Goal: Entertainment & Leisure: Consume media (video, audio)

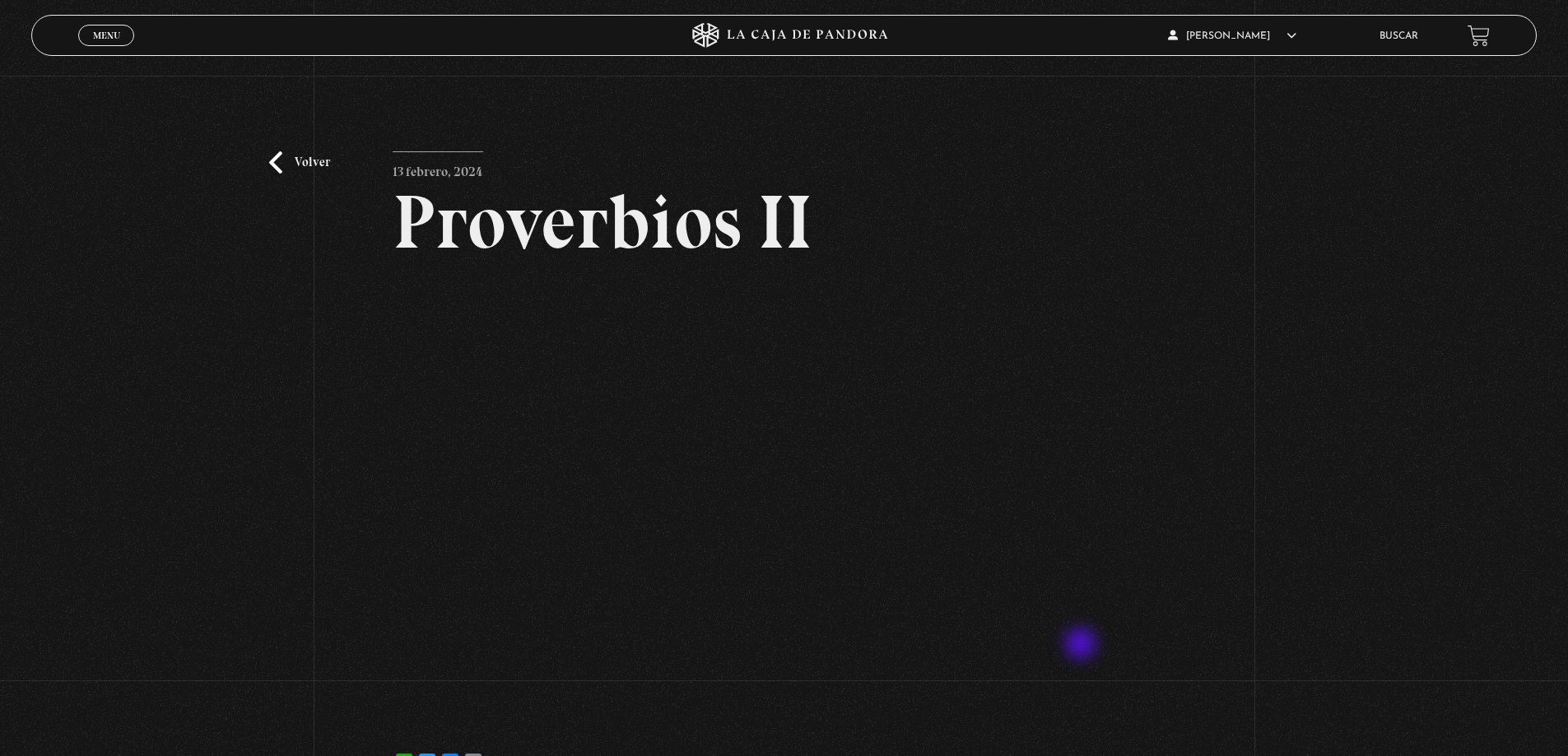
scroll to position [82, 0]
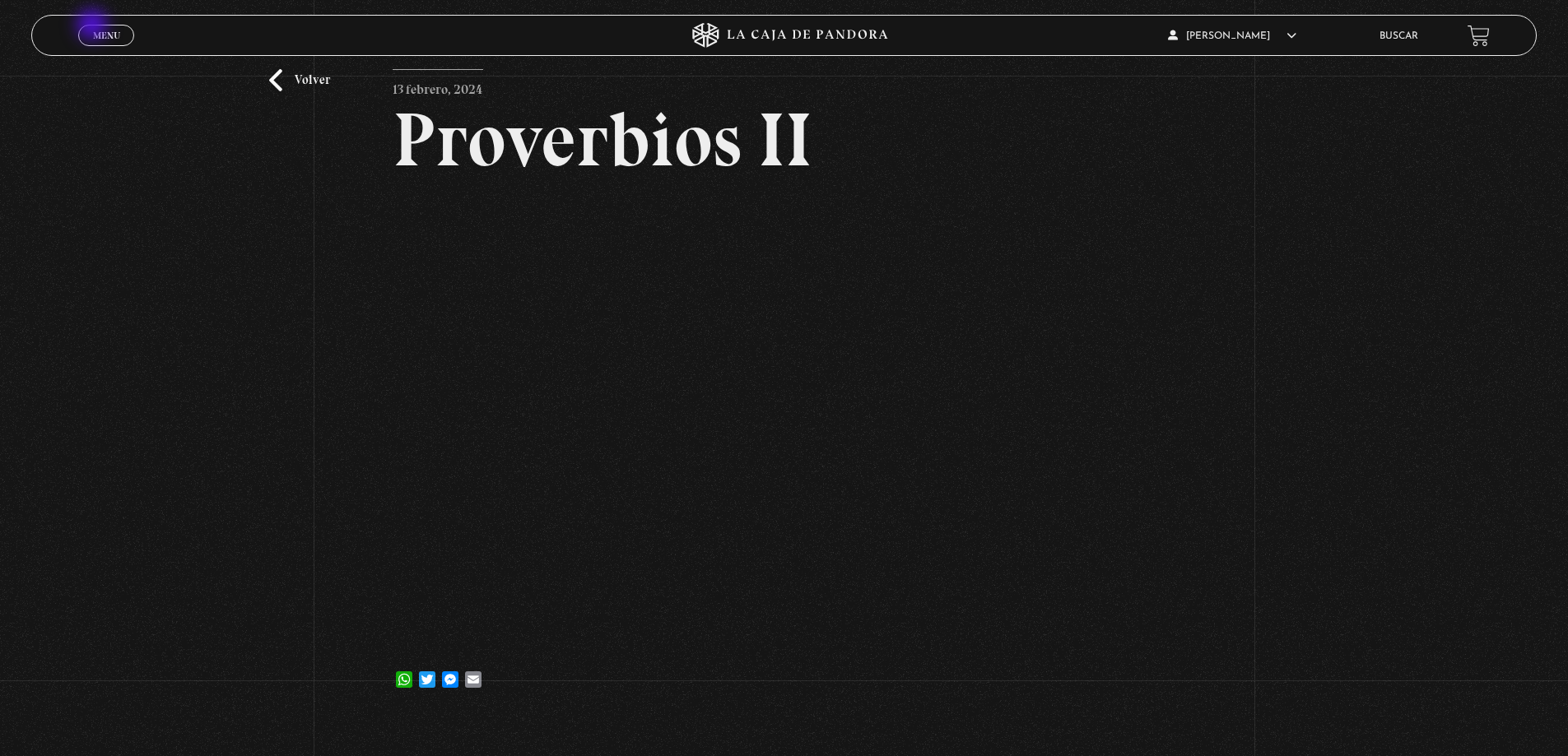
click at [94, 27] on link "Menu Cerrar" at bounding box center [105, 35] width 56 height 21
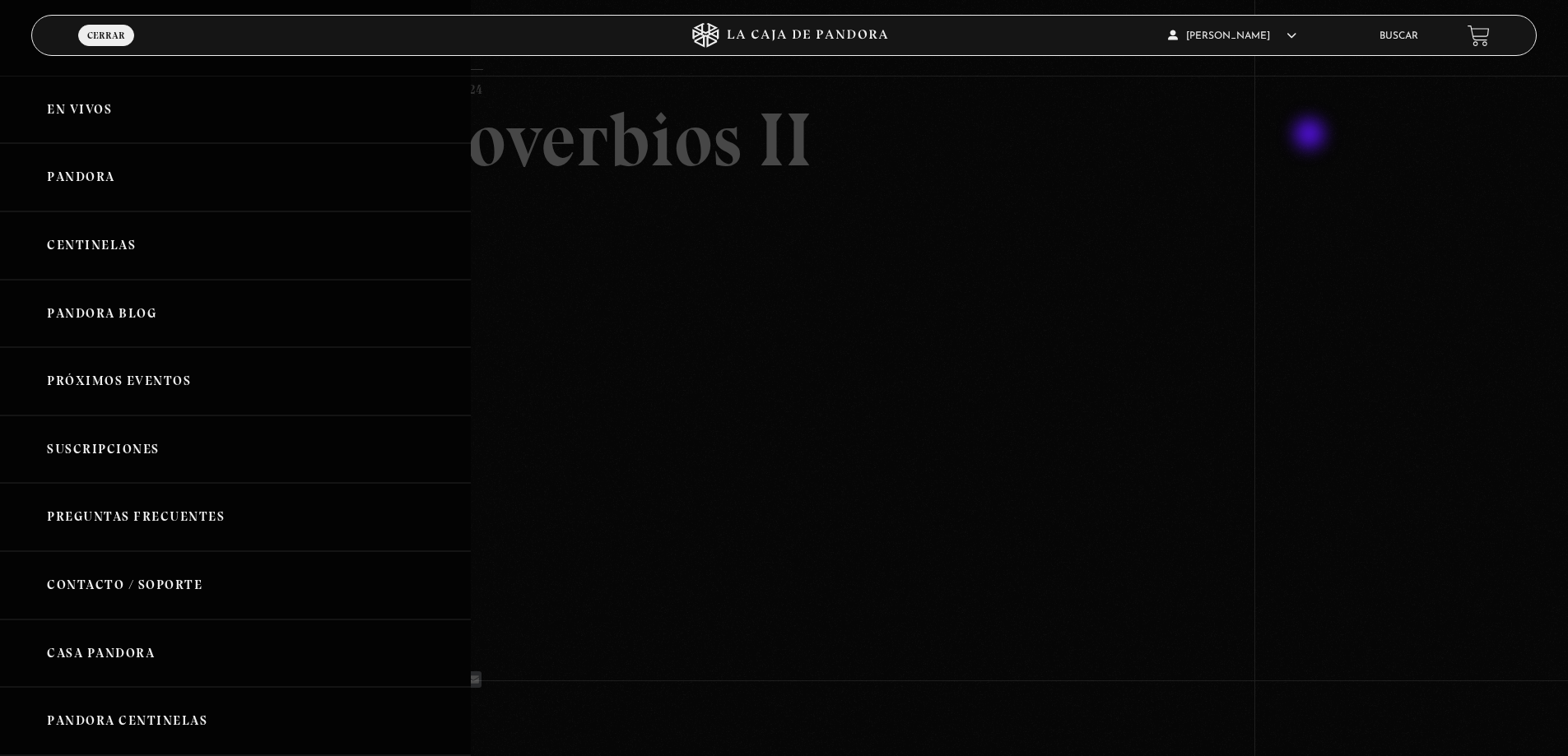
click at [1311, 135] on div at bounding box center [784, 378] width 1568 height 756
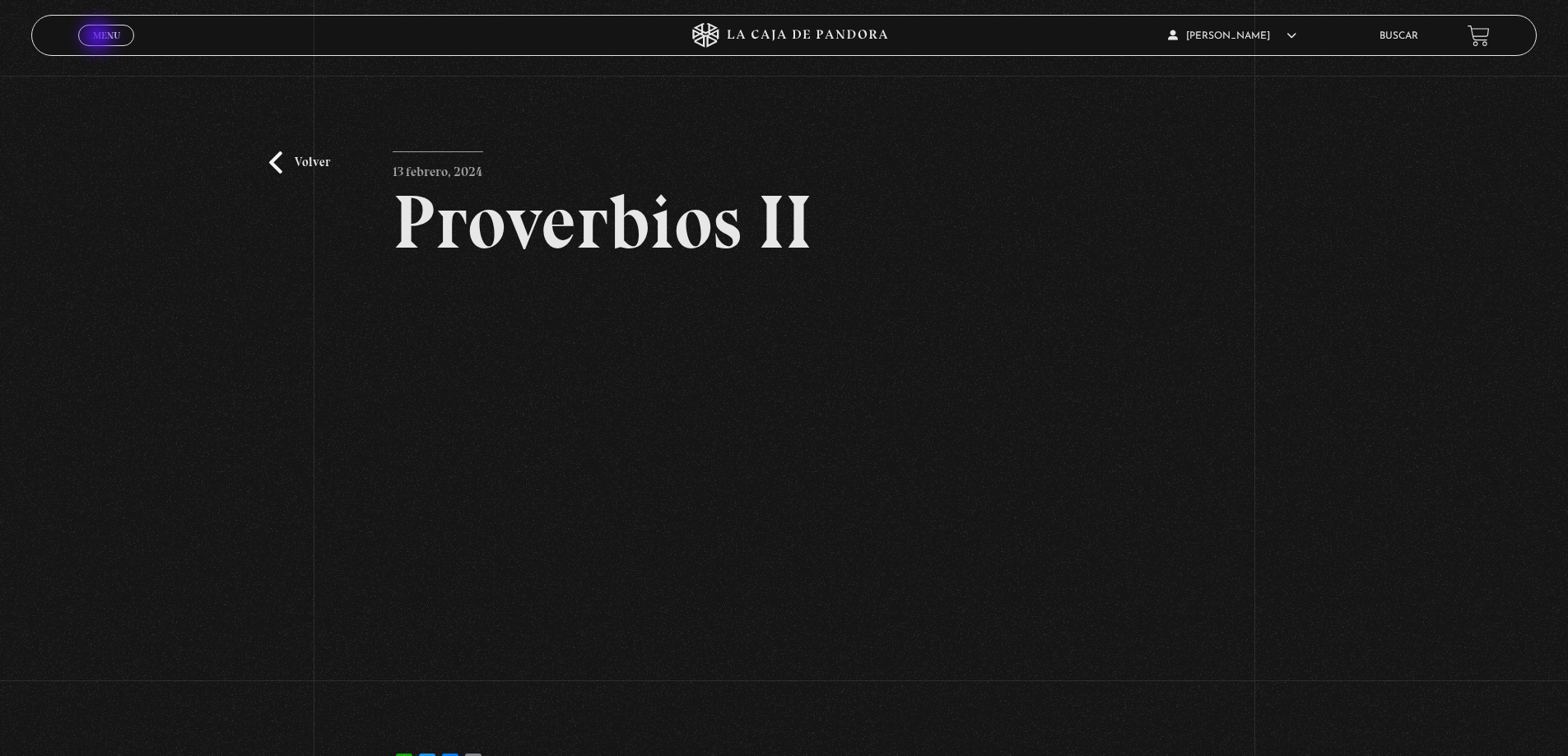
click at [99, 38] on span "Menu" at bounding box center [106, 35] width 27 height 10
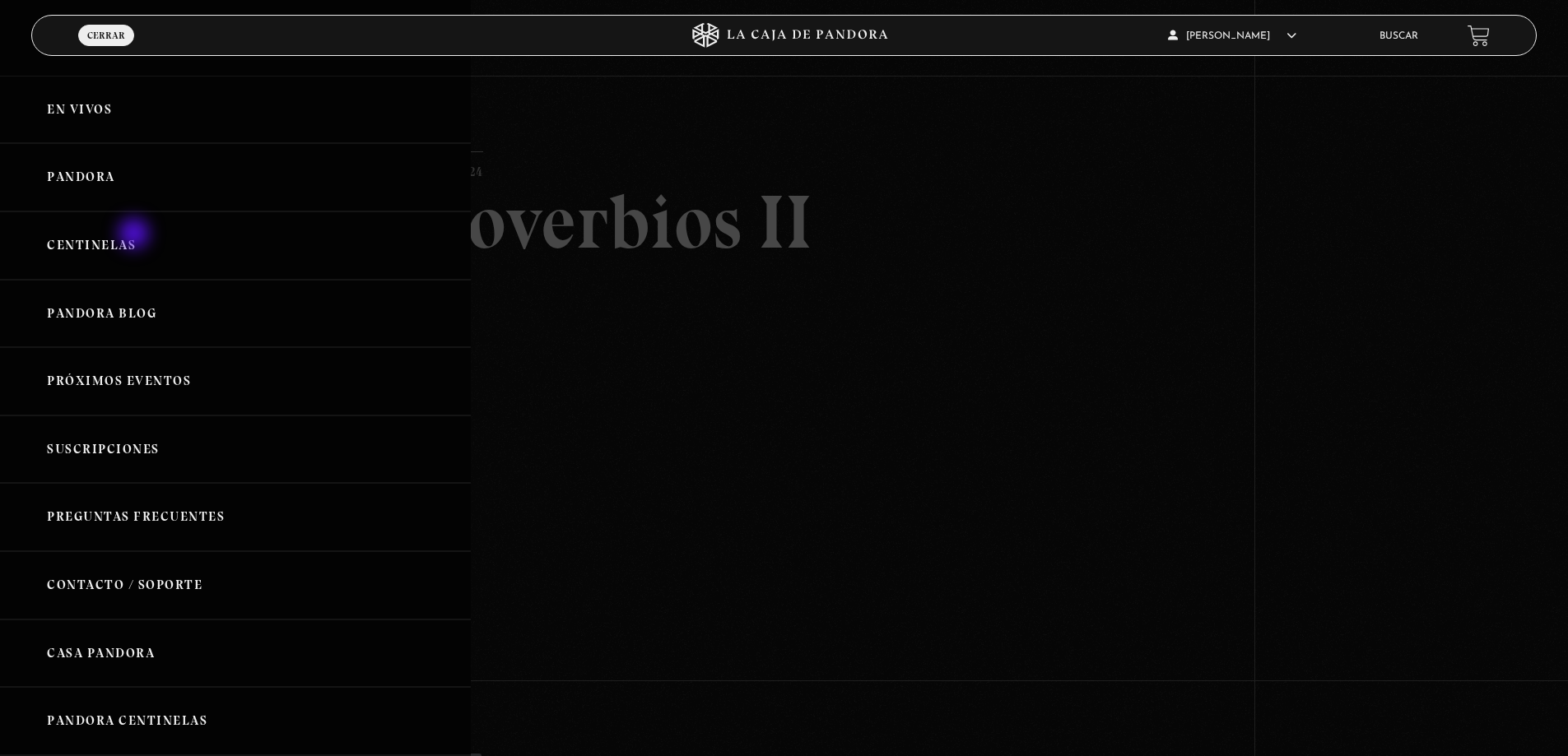
click at [135, 235] on link "Centinelas" at bounding box center [236, 245] width 471 height 68
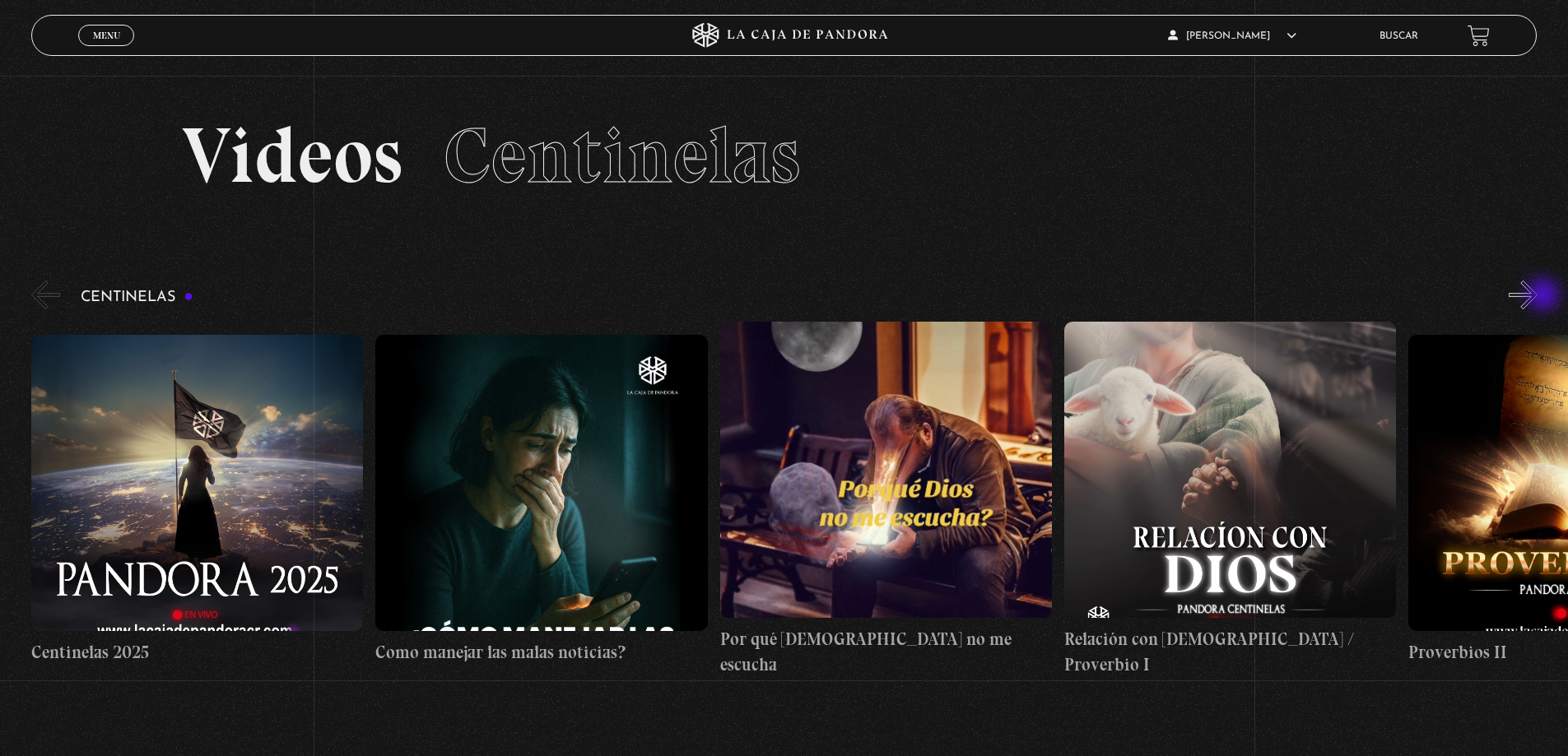
click at [1538, 297] on button "»" at bounding box center [1523, 295] width 29 height 29
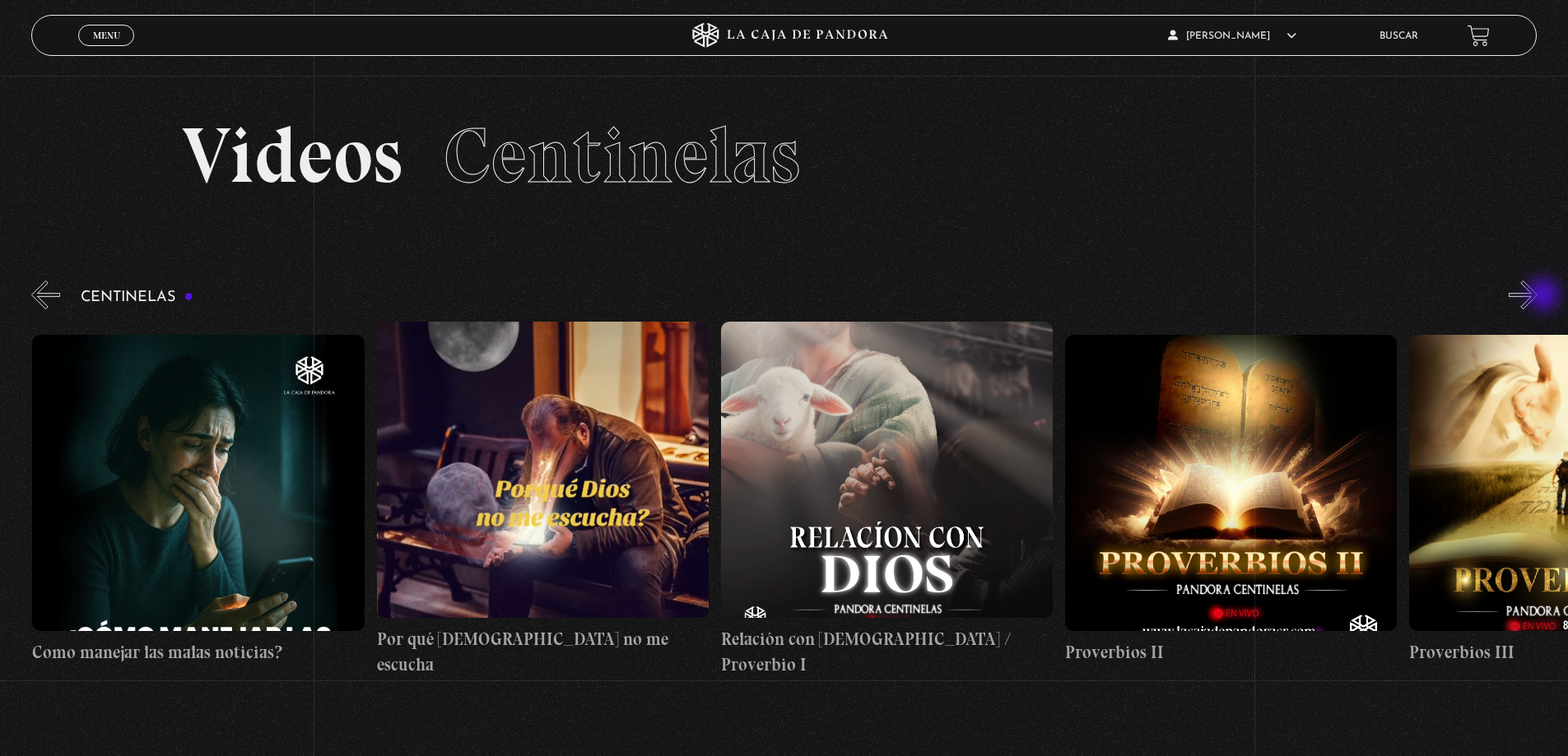
click at [1538, 297] on button "»" at bounding box center [1523, 295] width 29 height 29
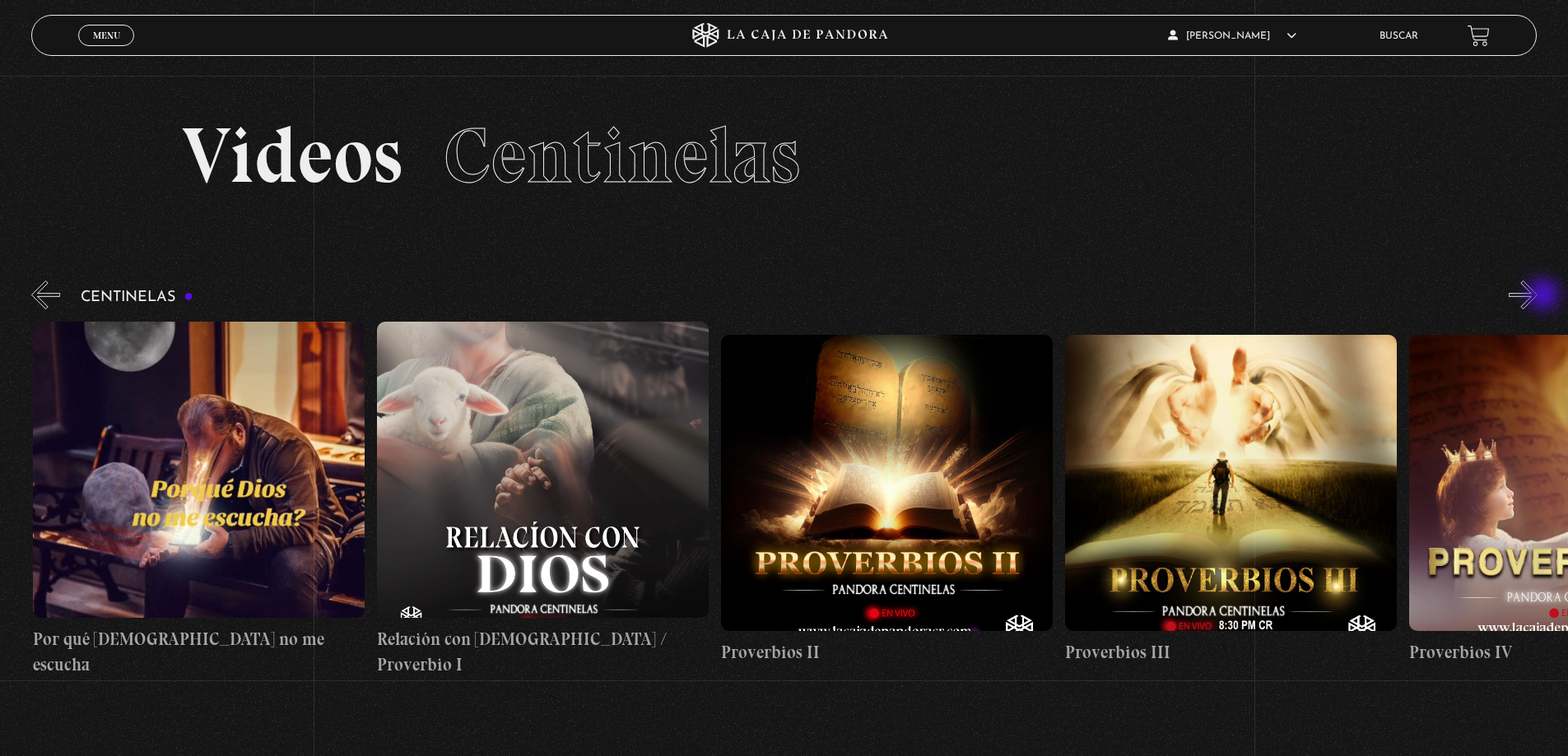
click at [1538, 297] on button "»" at bounding box center [1523, 295] width 29 height 29
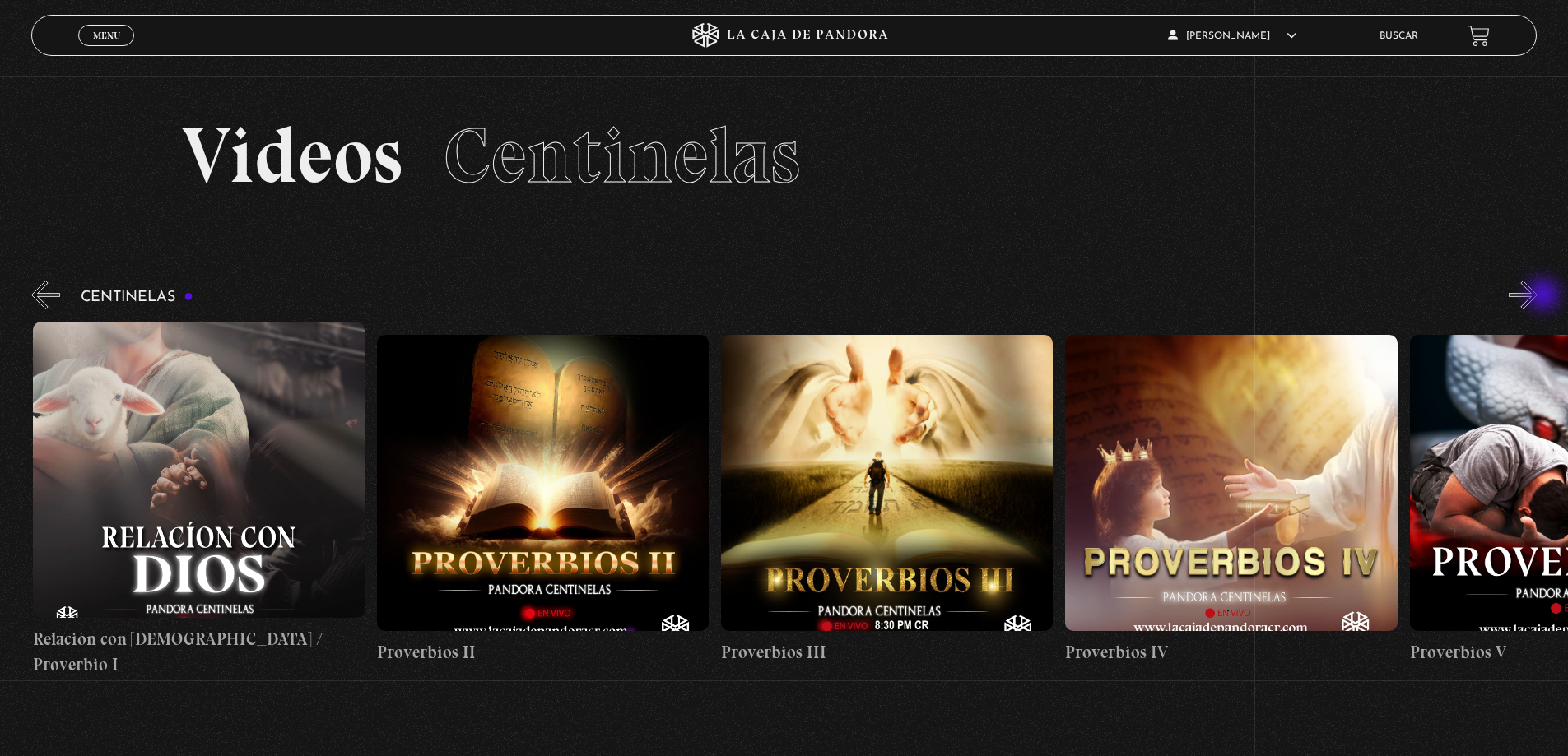
click at [1538, 297] on button "»" at bounding box center [1523, 295] width 29 height 29
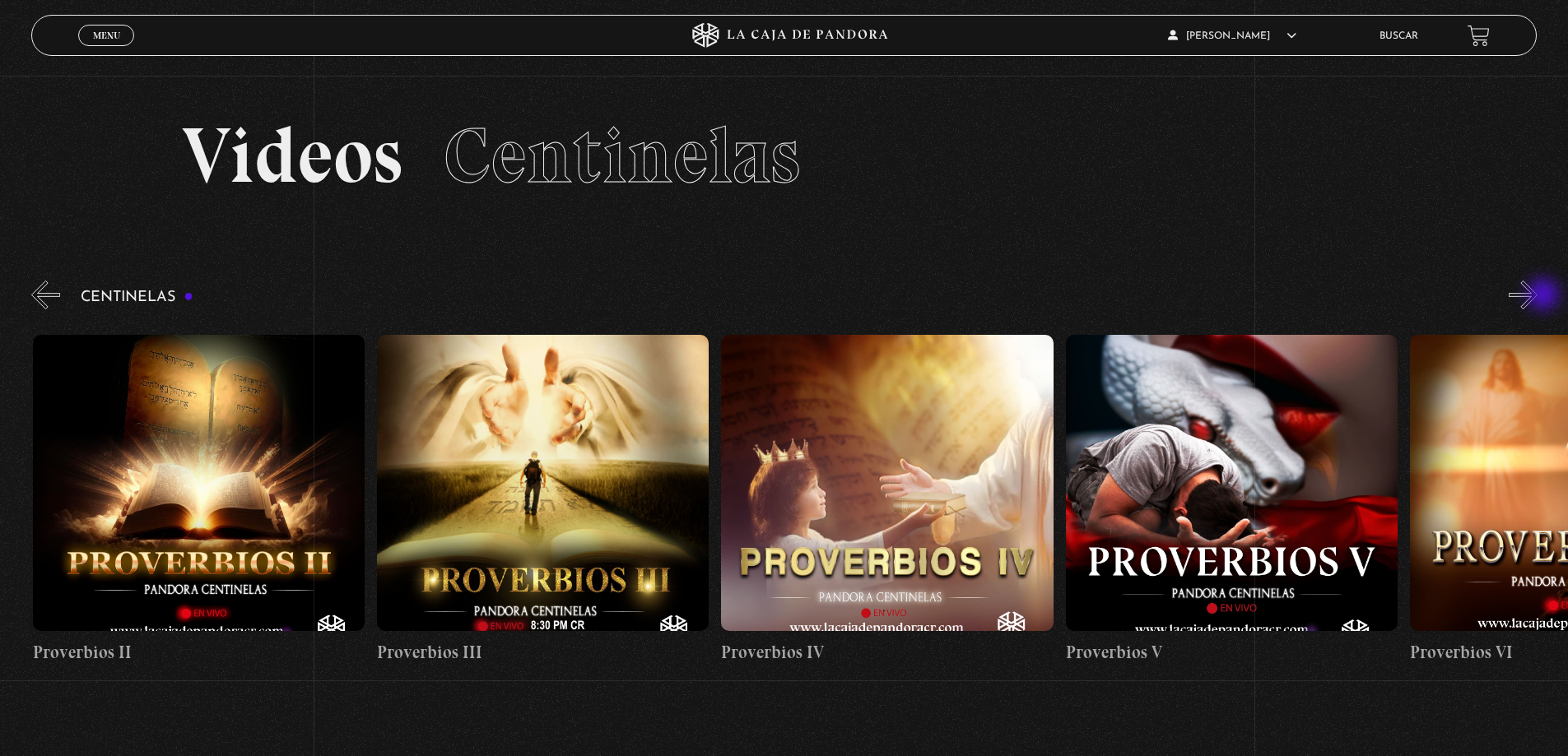
click at [1538, 297] on button "»" at bounding box center [1523, 295] width 29 height 29
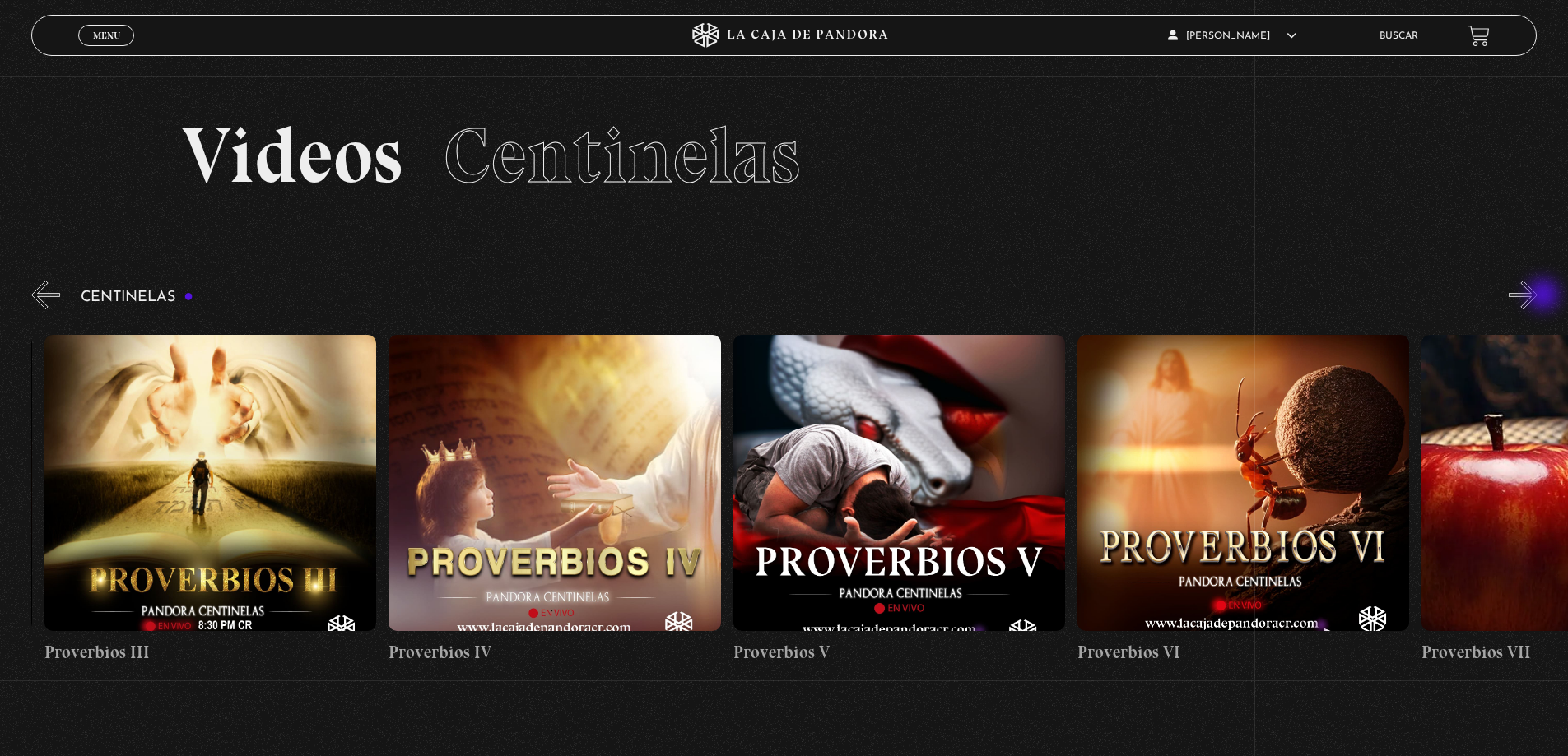
click at [1538, 297] on button "»" at bounding box center [1523, 295] width 29 height 29
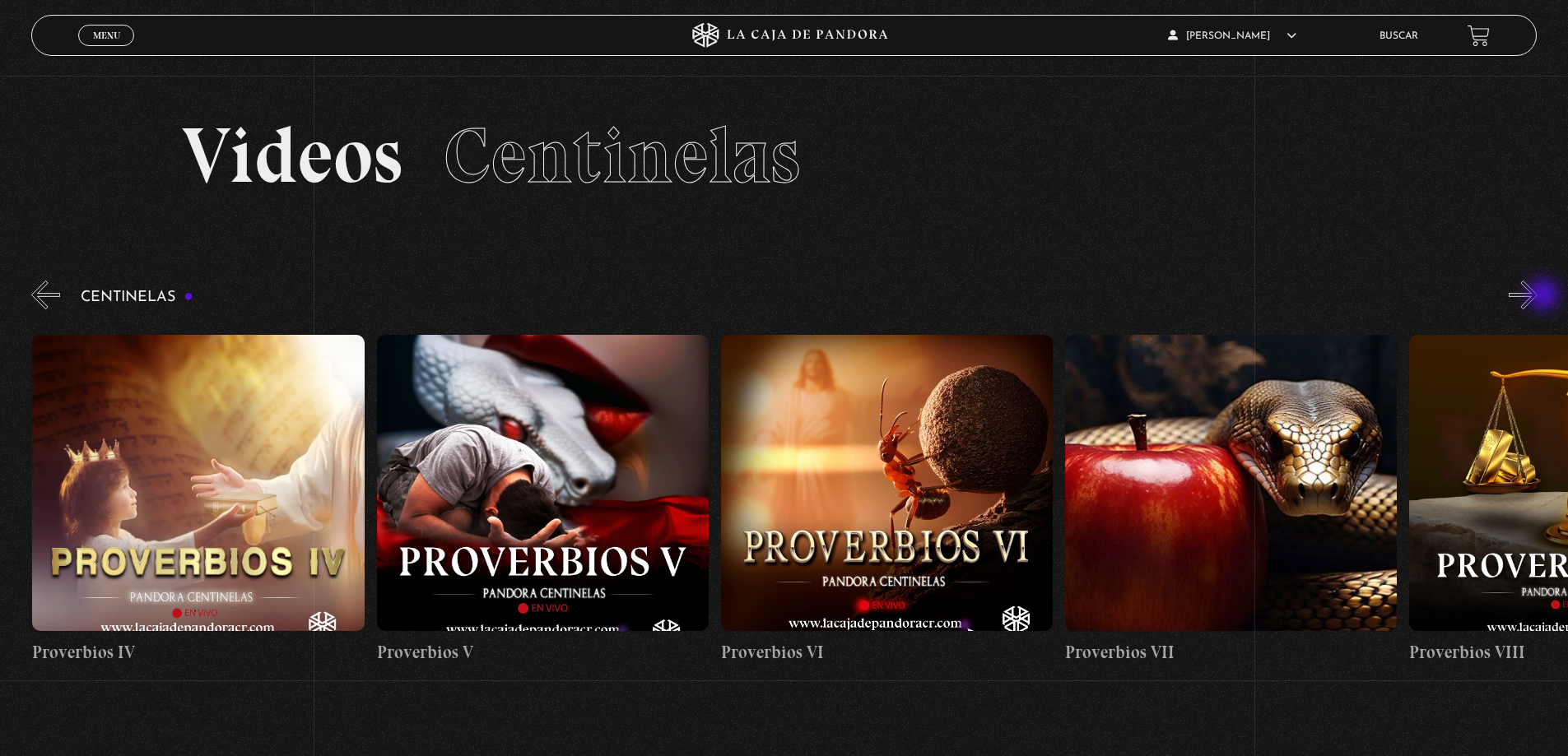
click at [1538, 297] on button "»" at bounding box center [1523, 295] width 29 height 29
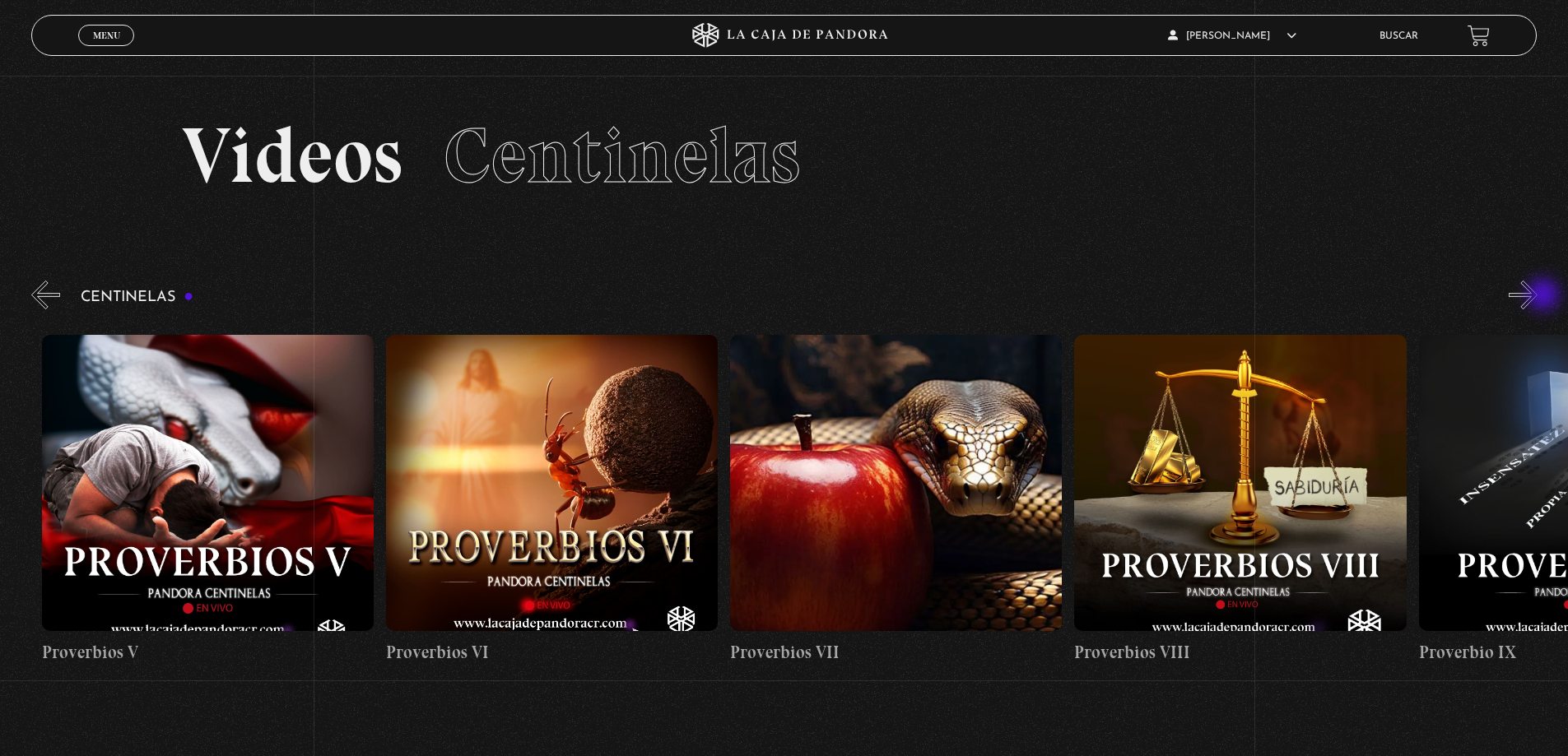
click at [1538, 297] on button "»" at bounding box center [1523, 295] width 29 height 29
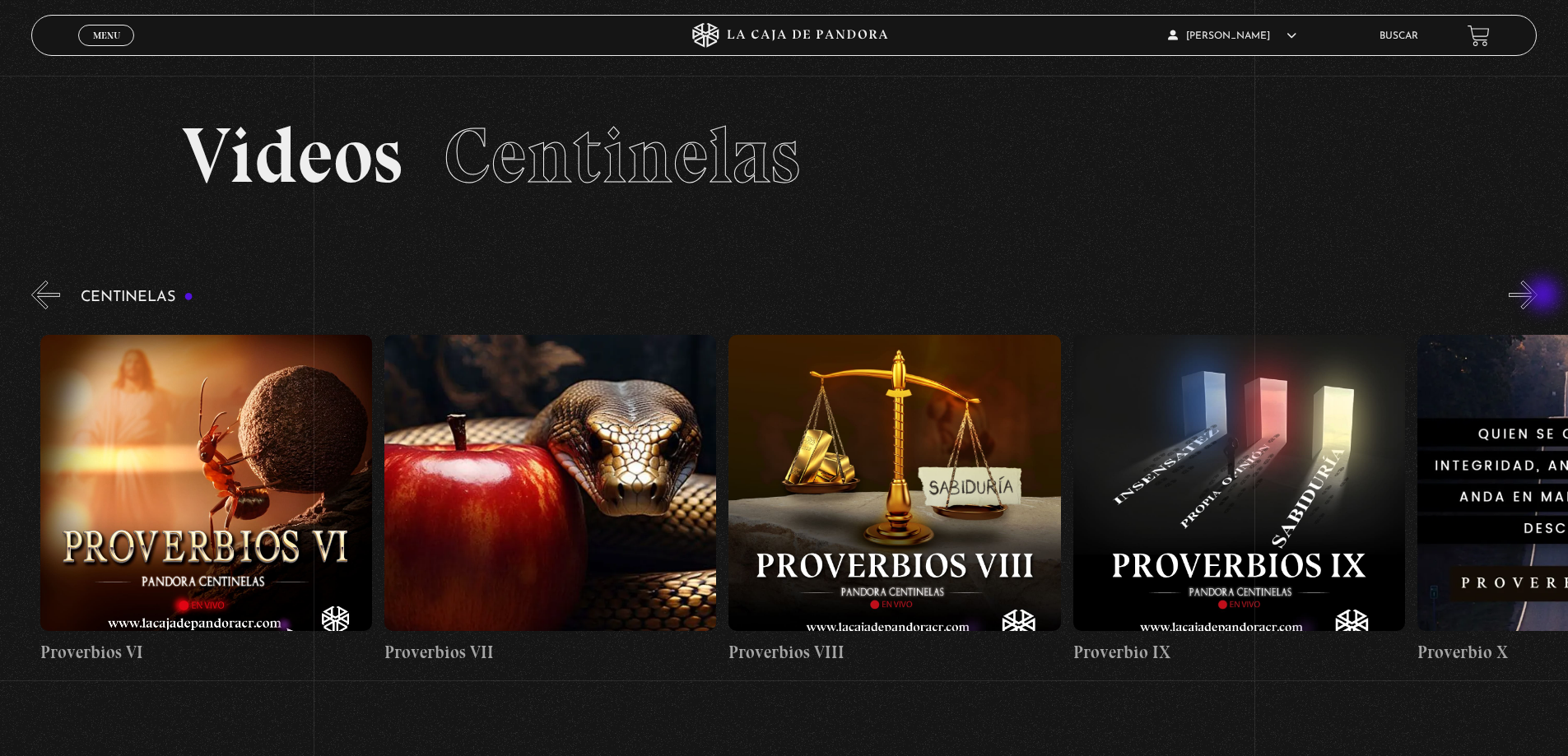
click at [1538, 297] on button "»" at bounding box center [1523, 295] width 29 height 29
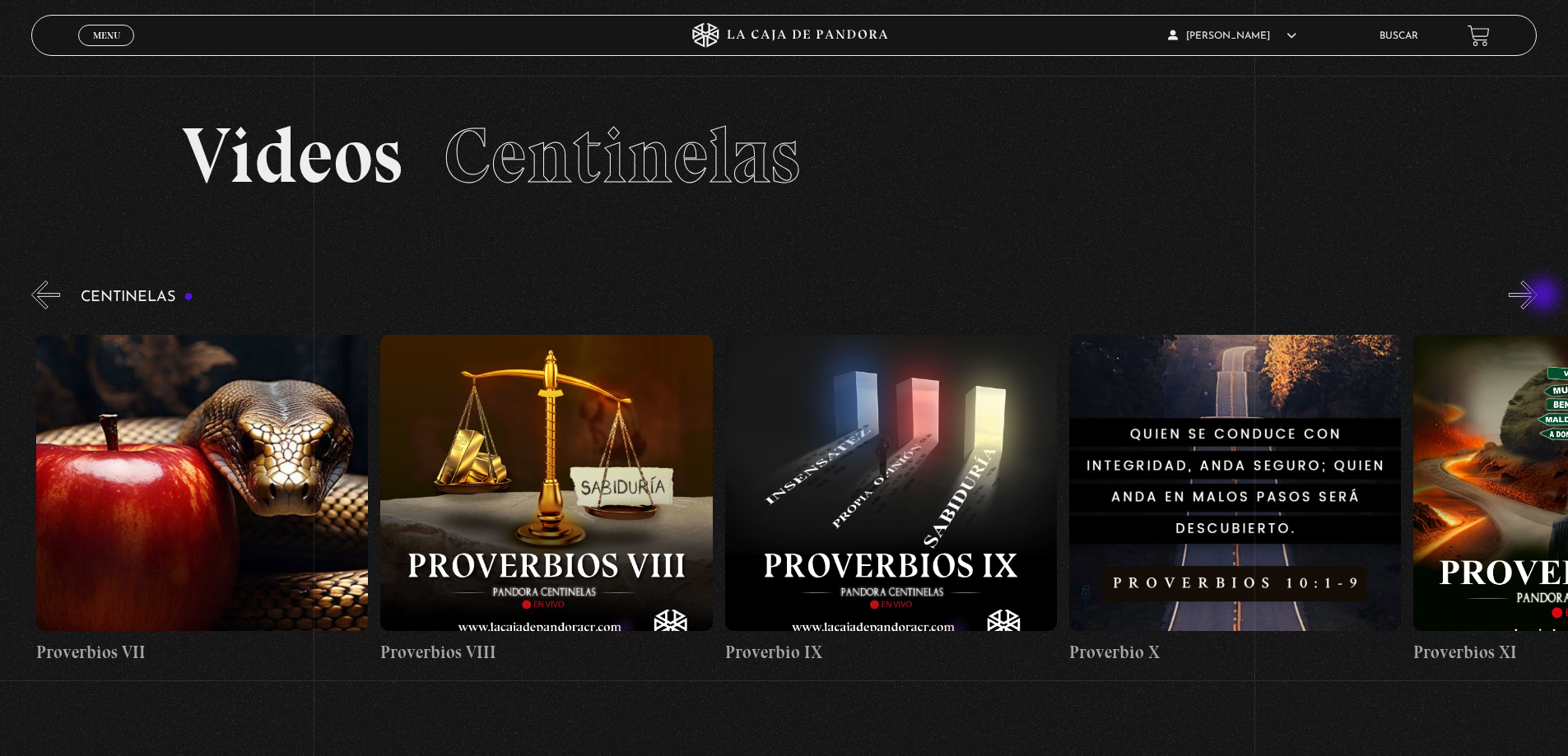
click at [1538, 297] on button "»" at bounding box center [1523, 295] width 29 height 29
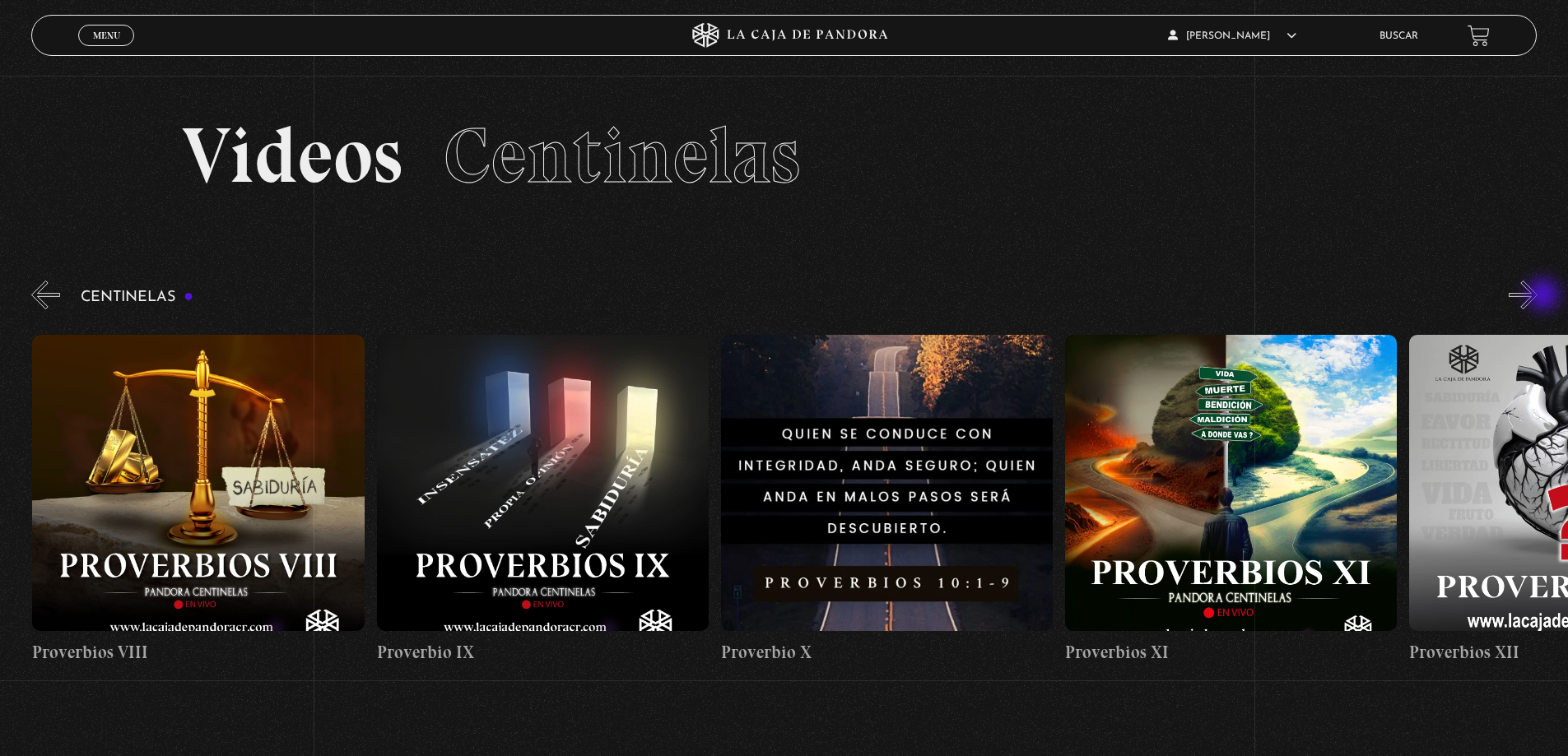
click at [1538, 297] on button "»" at bounding box center [1523, 295] width 29 height 29
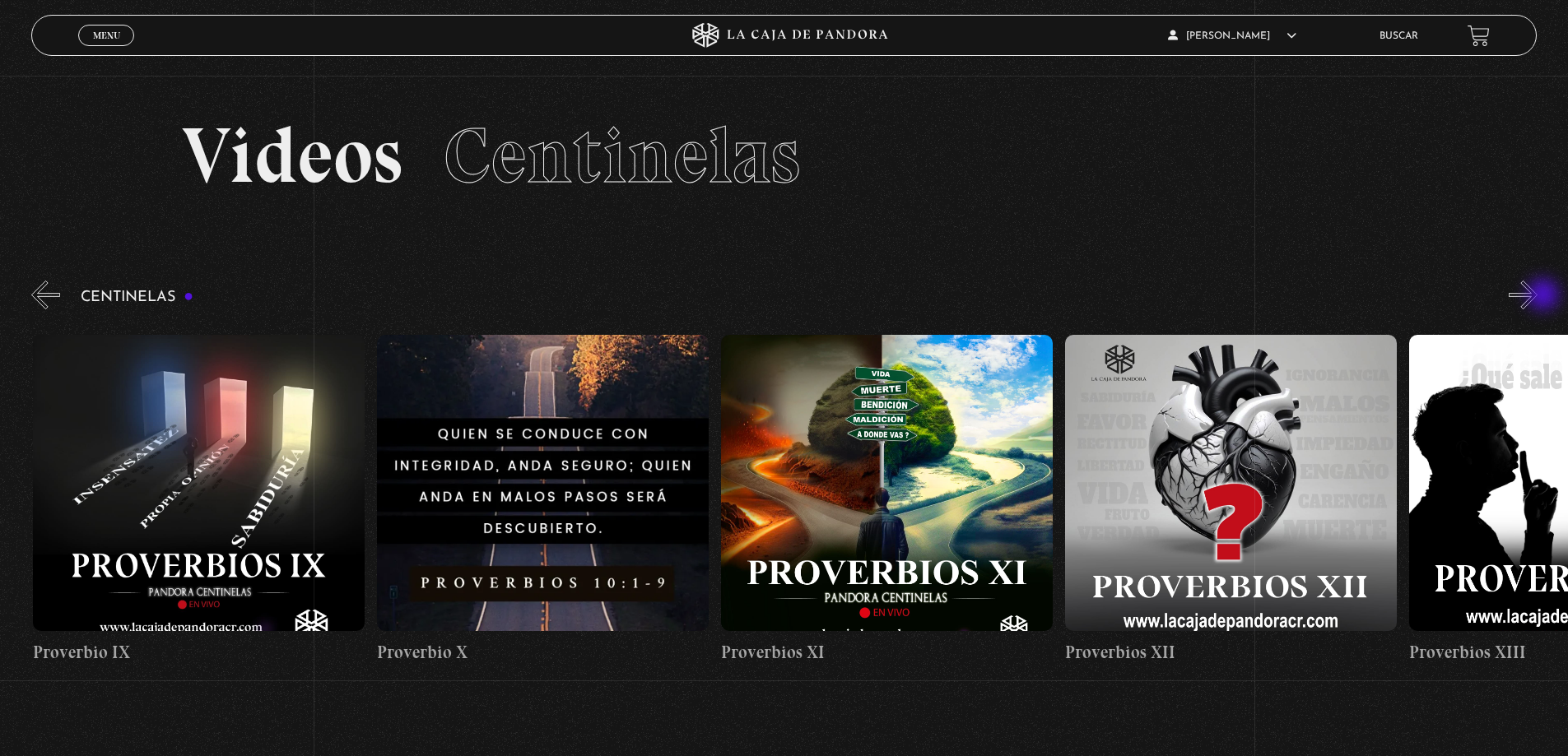
click at [1538, 297] on button "»" at bounding box center [1523, 295] width 29 height 29
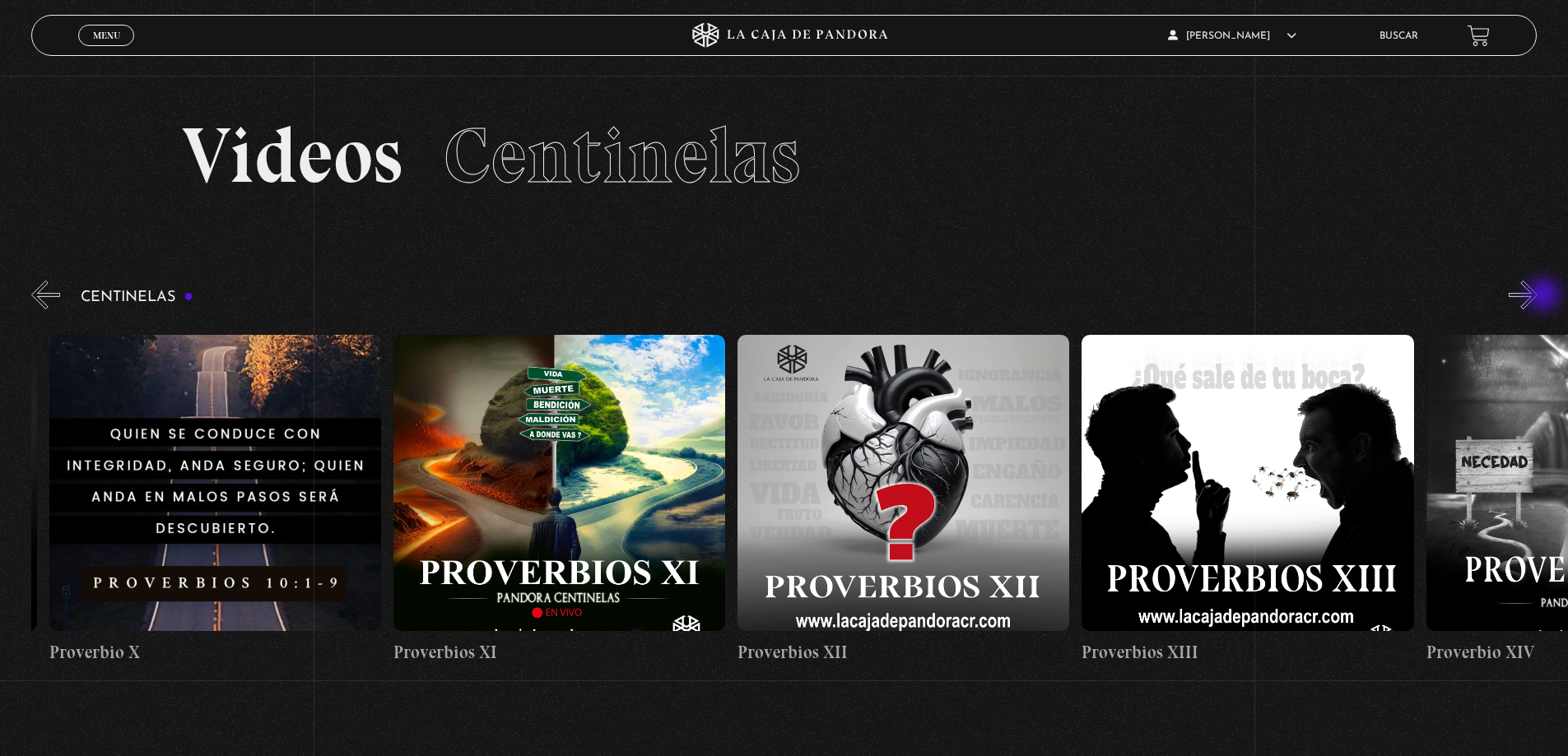
click at [1538, 297] on button "»" at bounding box center [1523, 295] width 29 height 29
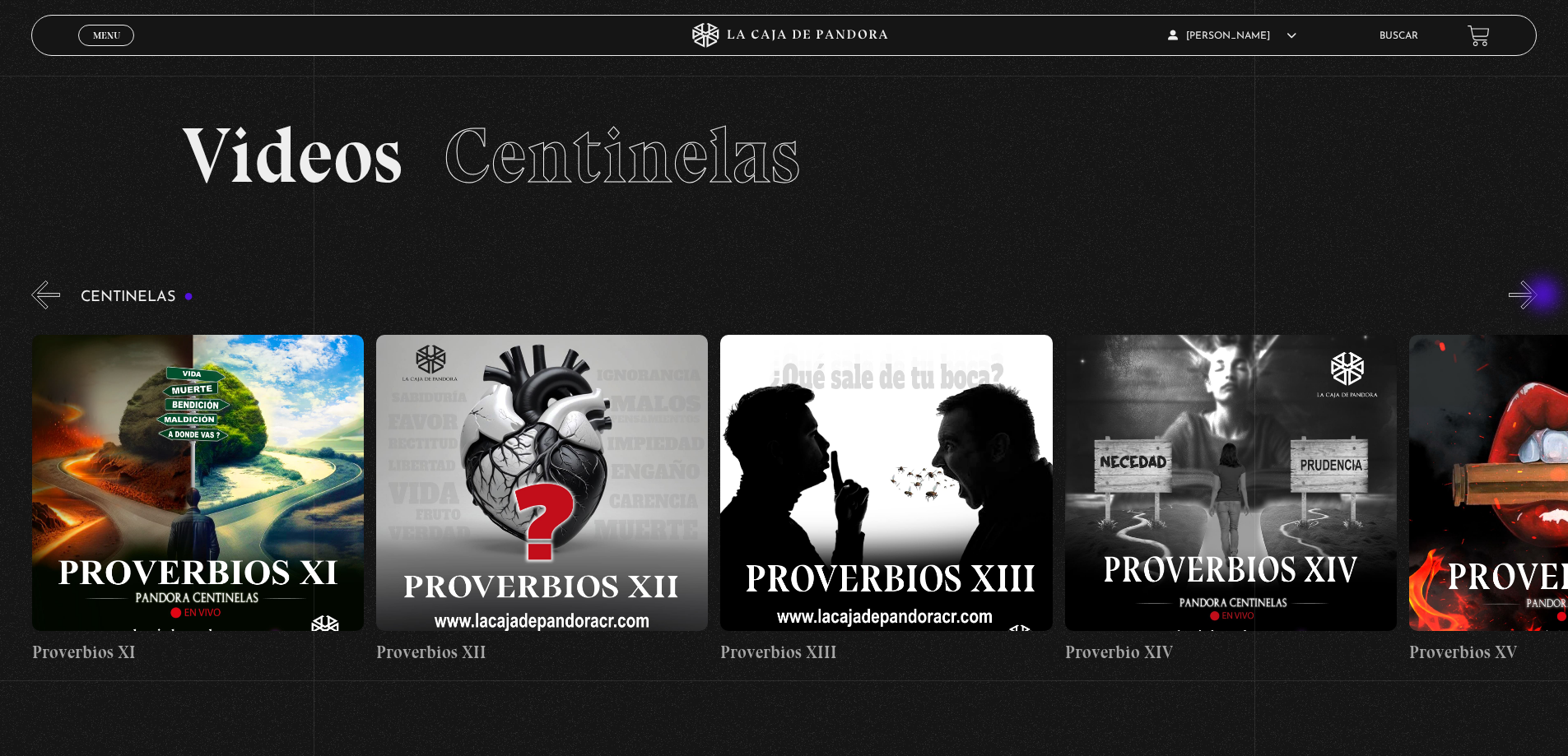
click at [1538, 297] on button "»" at bounding box center [1523, 295] width 29 height 29
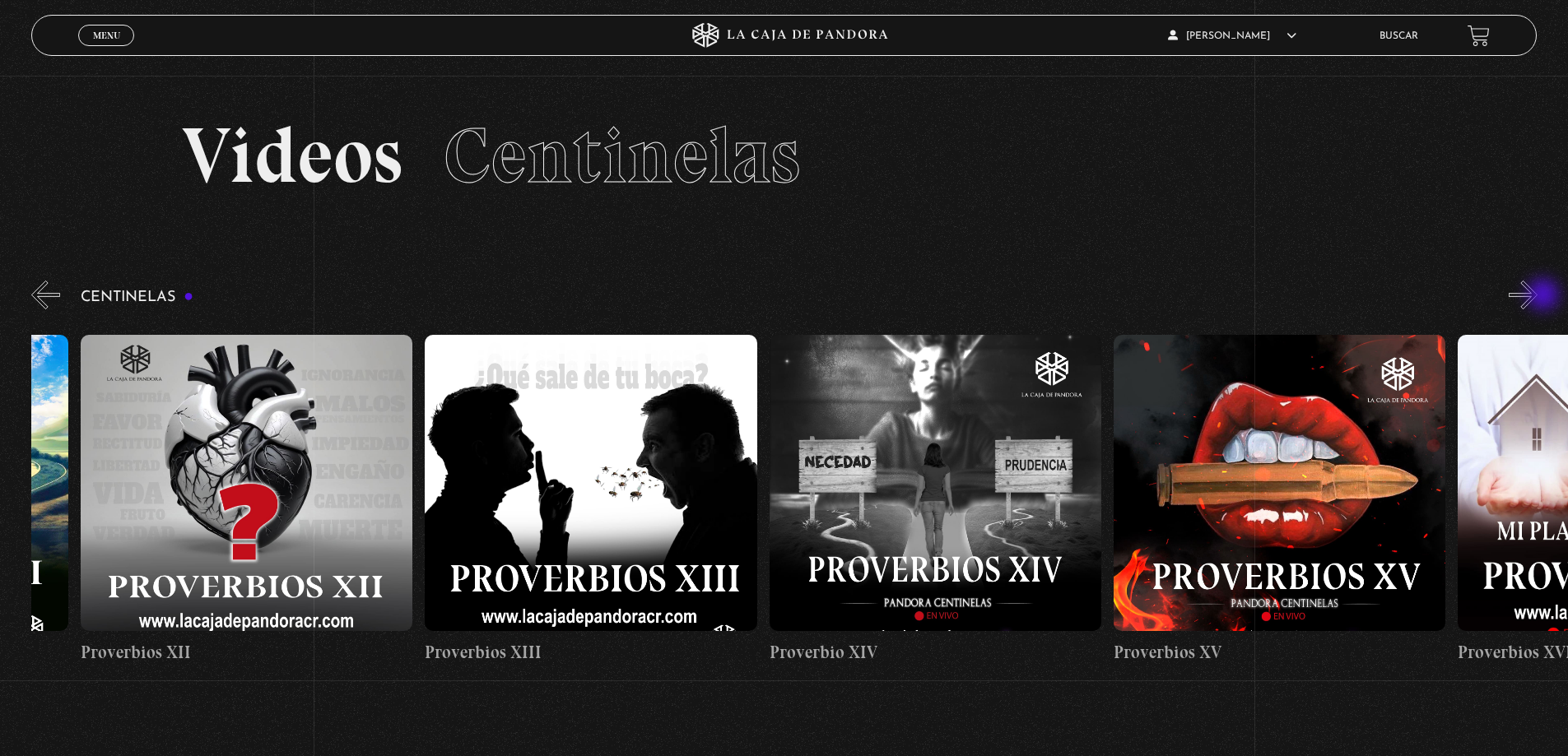
click at [1538, 297] on button "»" at bounding box center [1523, 295] width 29 height 29
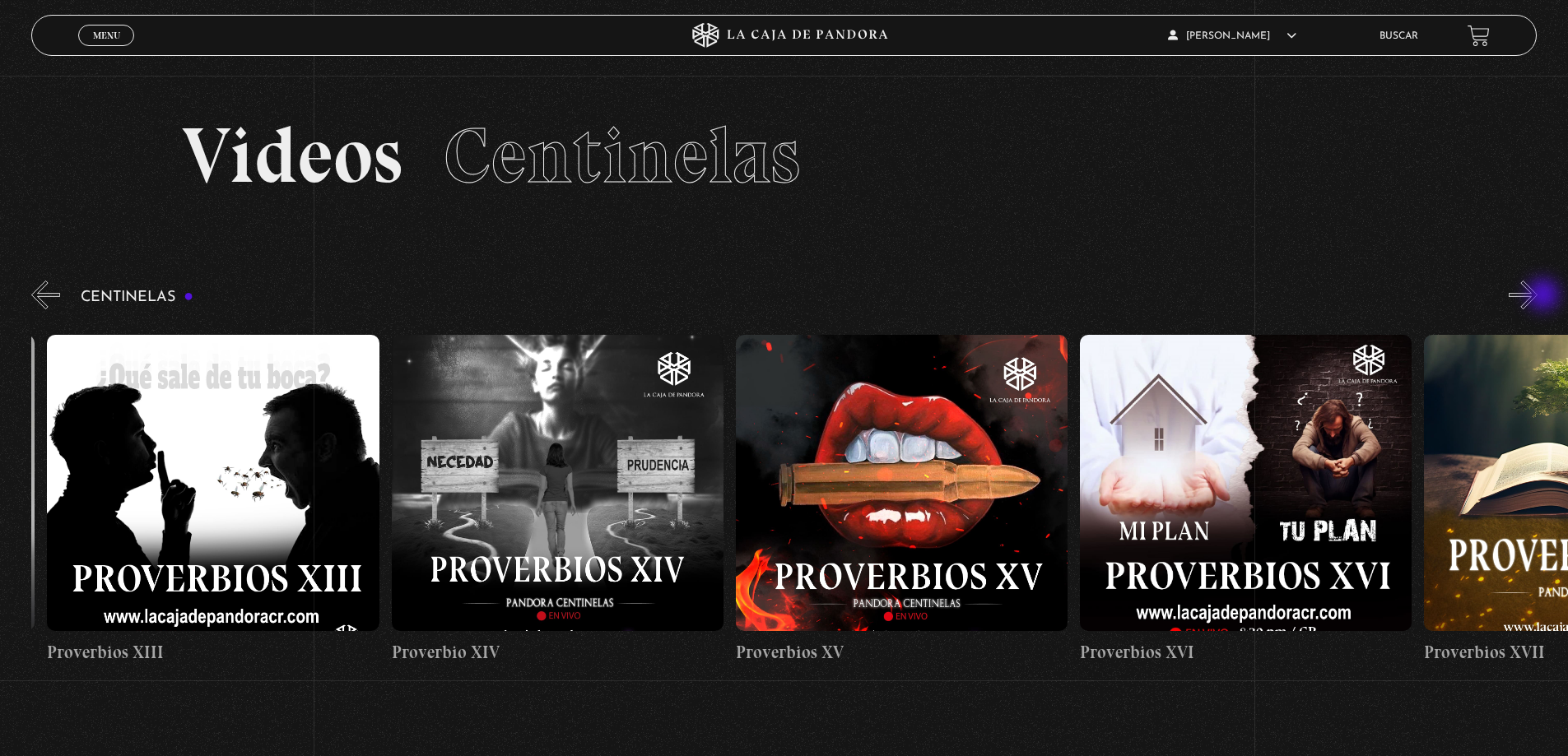
click at [1538, 297] on button "»" at bounding box center [1523, 295] width 29 height 29
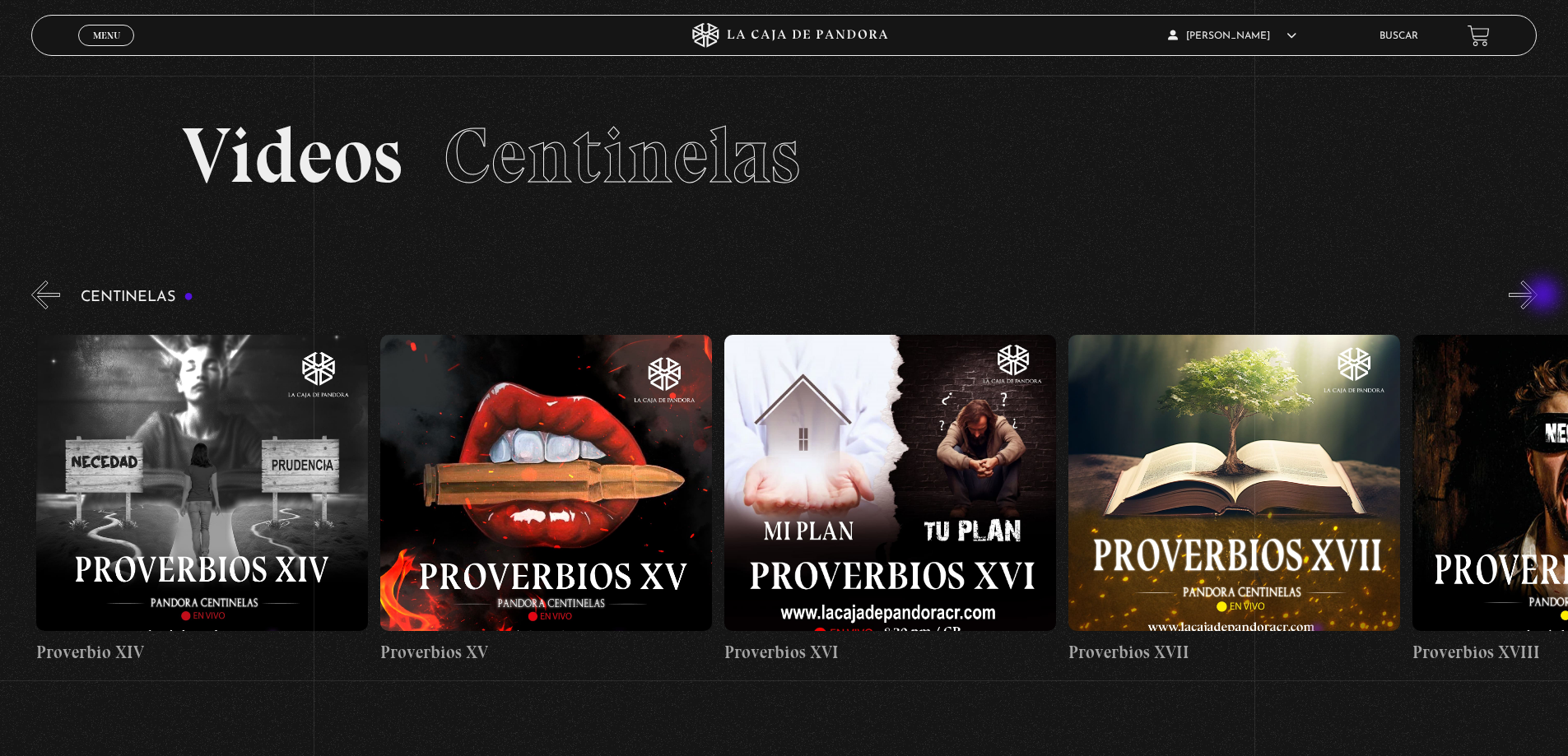
click at [1538, 297] on button "»" at bounding box center [1523, 295] width 29 height 29
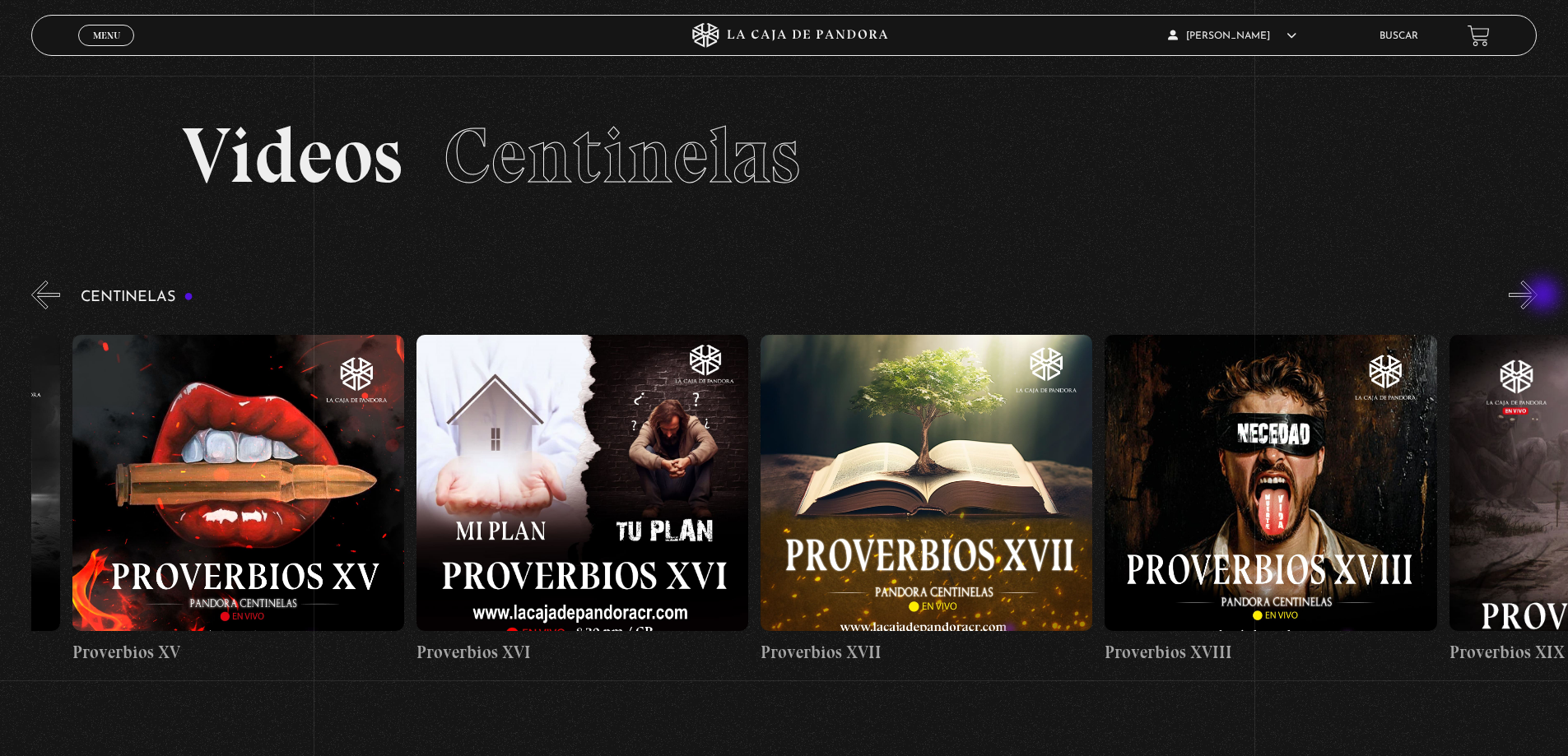
click at [1538, 297] on button "»" at bounding box center [1523, 295] width 29 height 29
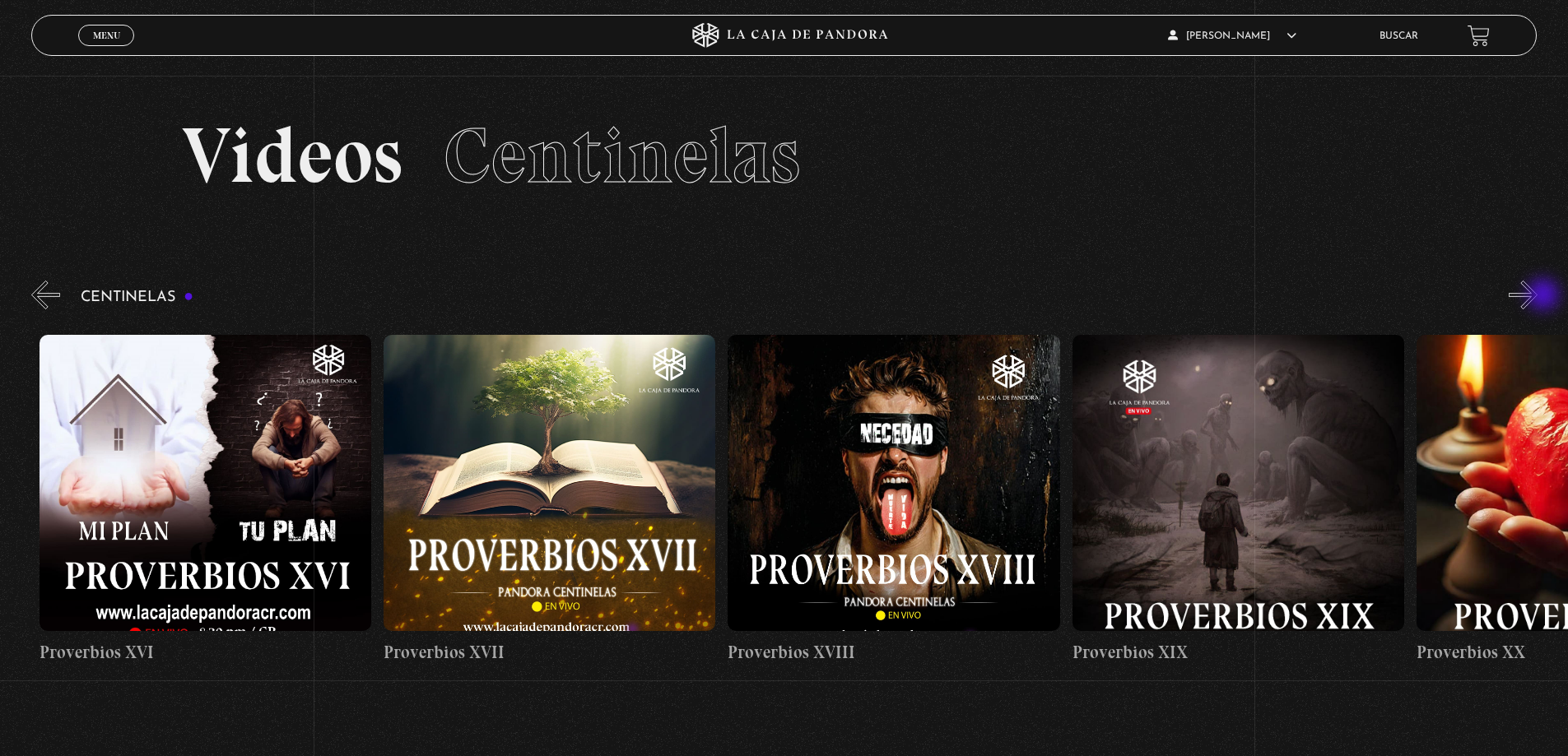
click at [1538, 297] on button "»" at bounding box center [1523, 295] width 29 height 29
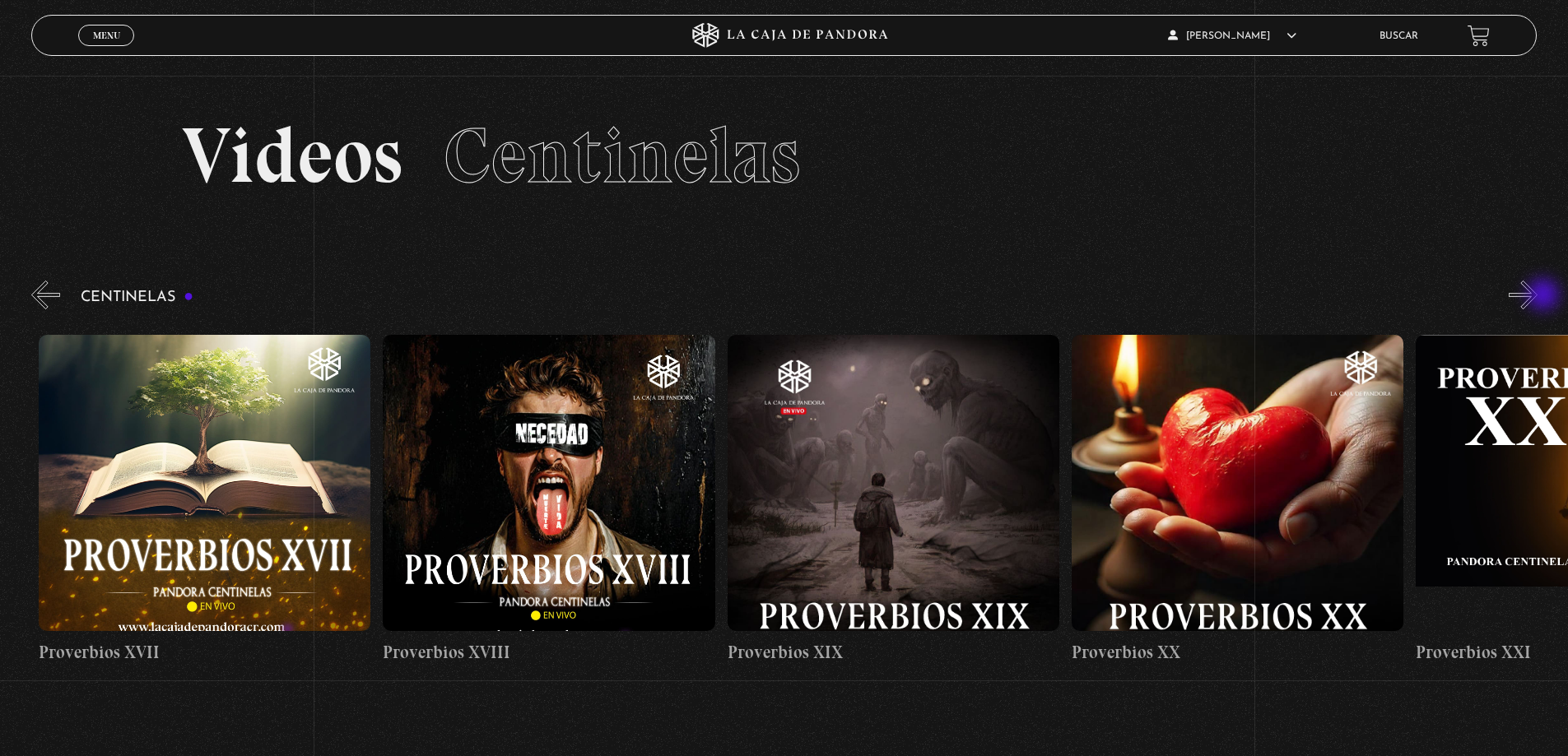
click at [1538, 297] on button "»" at bounding box center [1523, 295] width 29 height 29
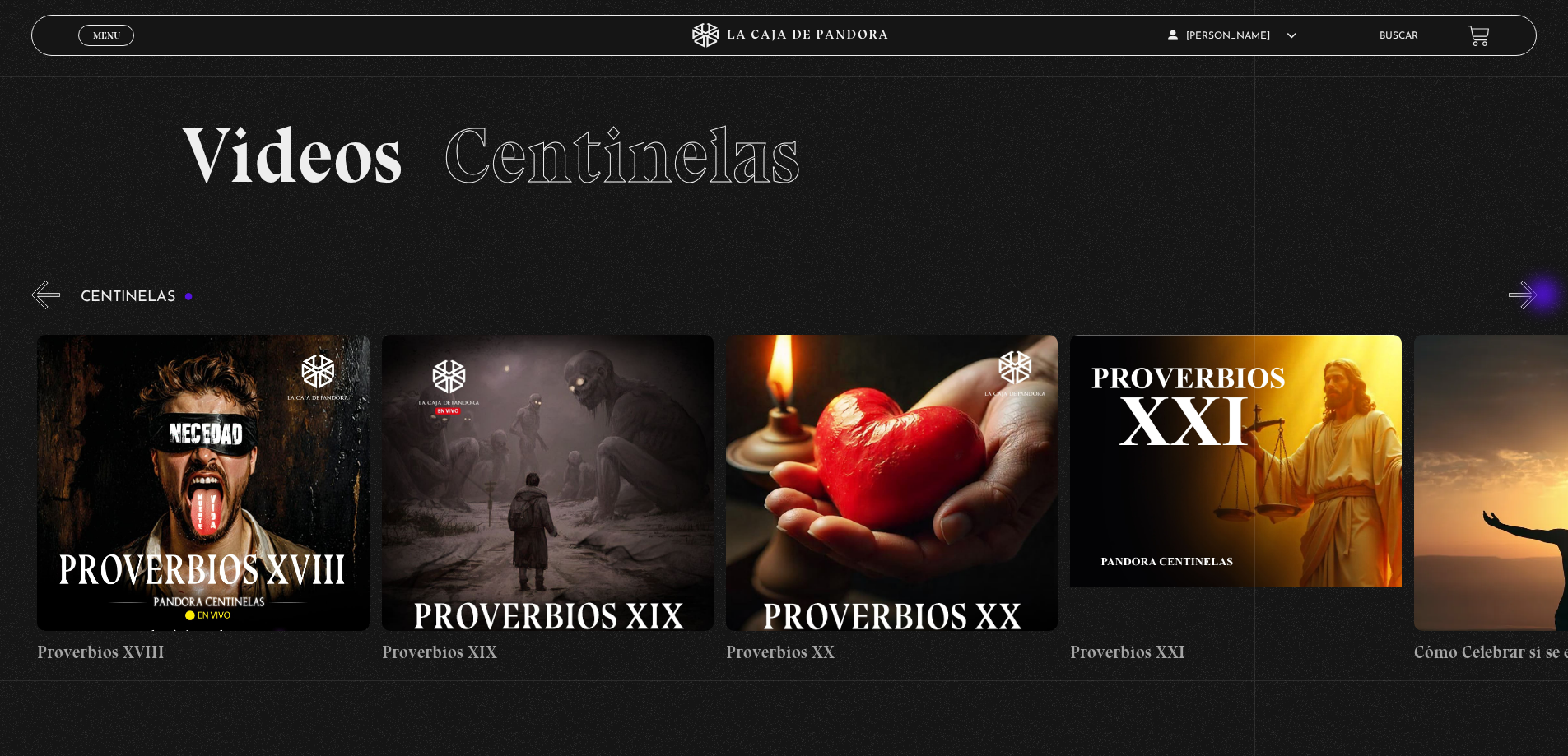
click at [1538, 297] on button "»" at bounding box center [1523, 295] width 29 height 29
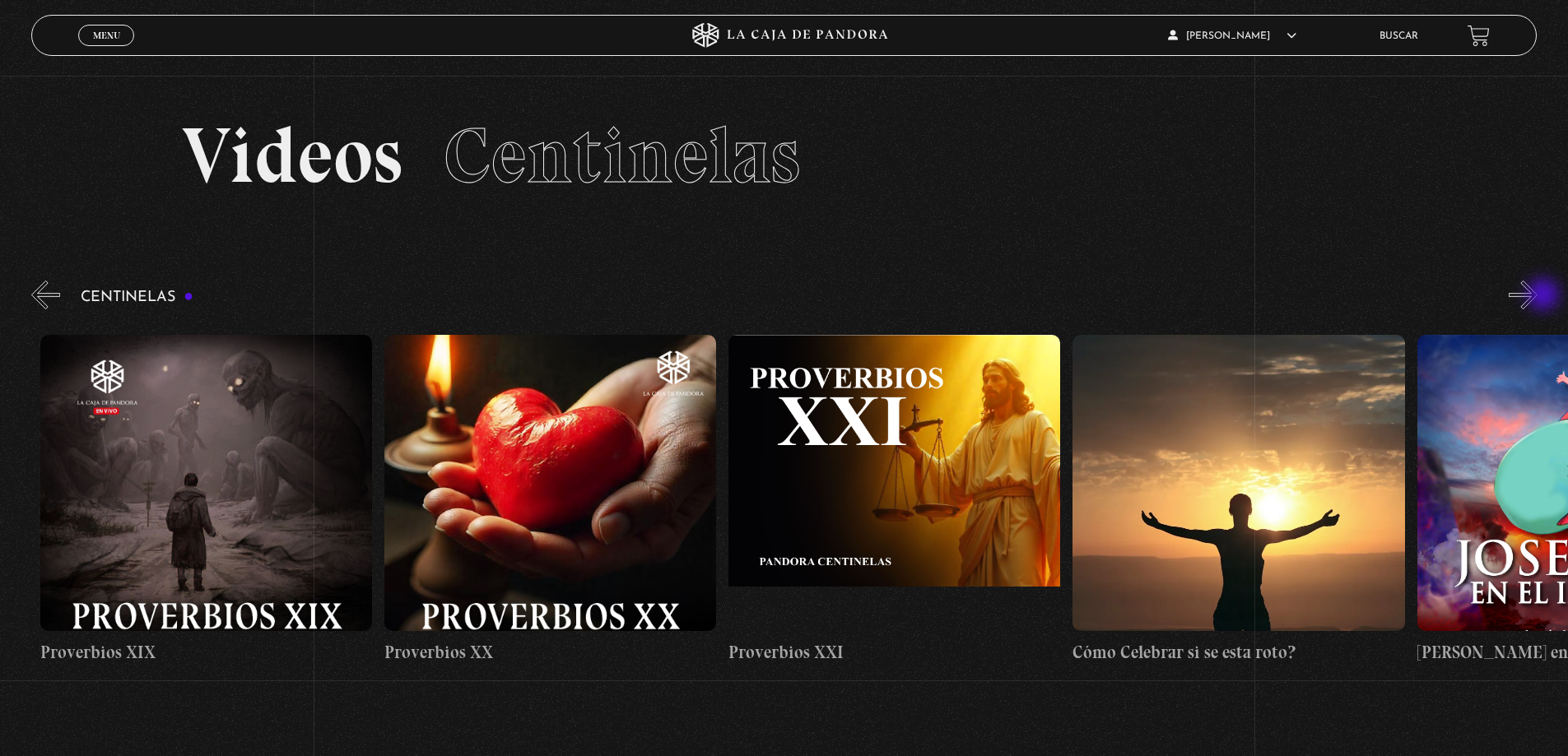
click at [1538, 297] on button "»" at bounding box center [1523, 295] width 29 height 29
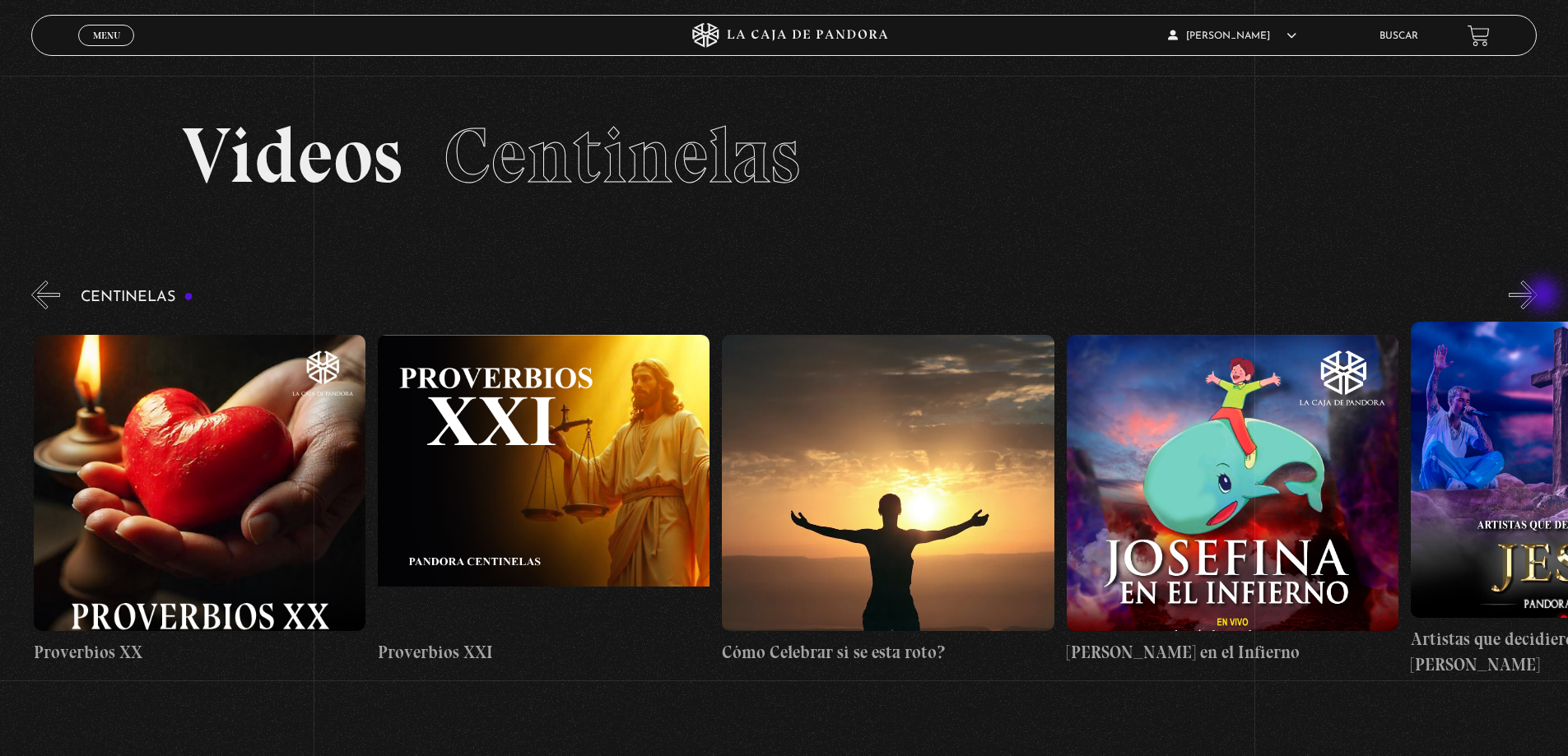
click at [1538, 297] on button "»" at bounding box center [1523, 295] width 29 height 29
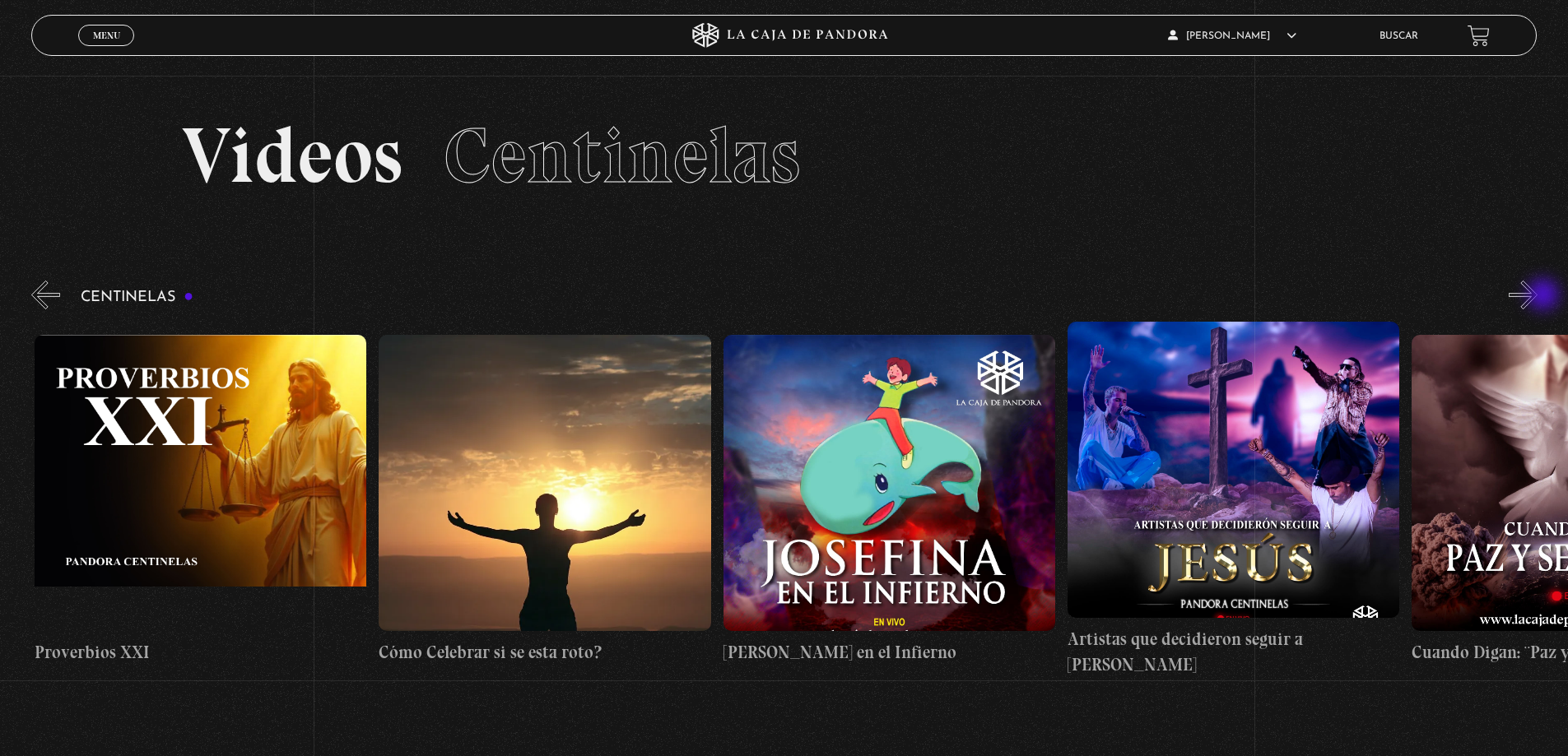
click at [1538, 297] on button "»" at bounding box center [1523, 295] width 29 height 29
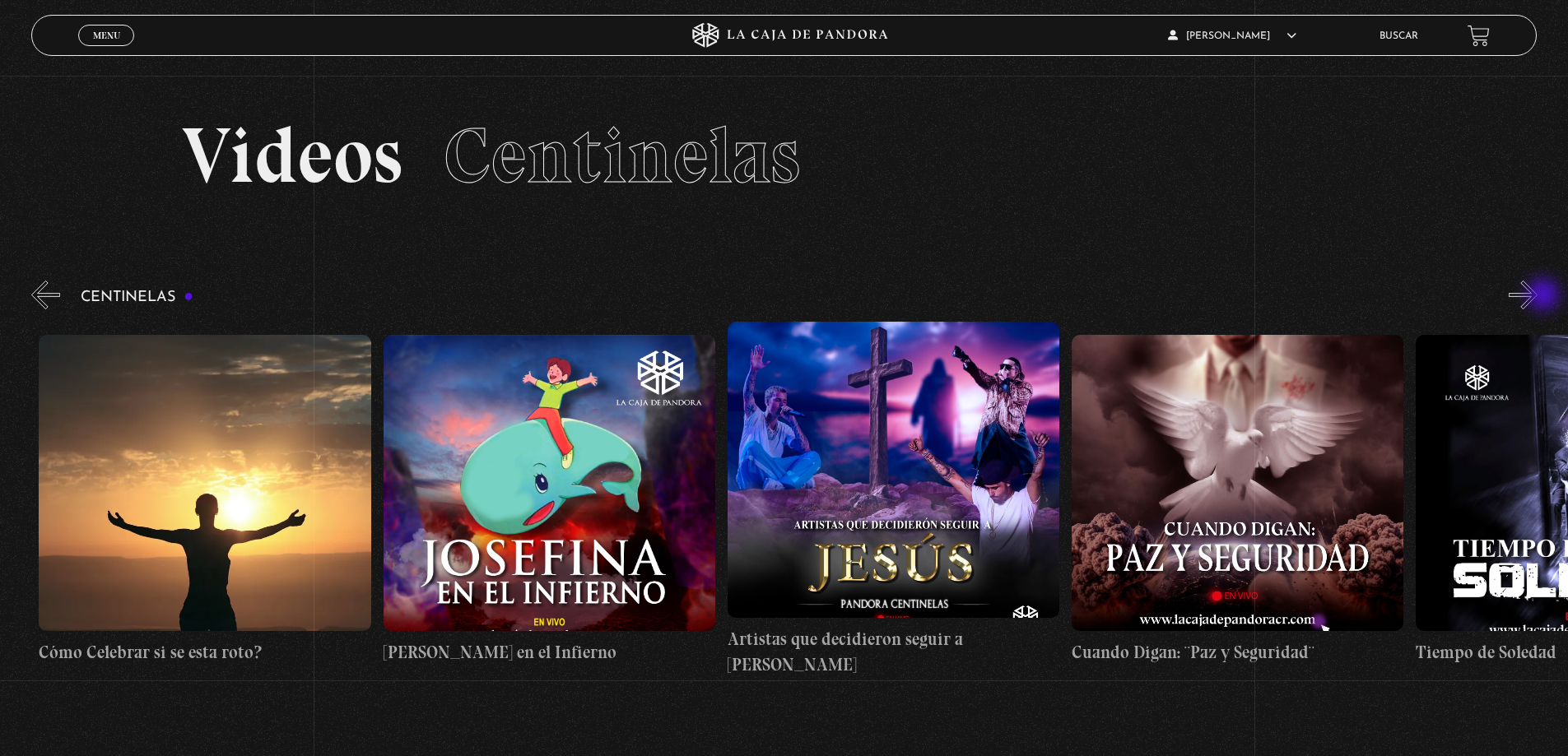
click at [1538, 297] on button "»" at bounding box center [1523, 295] width 29 height 29
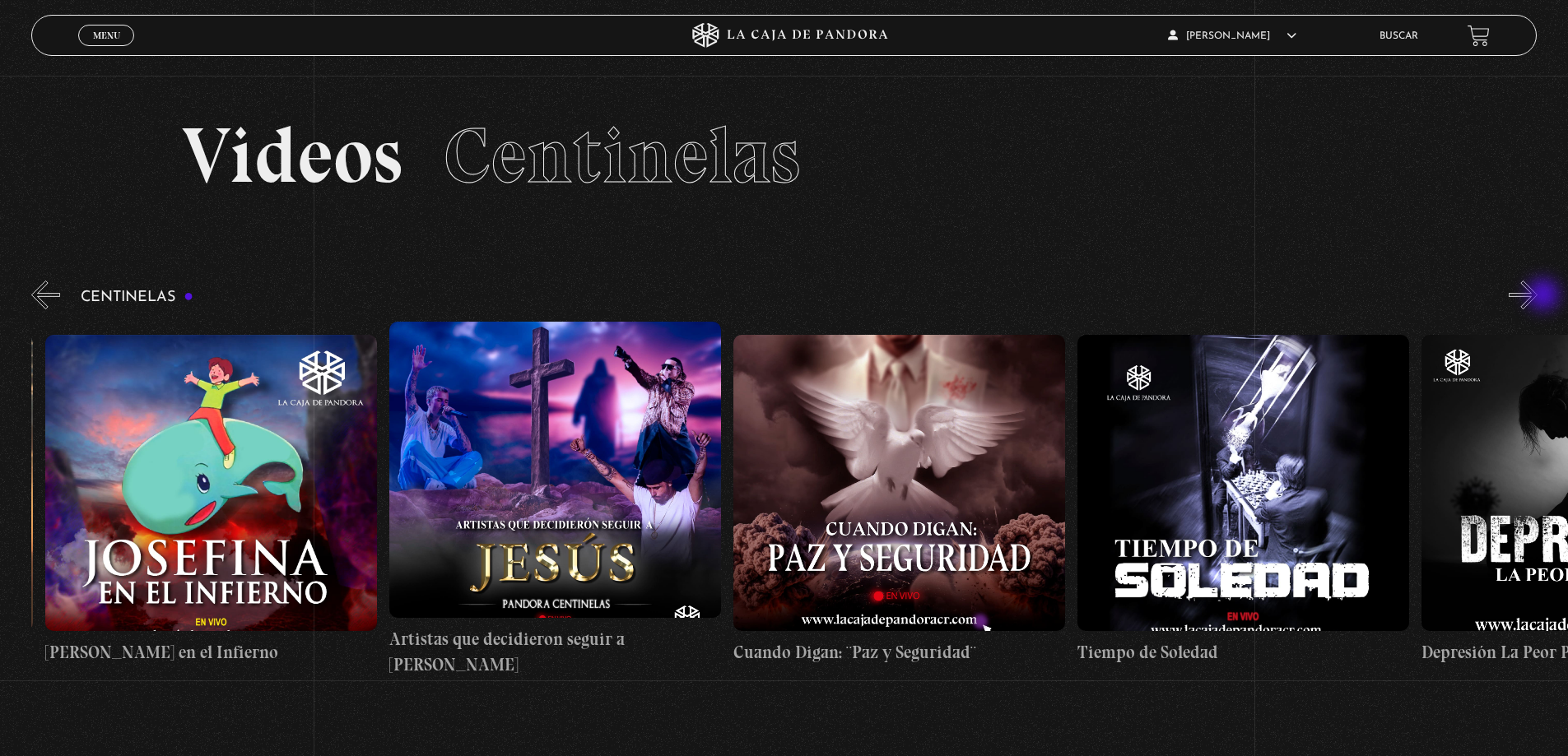
click at [1538, 297] on button "»" at bounding box center [1523, 295] width 29 height 29
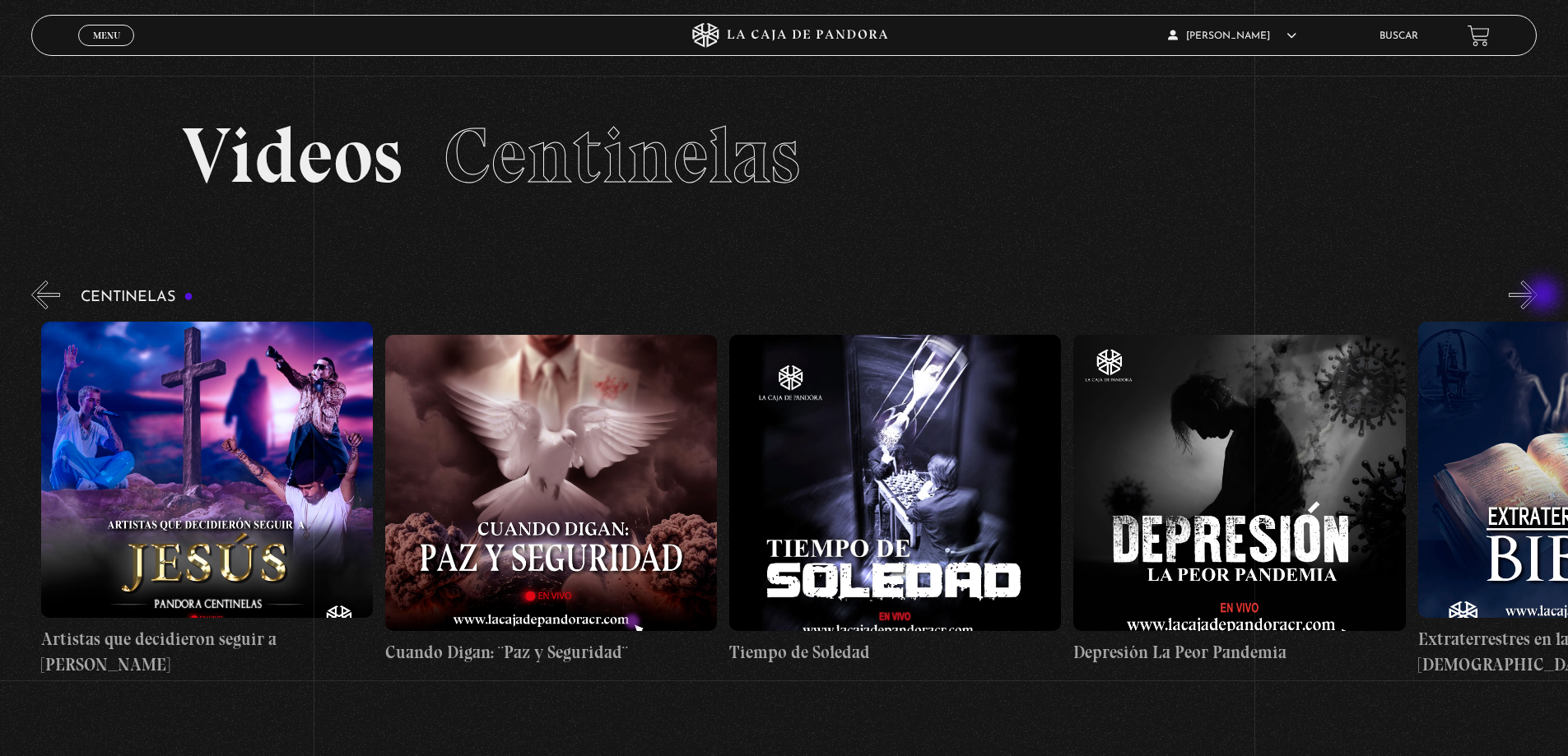
click at [1538, 297] on button "»" at bounding box center [1523, 295] width 29 height 29
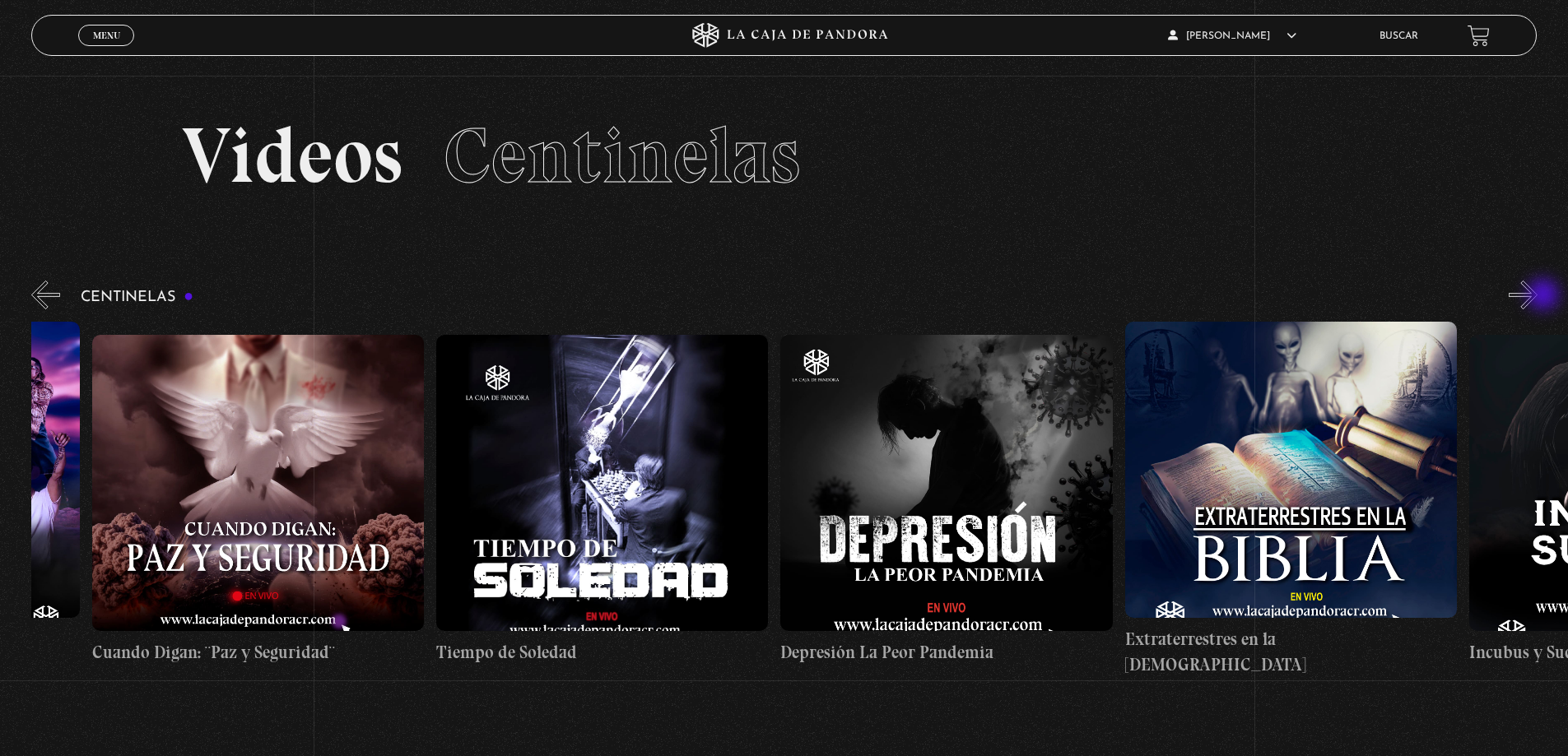
click at [1538, 297] on button "»" at bounding box center [1523, 295] width 29 height 29
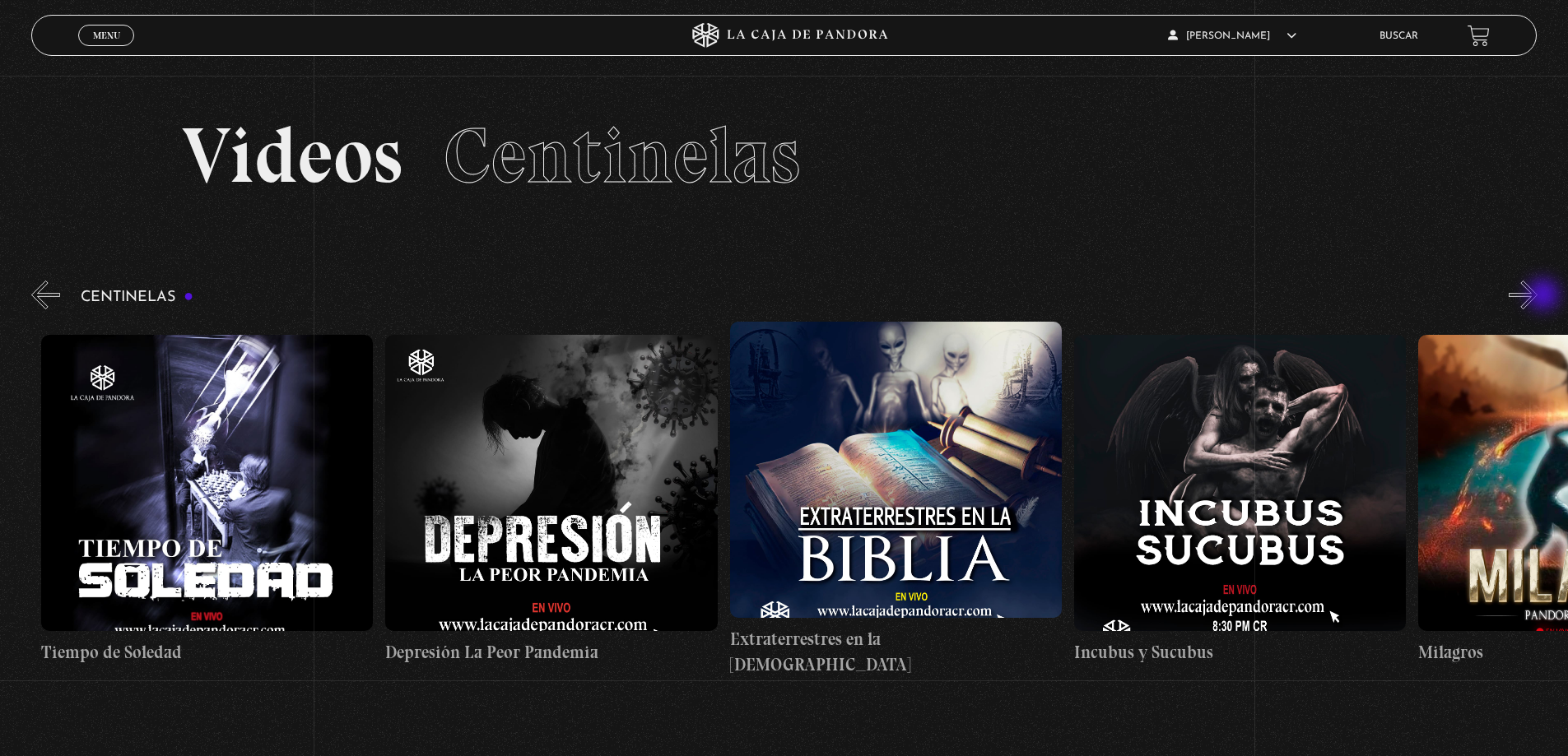
click at [1538, 297] on button "»" at bounding box center [1523, 295] width 29 height 29
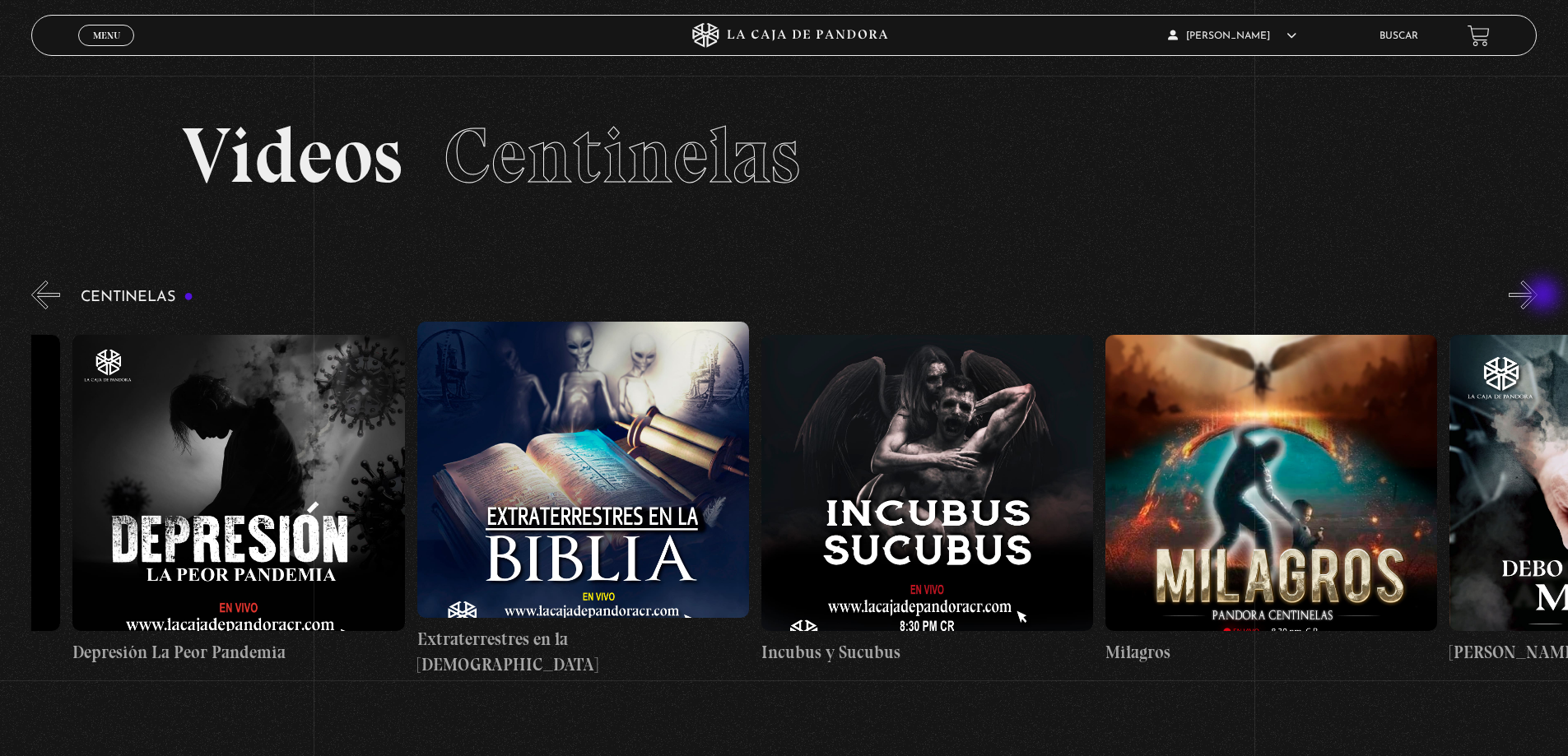
click at [1538, 297] on button "»" at bounding box center [1523, 295] width 29 height 29
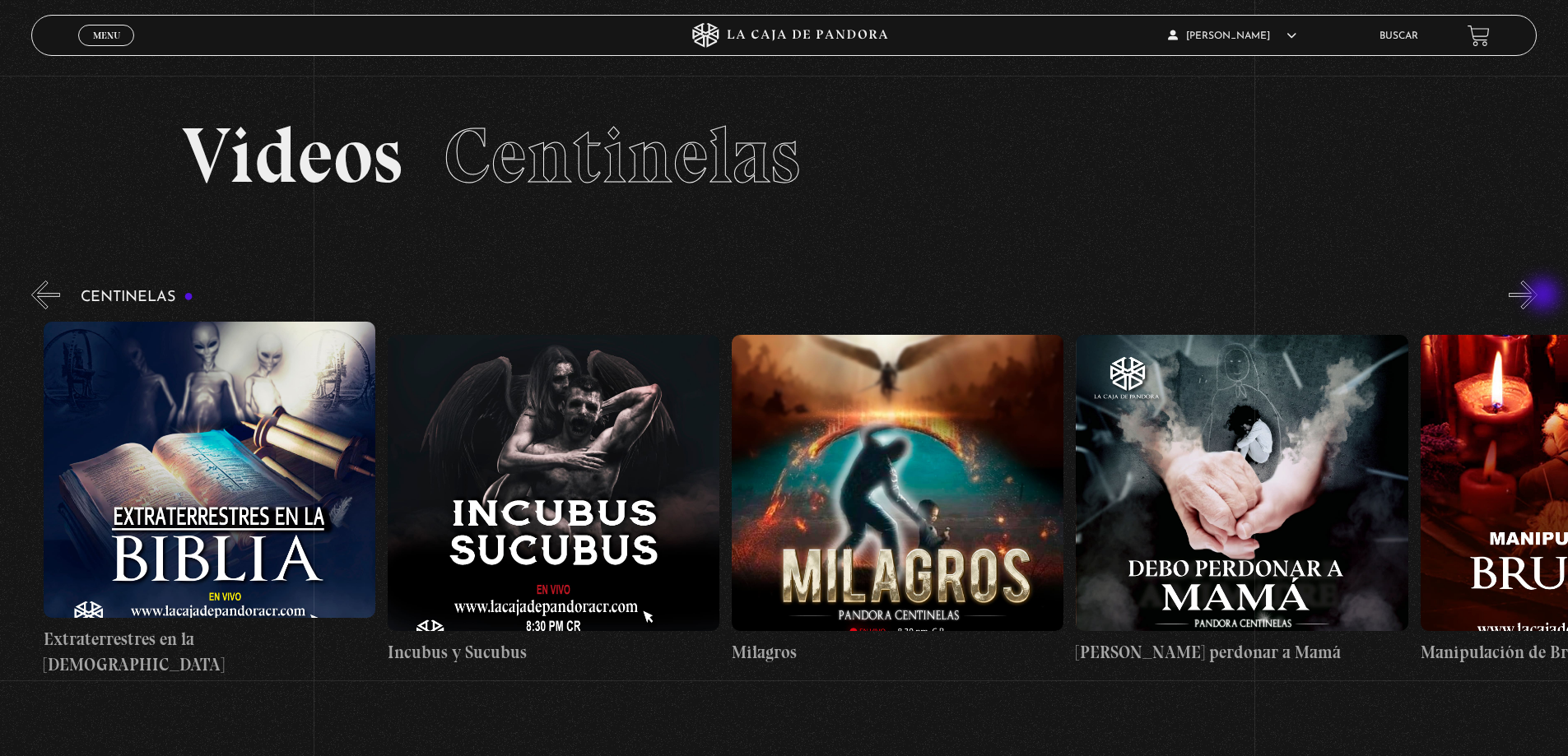
click at [1538, 297] on button "»" at bounding box center [1523, 295] width 29 height 29
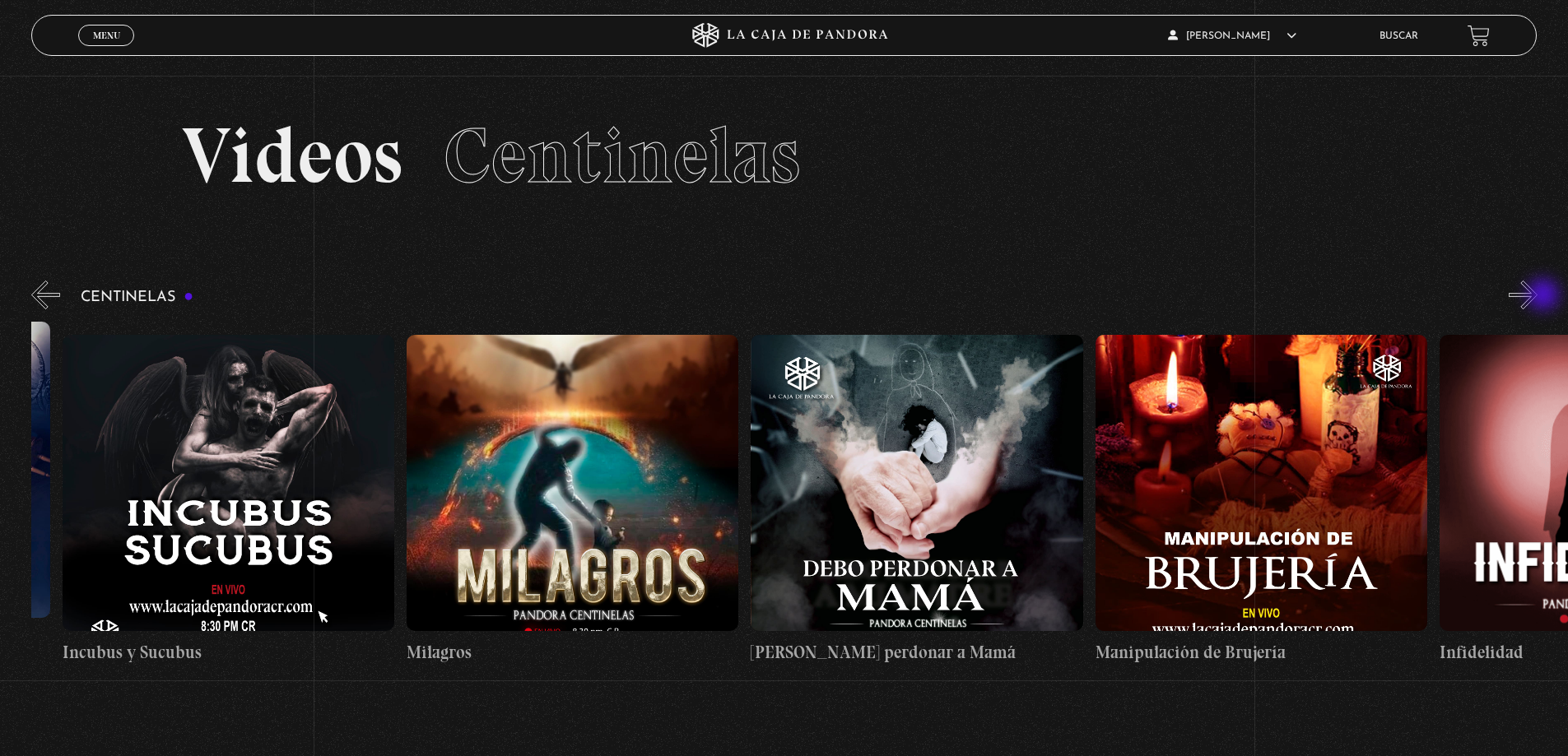
click at [1538, 297] on button "»" at bounding box center [1523, 295] width 29 height 29
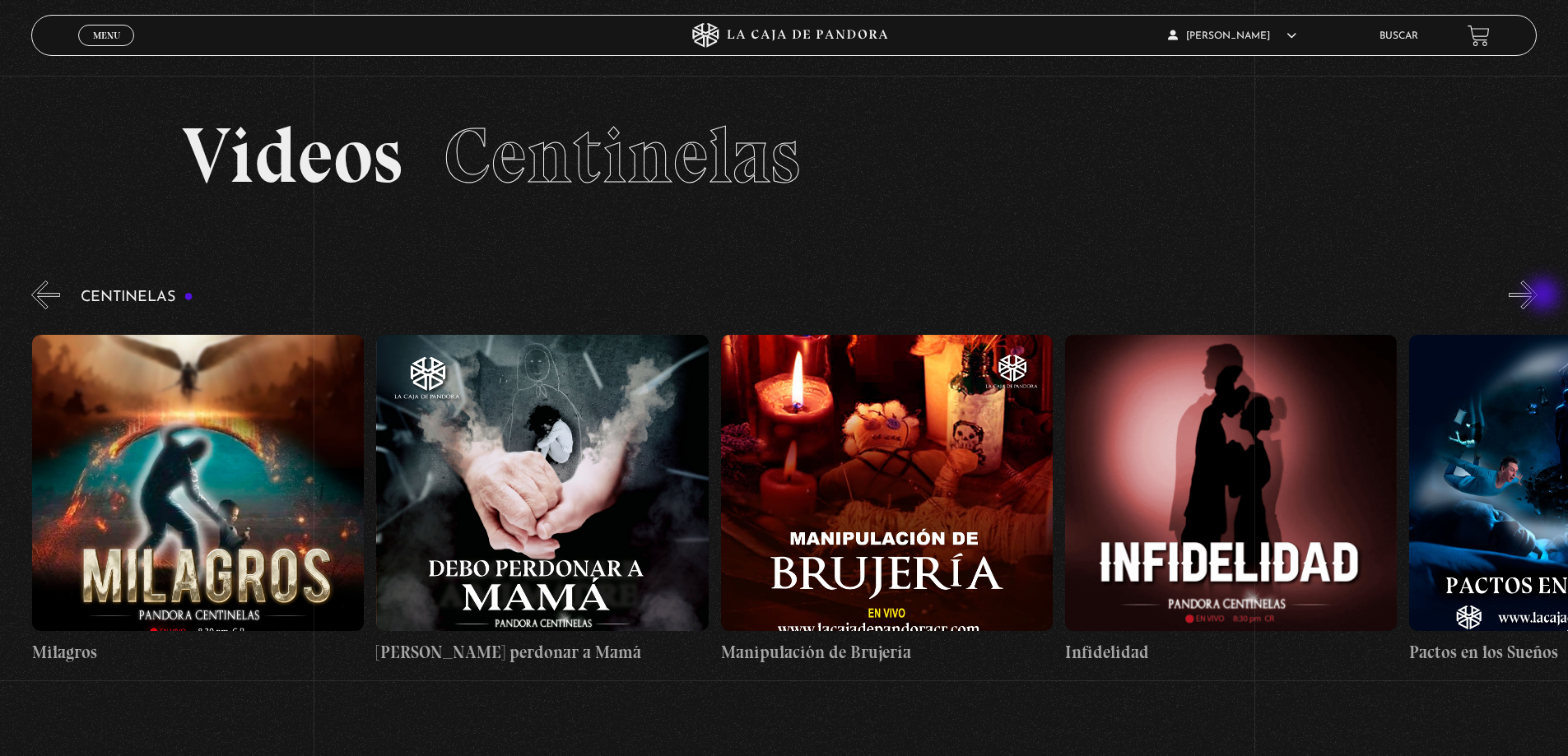
click at [1538, 297] on button "»" at bounding box center [1523, 295] width 29 height 29
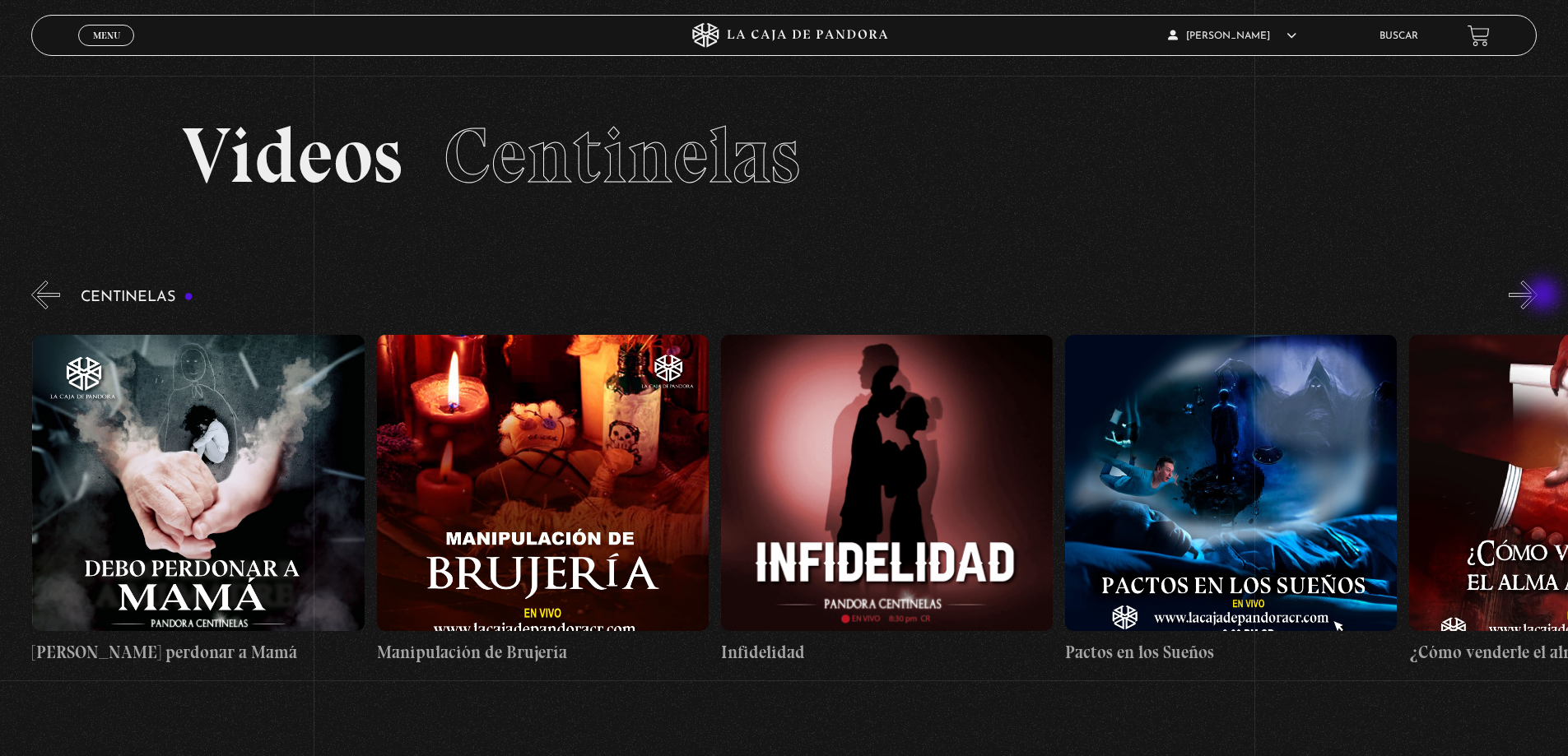
click at [1538, 297] on button "»" at bounding box center [1523, 295] width 29 height 29
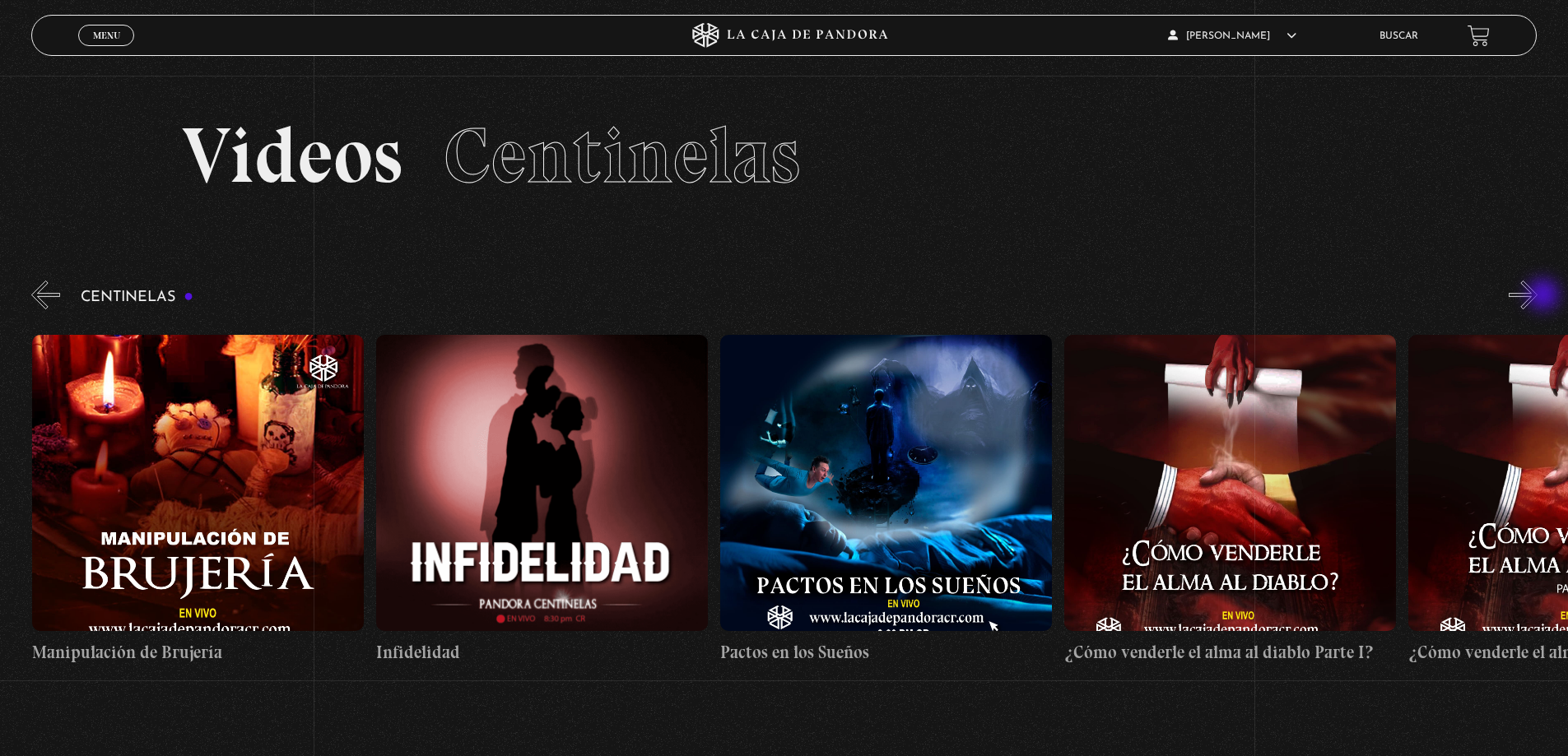
click at [1538, 297] on button "»" at bounding box center [1523, 295] width 29 height 29
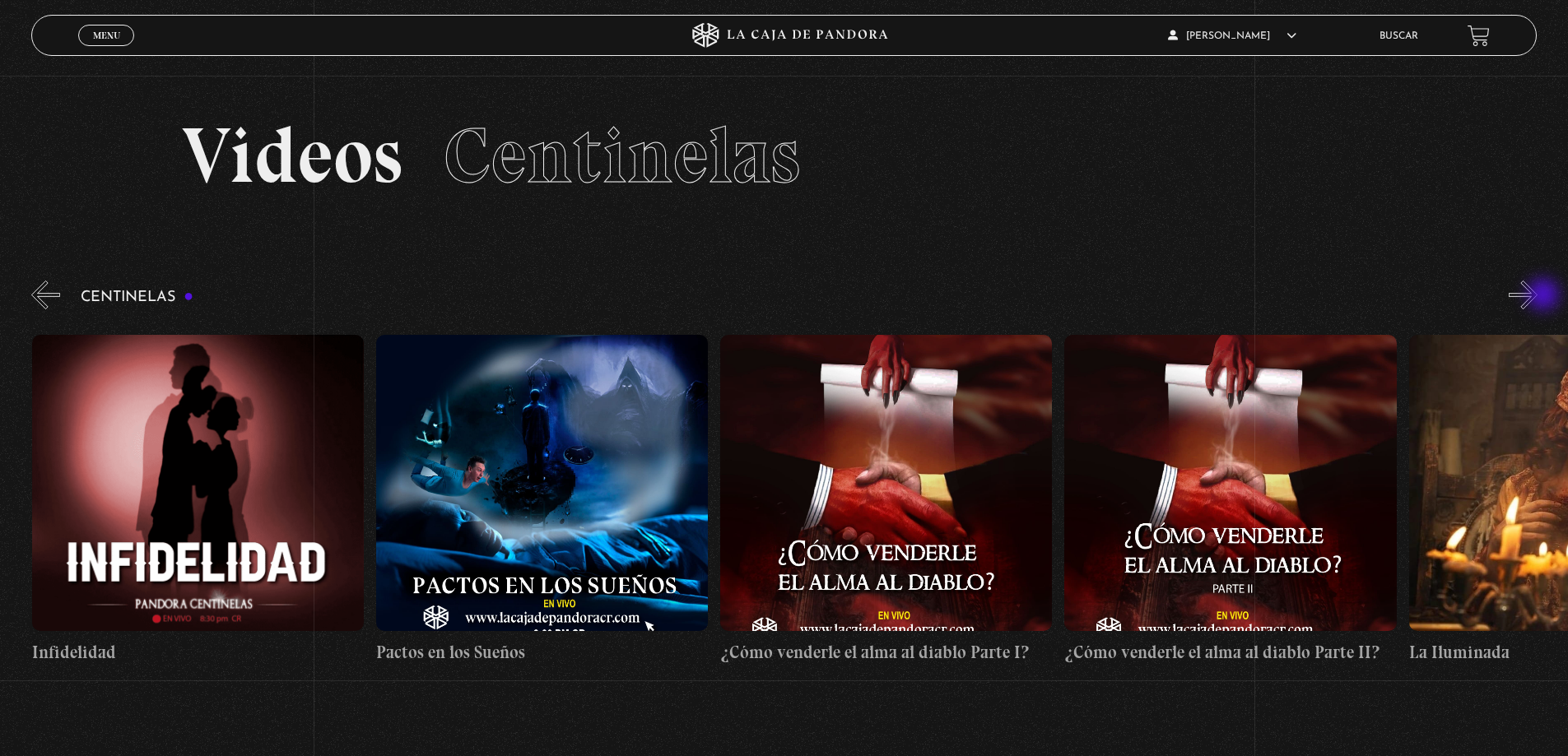
click at [1538, 297] on button "»" at bounding box center [1523, 295] width 29 height 29
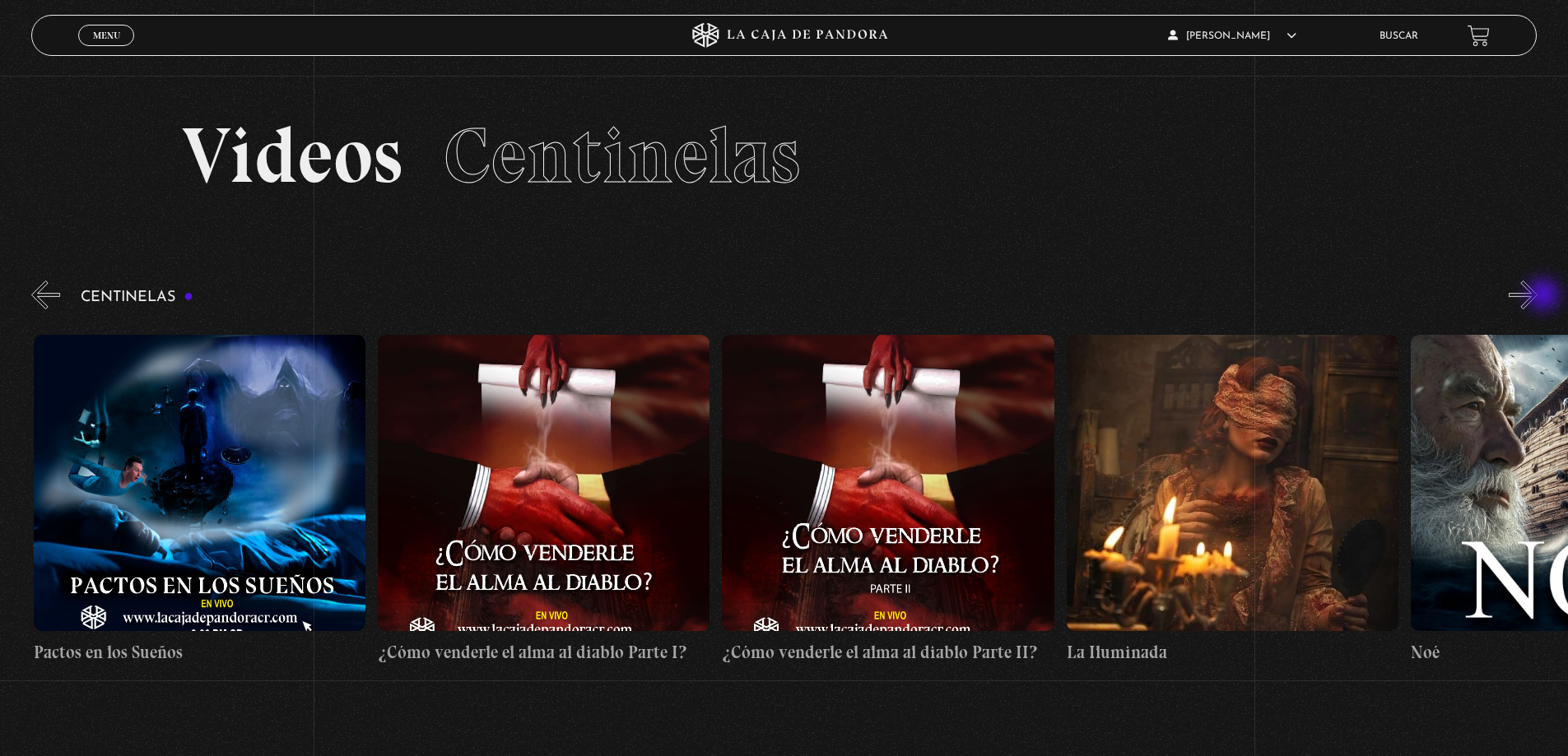
click at [1538, 297] on button "»" at bounding box center [1523, 295] width 29 height 29
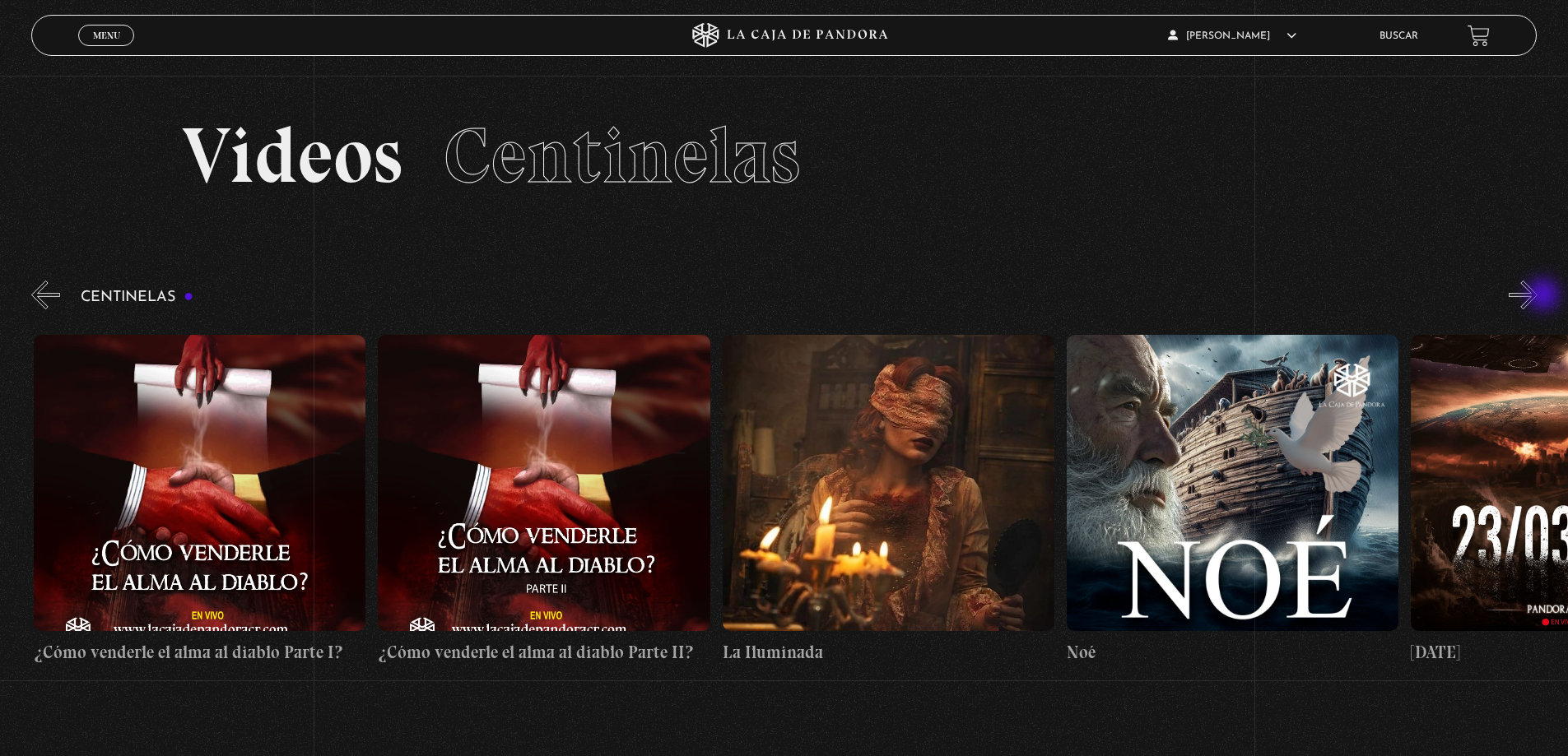
click at [1538, 297] on button "»" at bounding box center [1523, 295] width 29 height 29
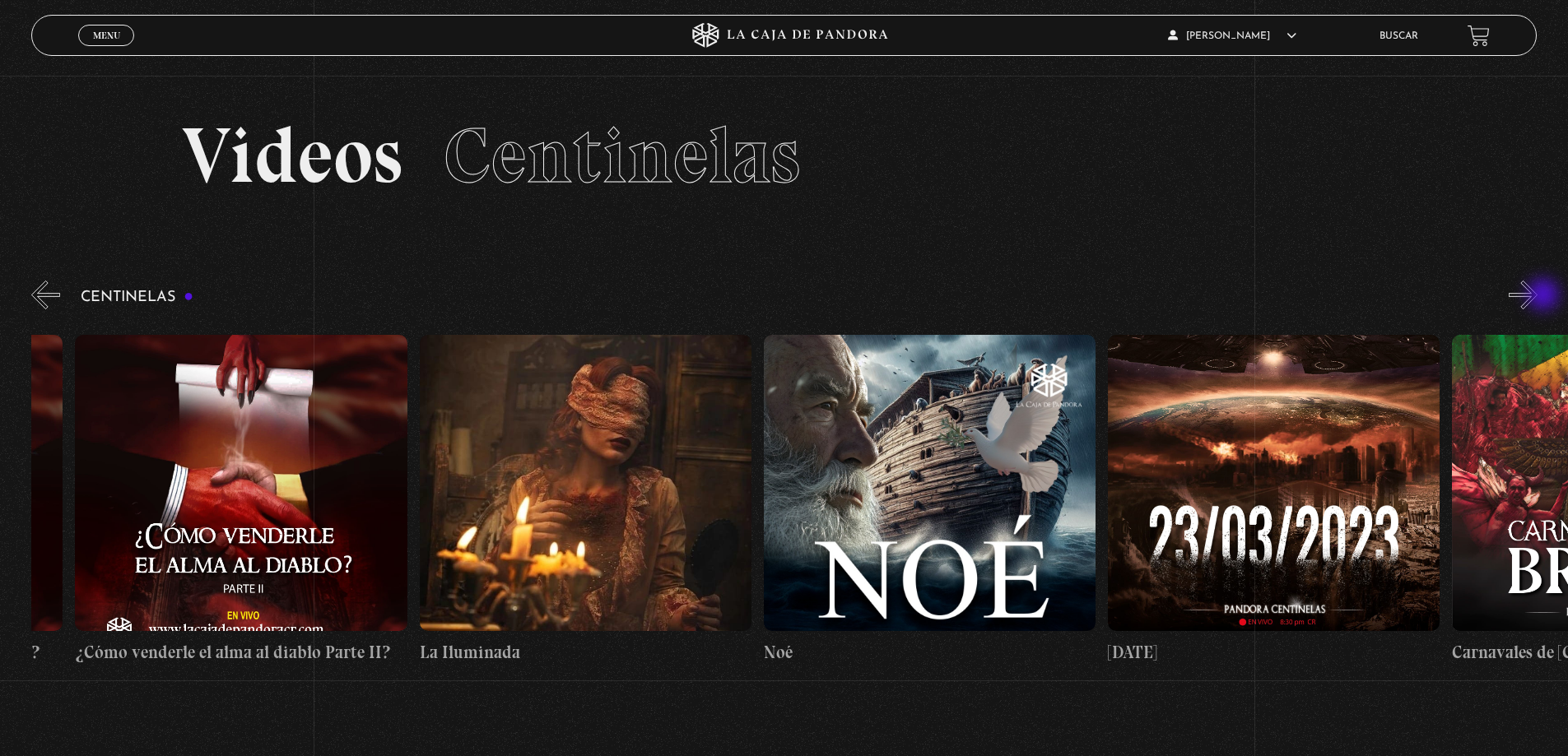
click at [1538, 297] on button "»" at bounding box center [1523, 295] width 29 height 29
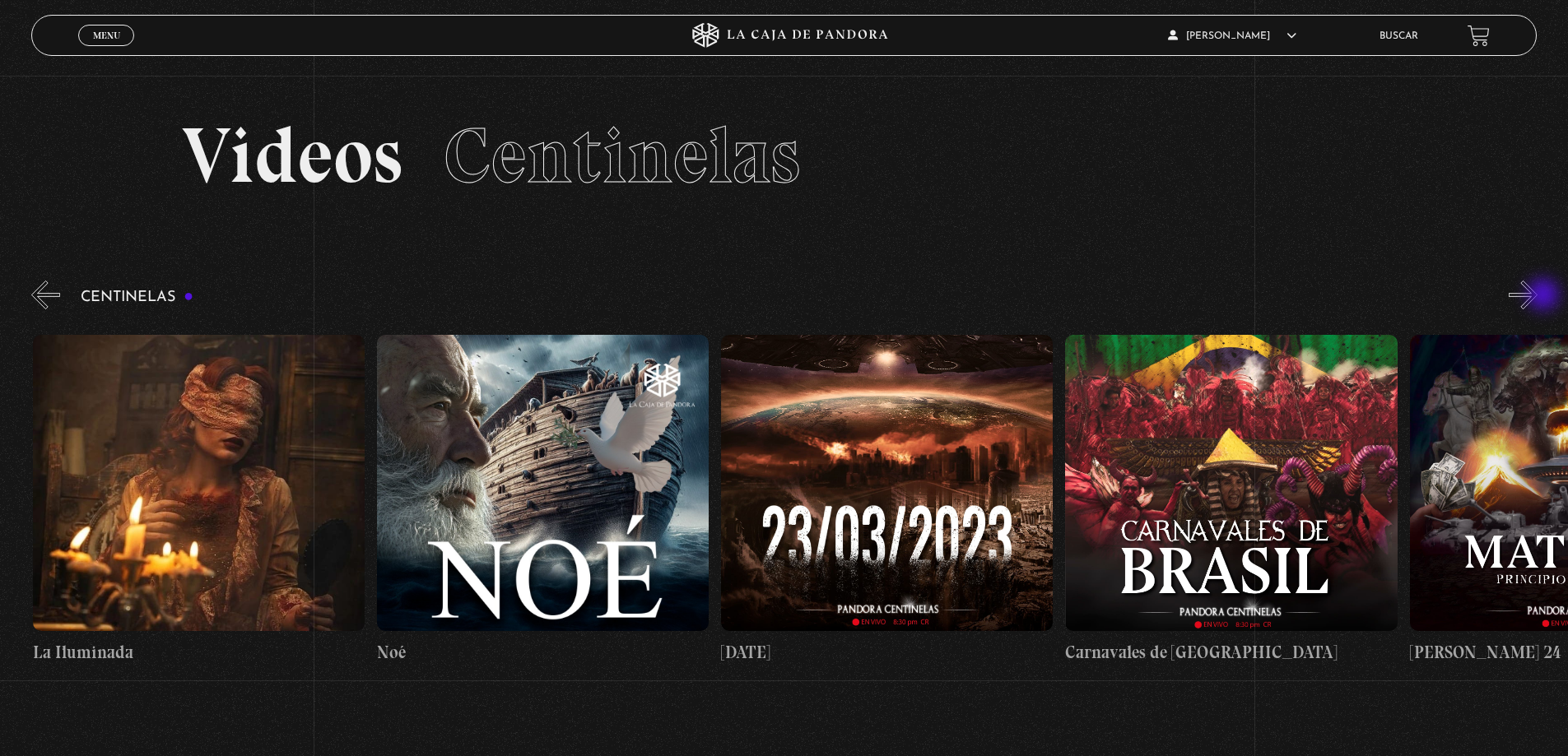
click at [1538, 297] on button "»" at bounding box center [1523, 295] width 29 height 29
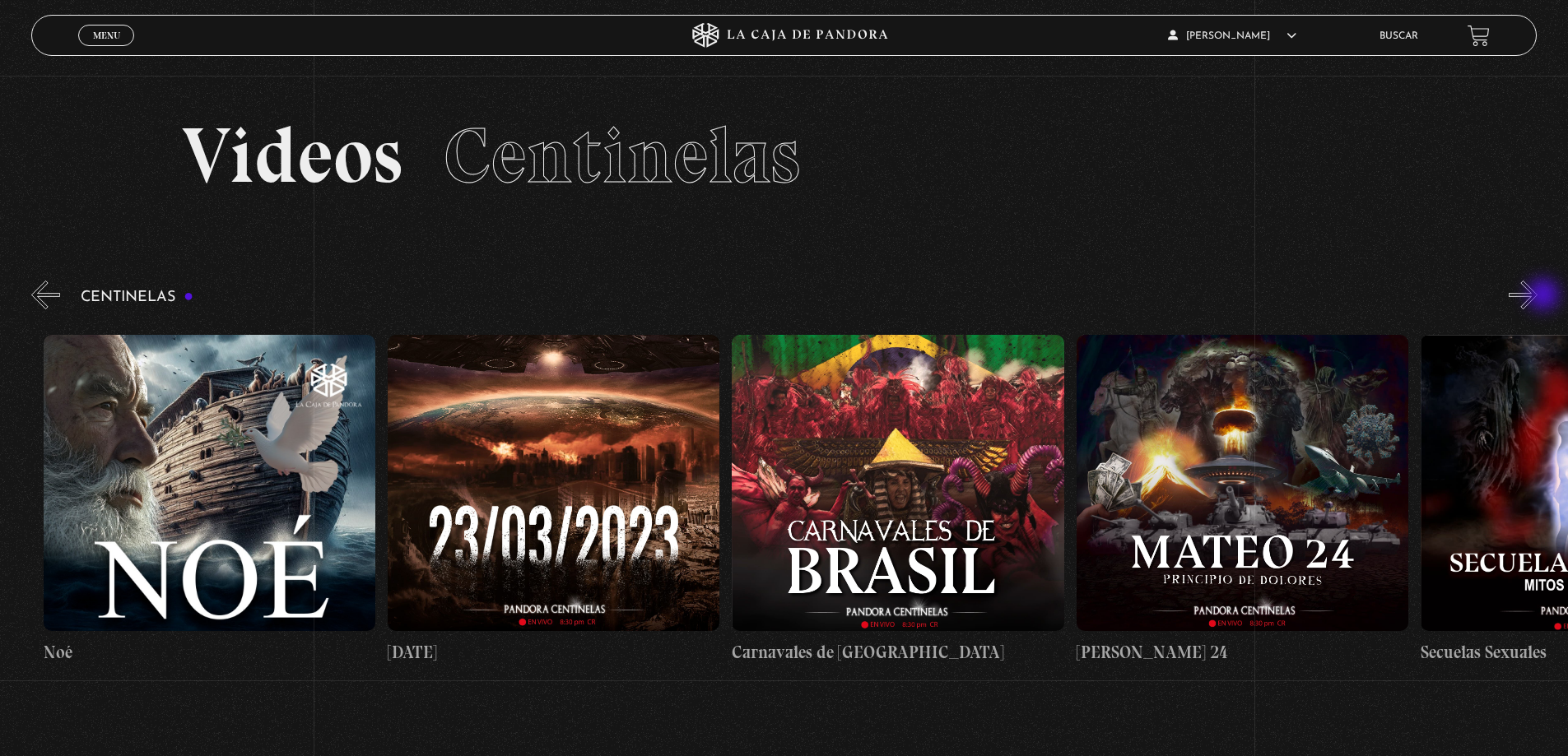
click at [1538, 297] on button "»" at bounding box center [1523, 295] width 29 height 29
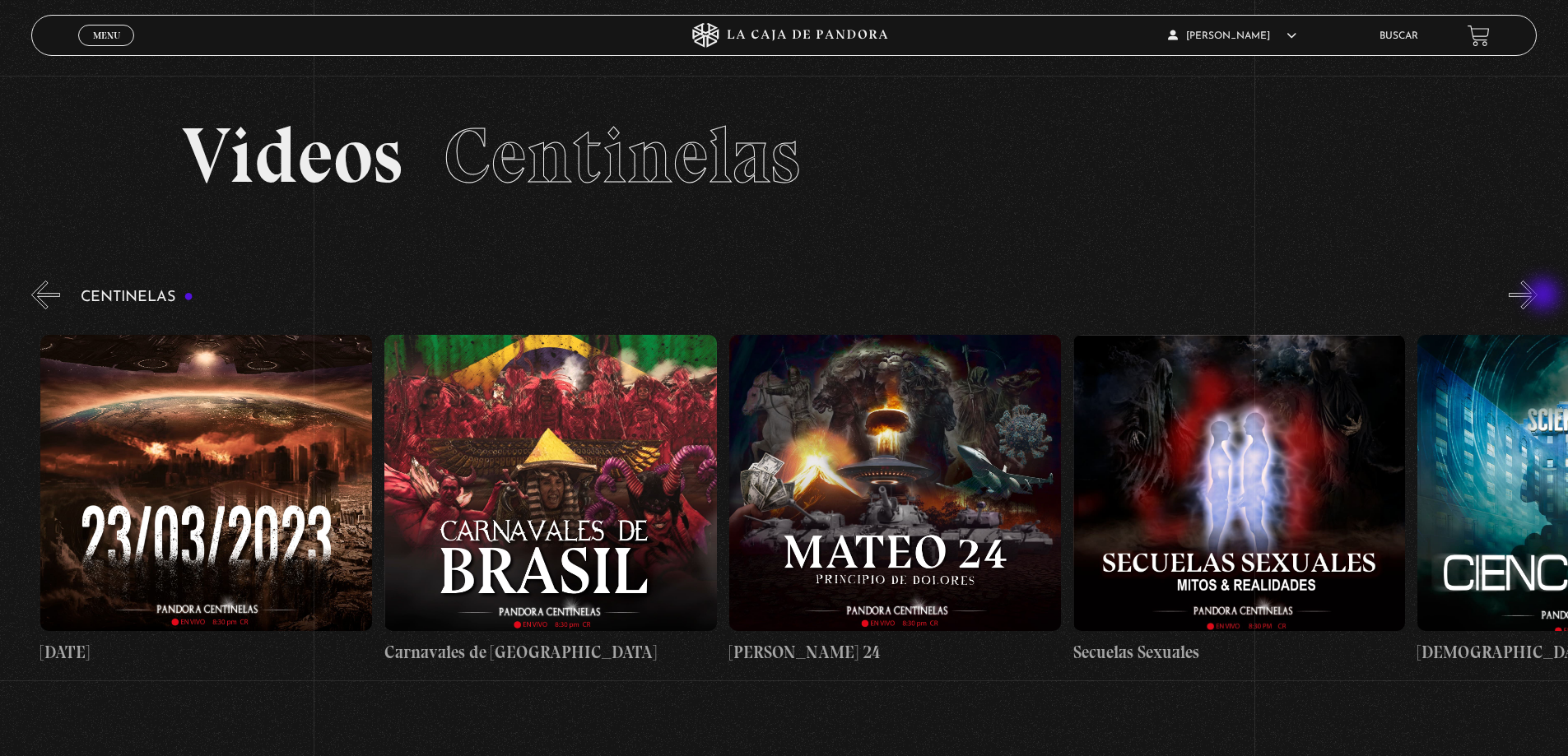
click at [1538, 297] on button "»" at bounding box center [1523, 295] width 29 height 29
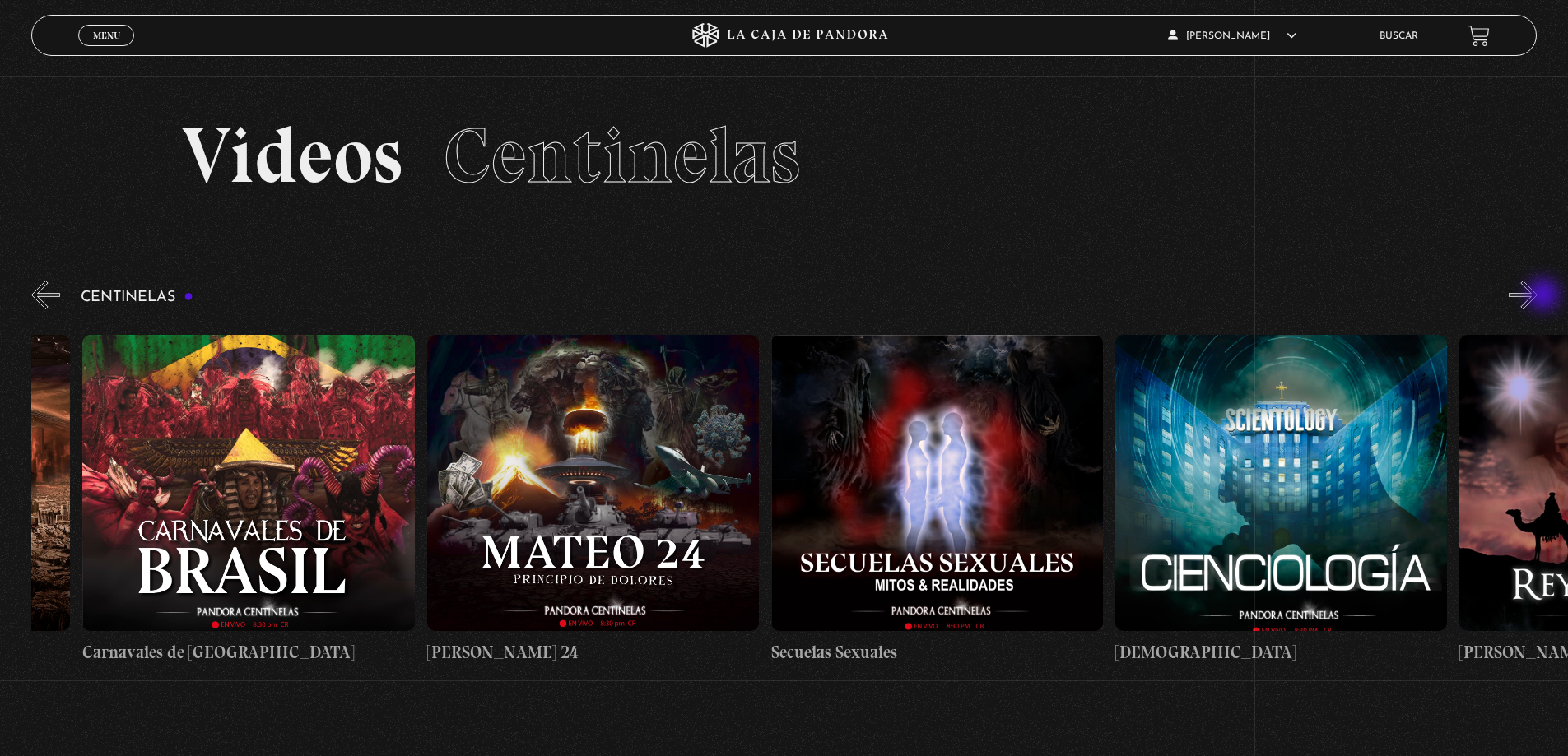
click at [1538, 297] on button "»" at bounding box center [1523, 295] width 29 height 29
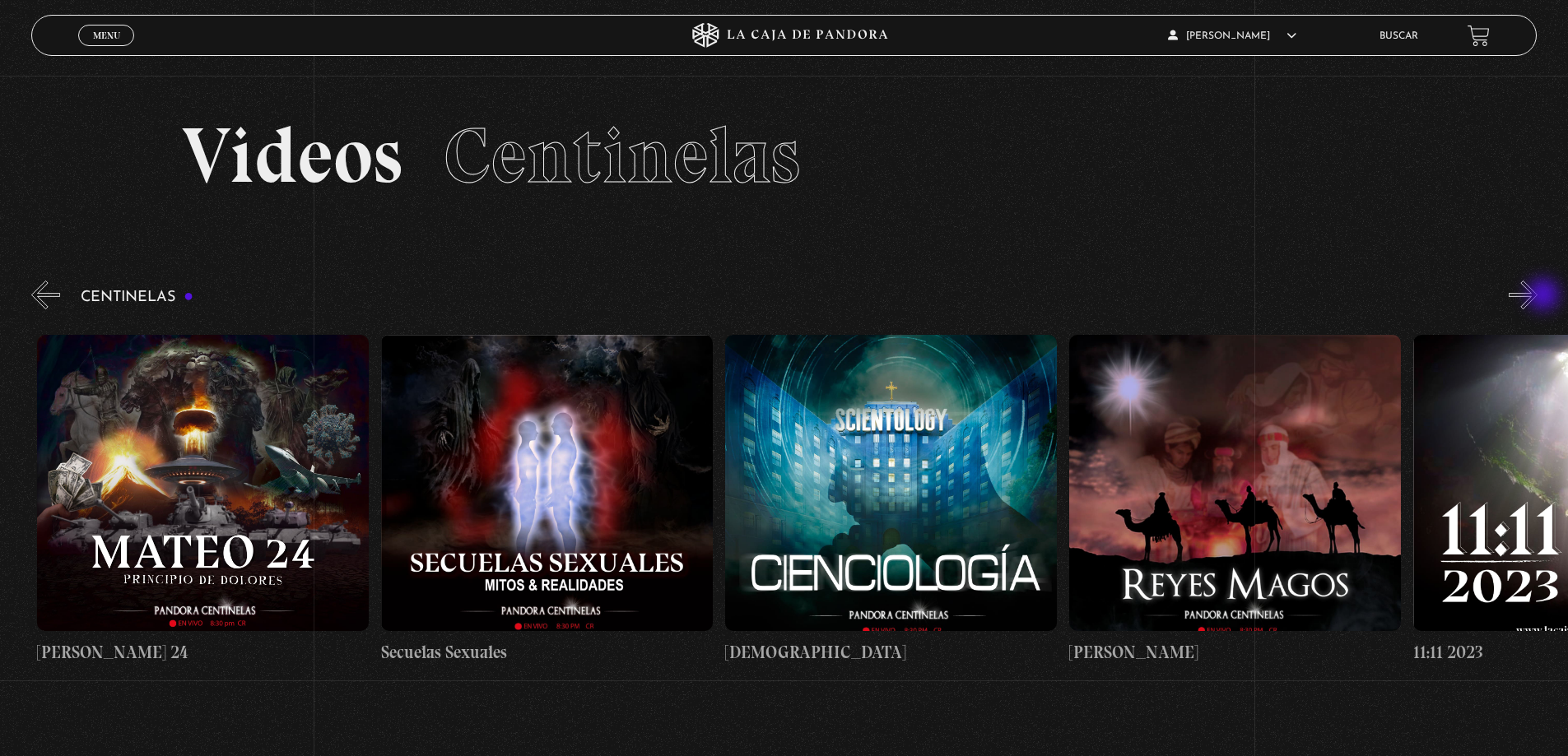
click at [1538, 297] on button "»" at bounding box center [1523, 295] width 29 height 29
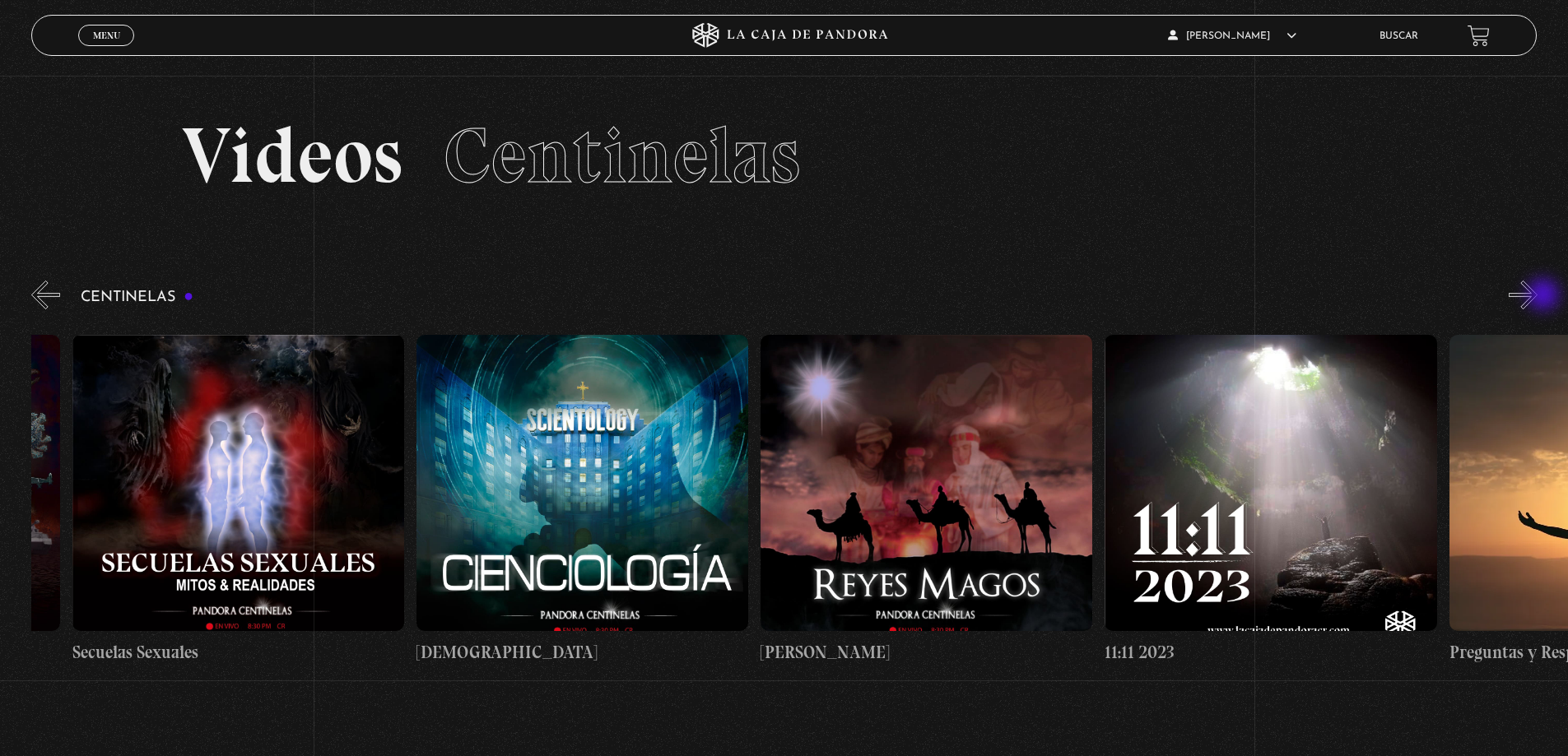
click at [1538, 297] on button "»" at bounding box center [1523, 295] width 29 height 29
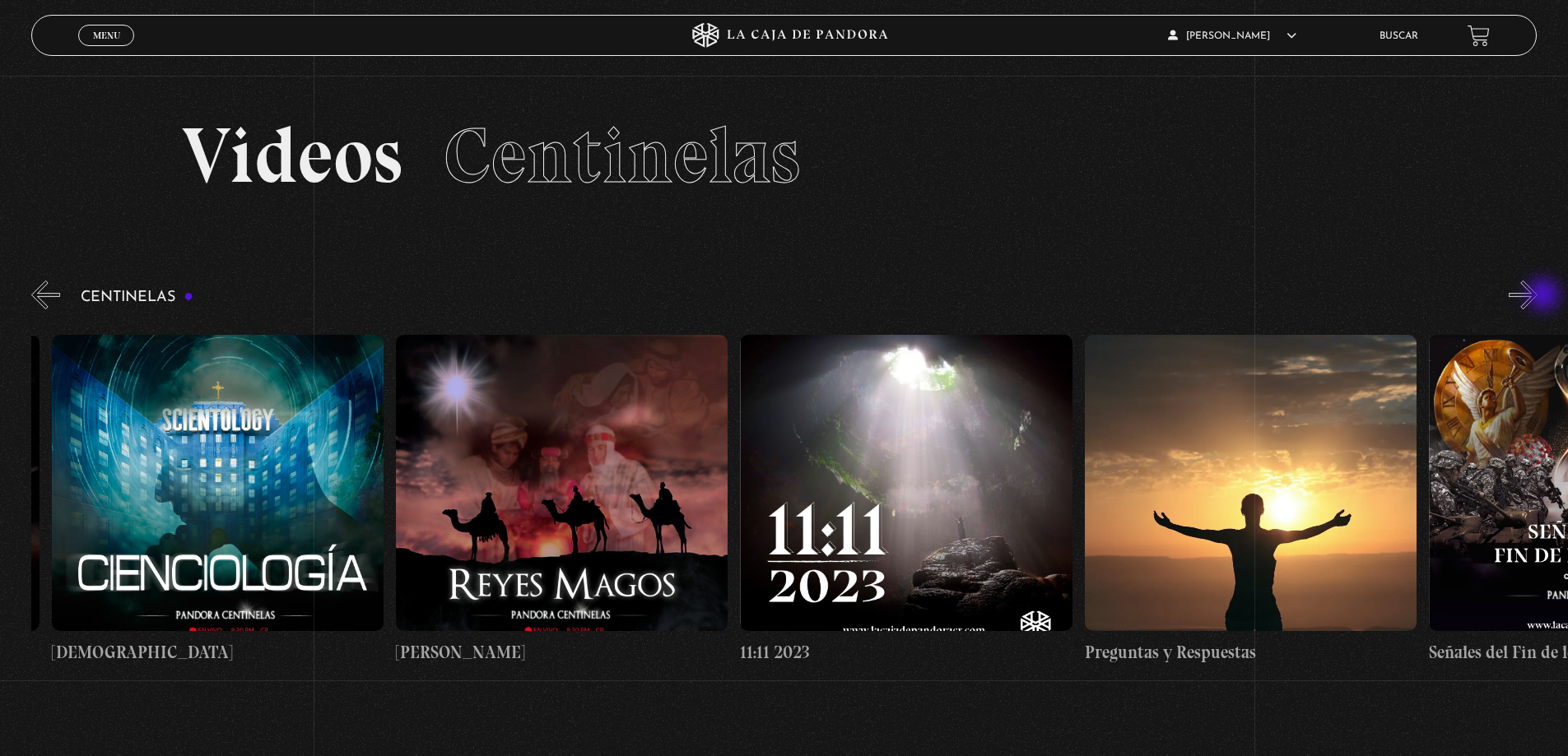
click at [1538, 297] on button "»" at bounding box center [1523, 295] width 29 height 29
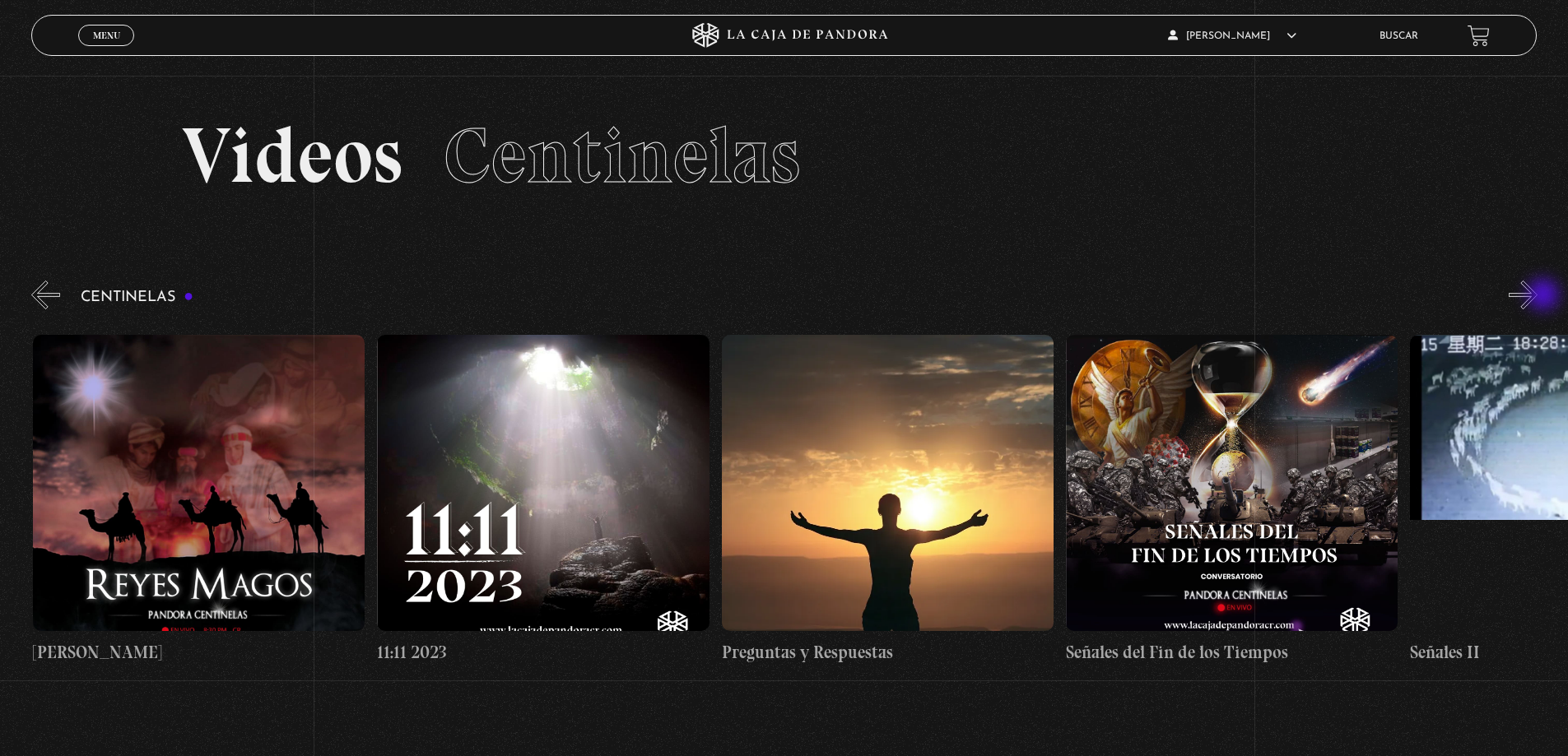
click at [1538, 297] on button "»" at bounding box center [1523, 295] width 29 height 29
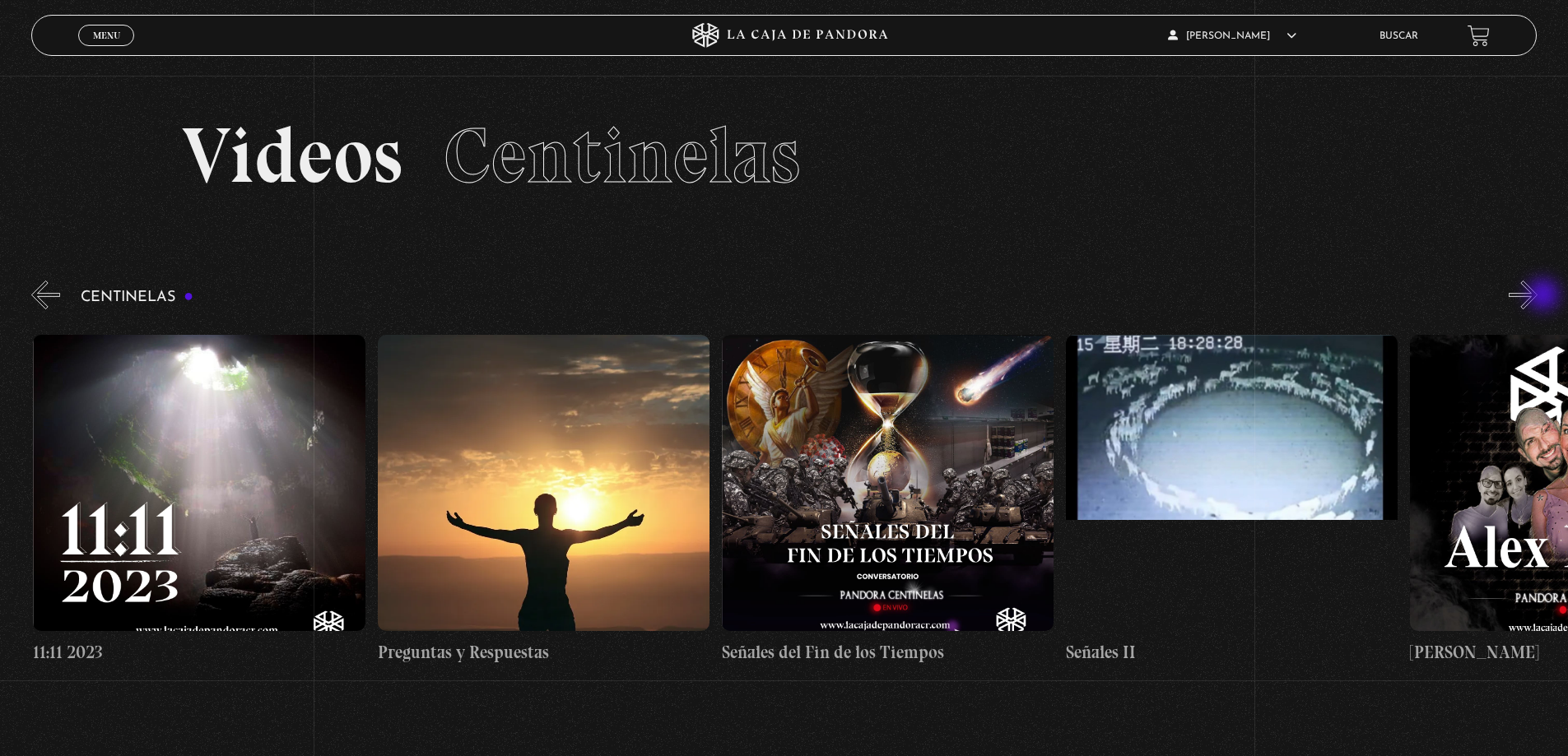
click at [1538, 297] on button "»" at bounding box center [1523, 295] width 29 height 29
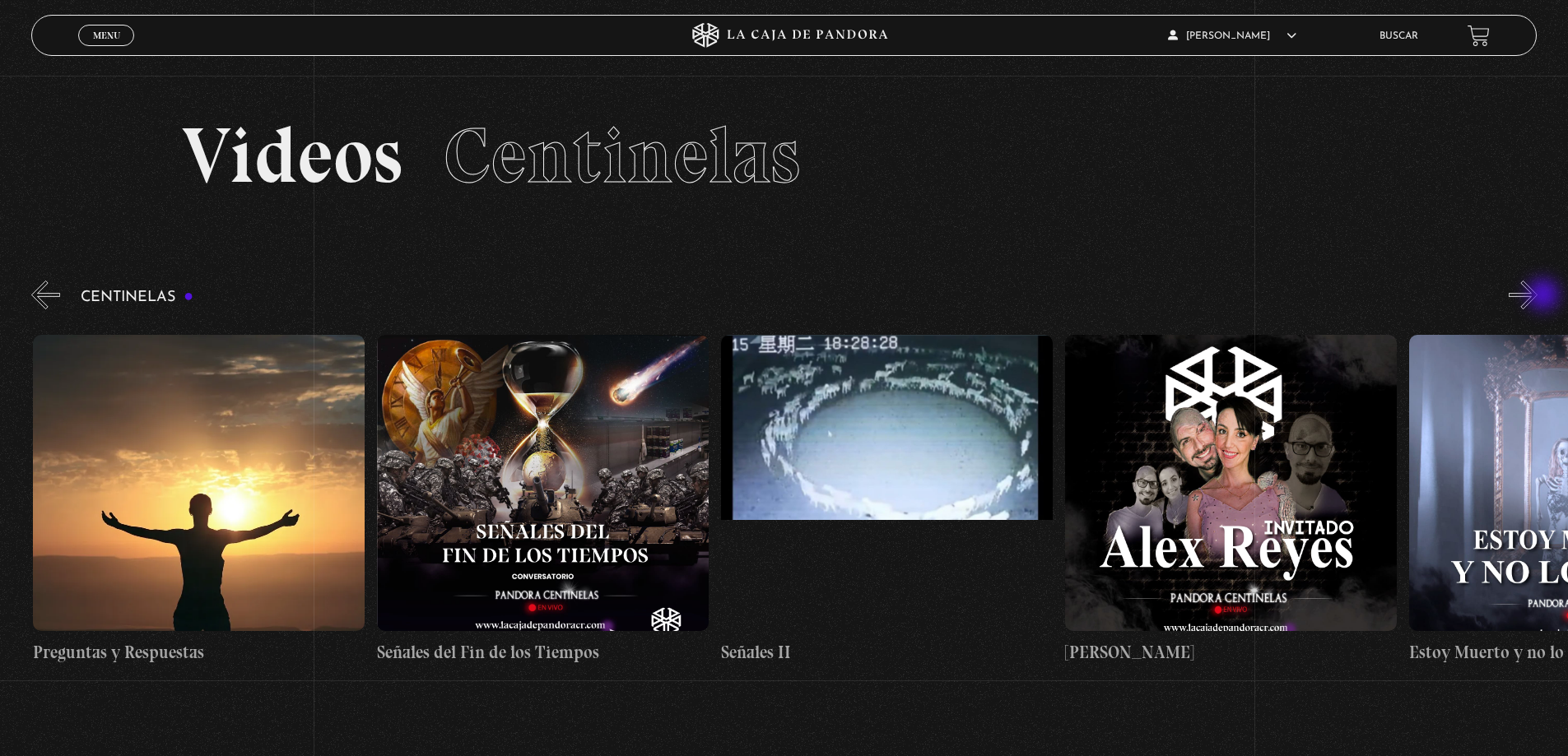
click at [1538, 297] on button "»" at bounding box center [1523, 295] width 29 height 29
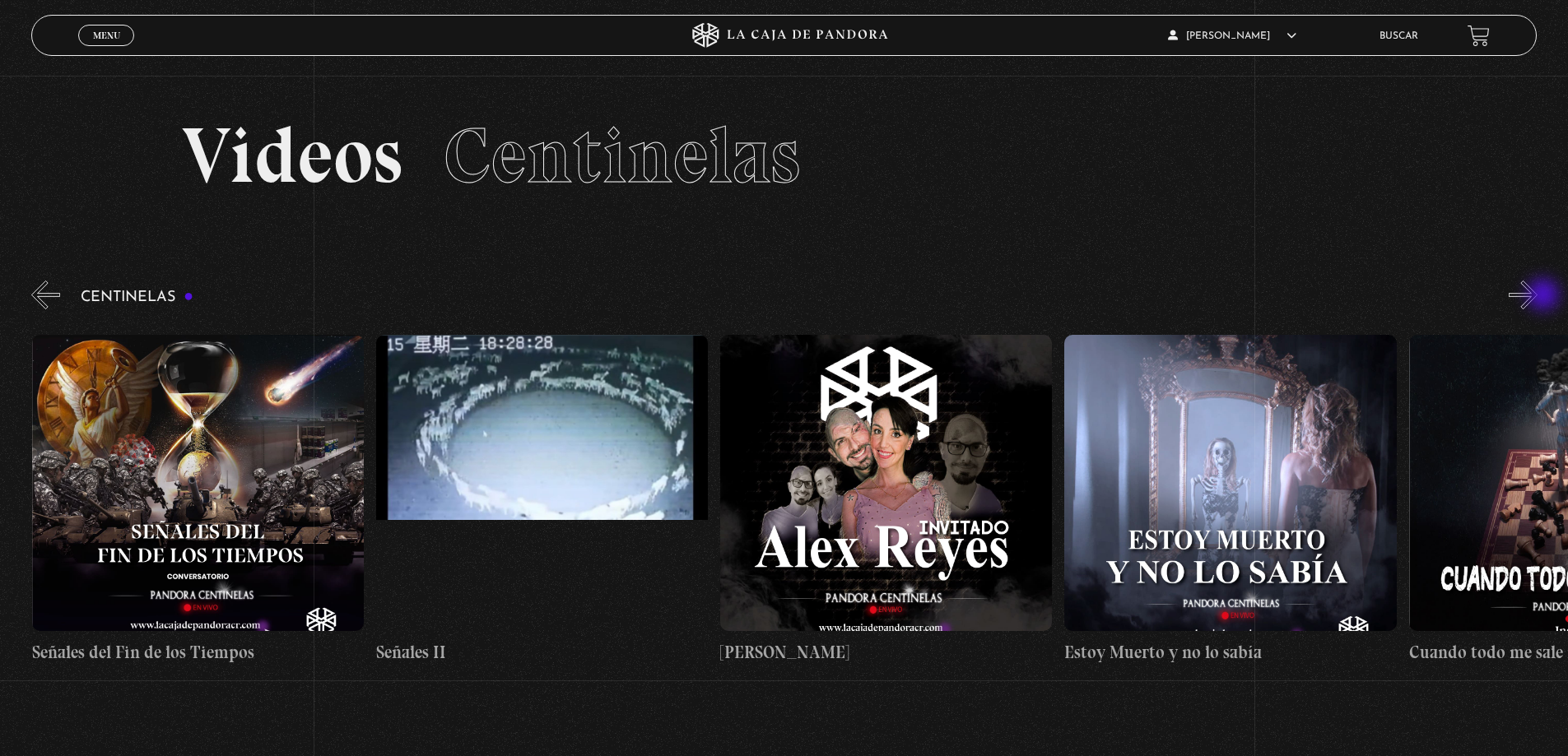
click at [1538, 297] on button "»" at bounding box center [1523, 295] width 29 height 29
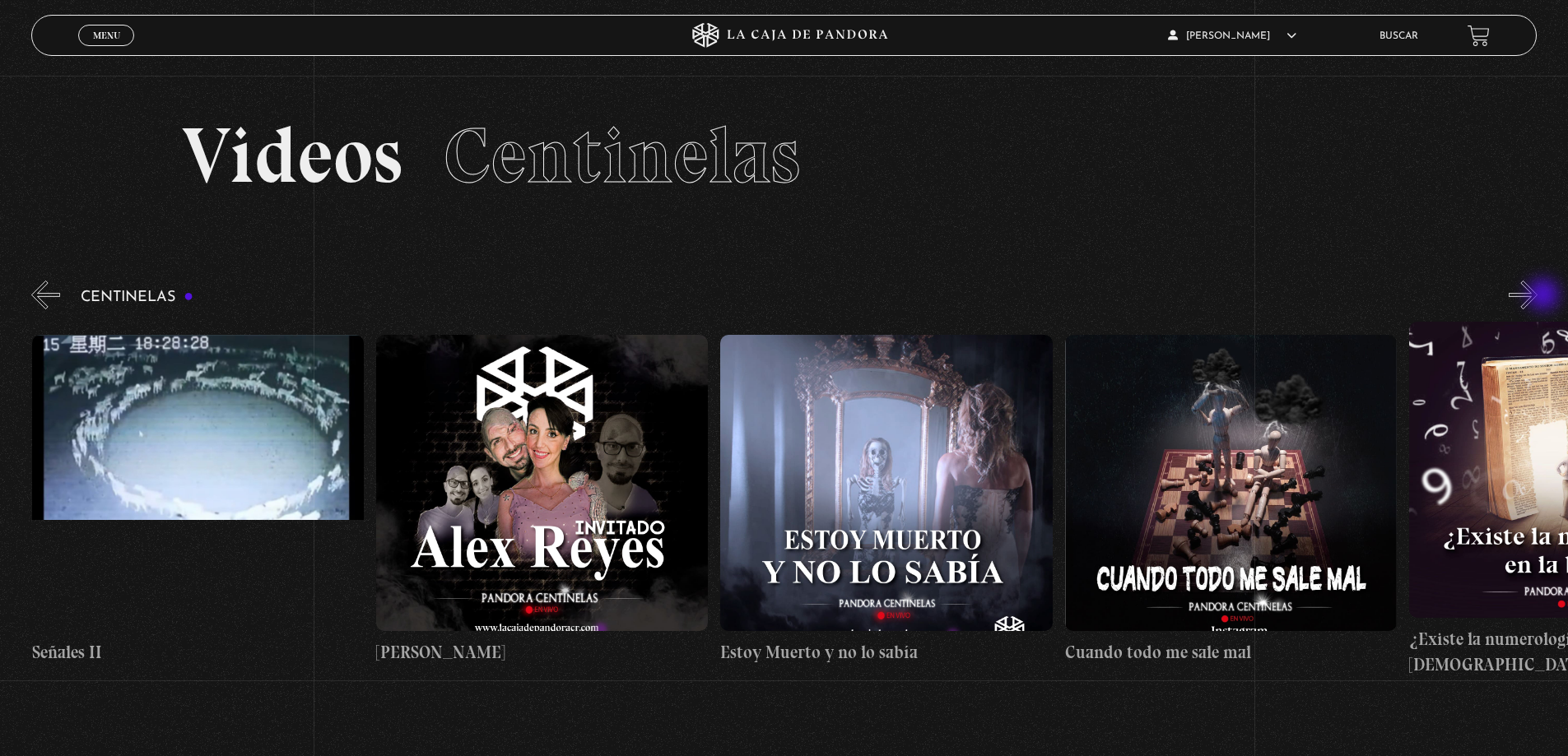
scroll to position [0, 17213]
click at [1538, 297] on button "»" at bounding box center [1523, 295] width 29 height 29
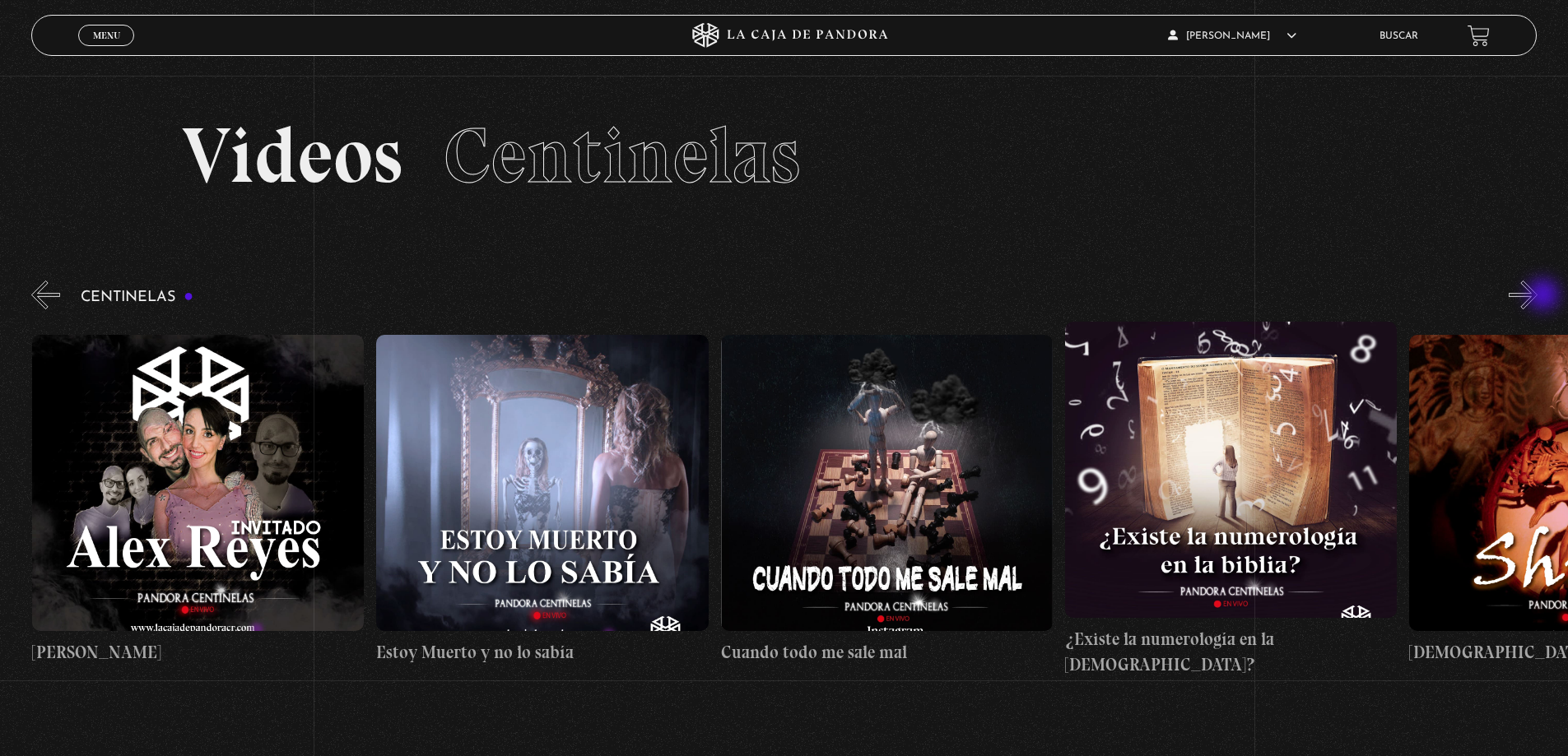
scroll to position [0, 17556]
click at [1538, 297] on button "»" at bounding box center [1523, 295] width 29 height 29
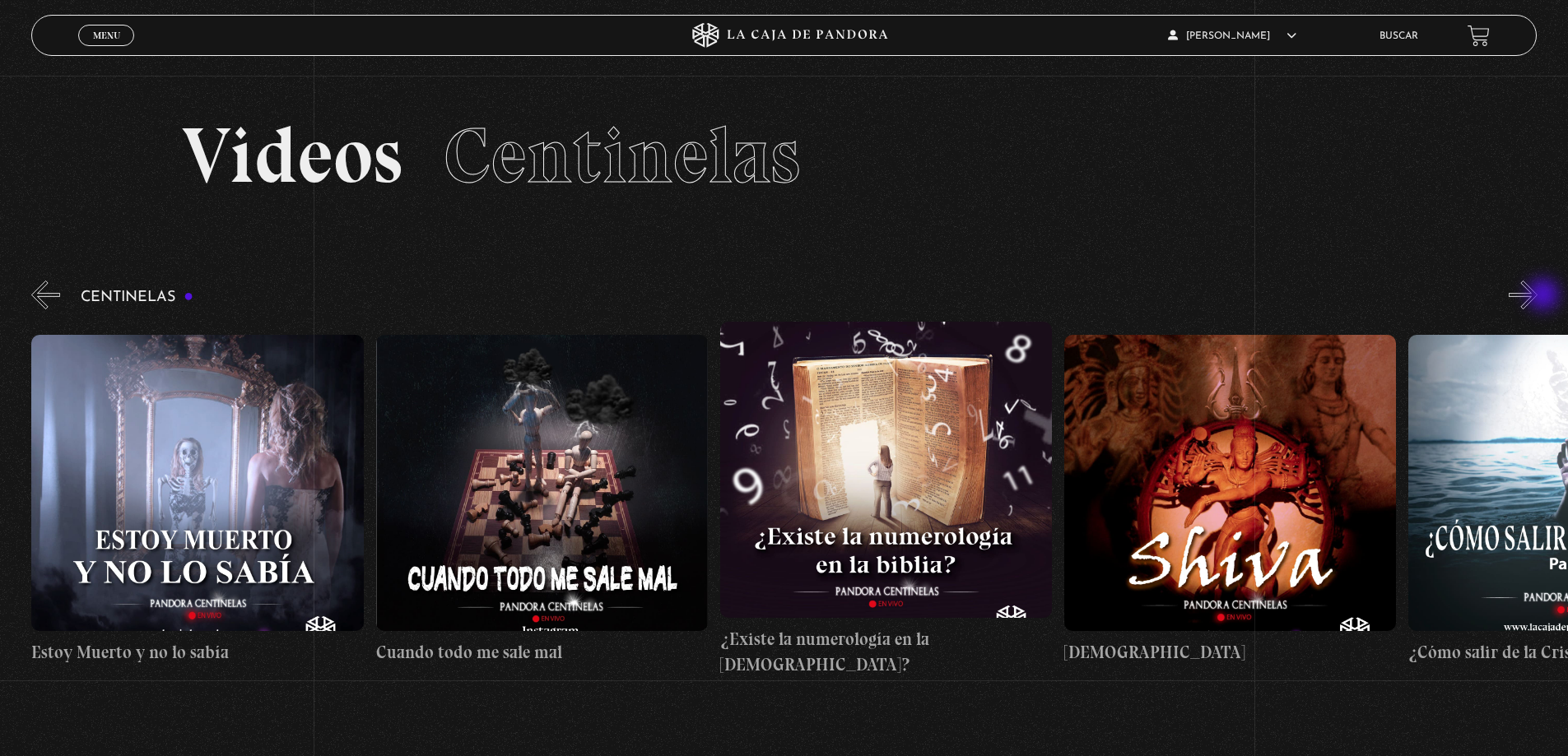
click at [1538, 297] on button "»" at bounding box center [1523, 295] width 29 height 29
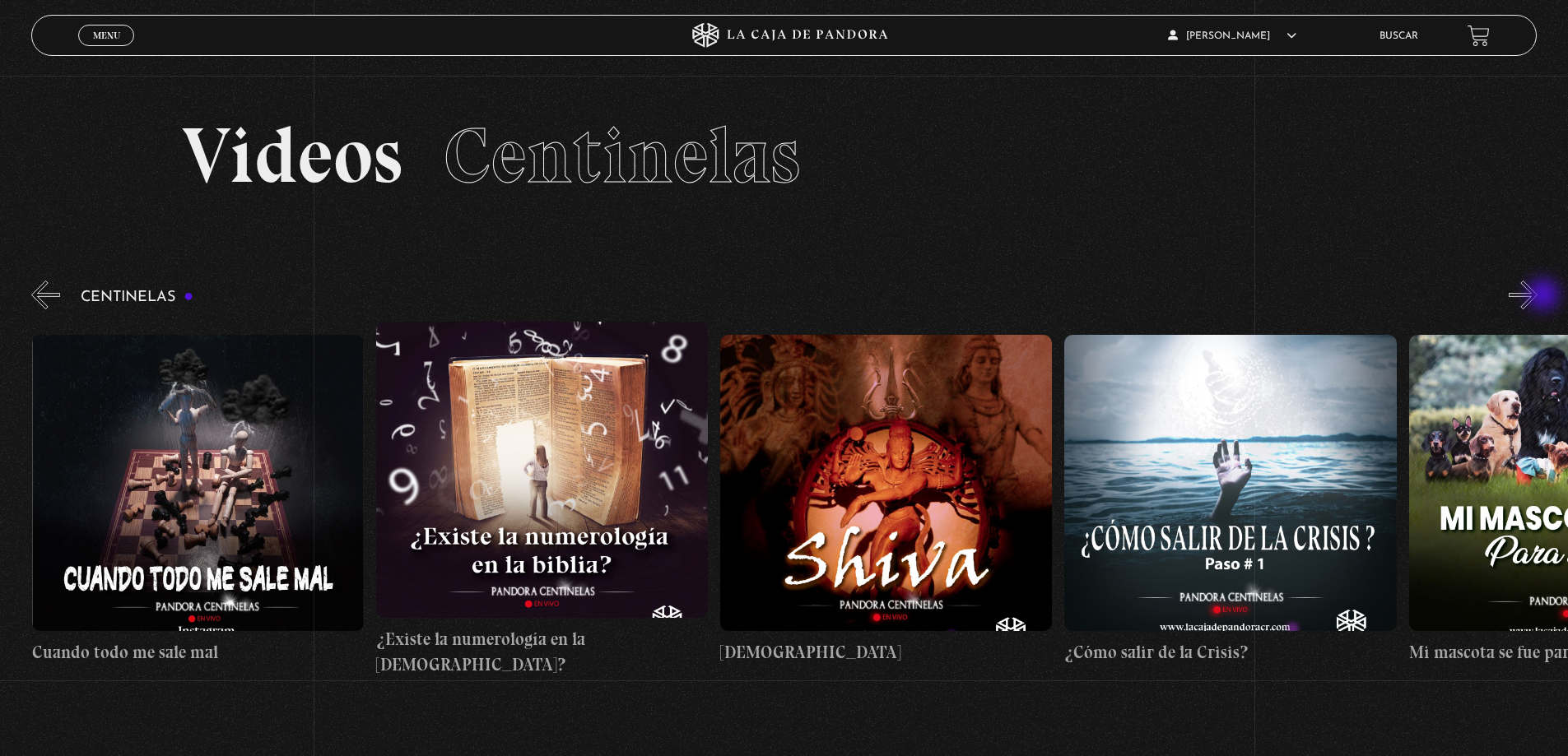
click at [1538, 297] on button "»" at bounding box center [1523, 295] width 29 height 29
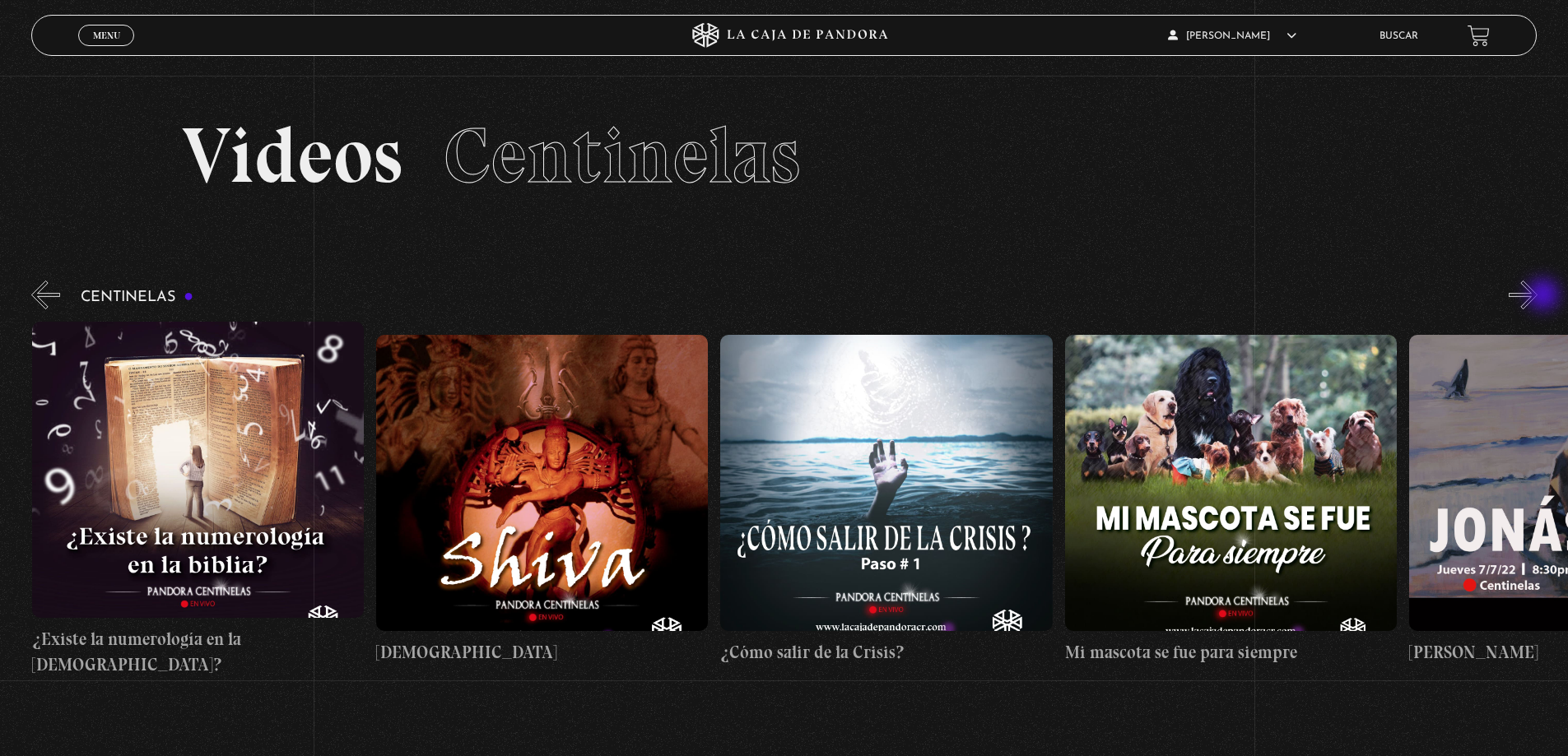
click at [1538, 297] on button "»" at bounding box center [1523, 295] width 29 height 29
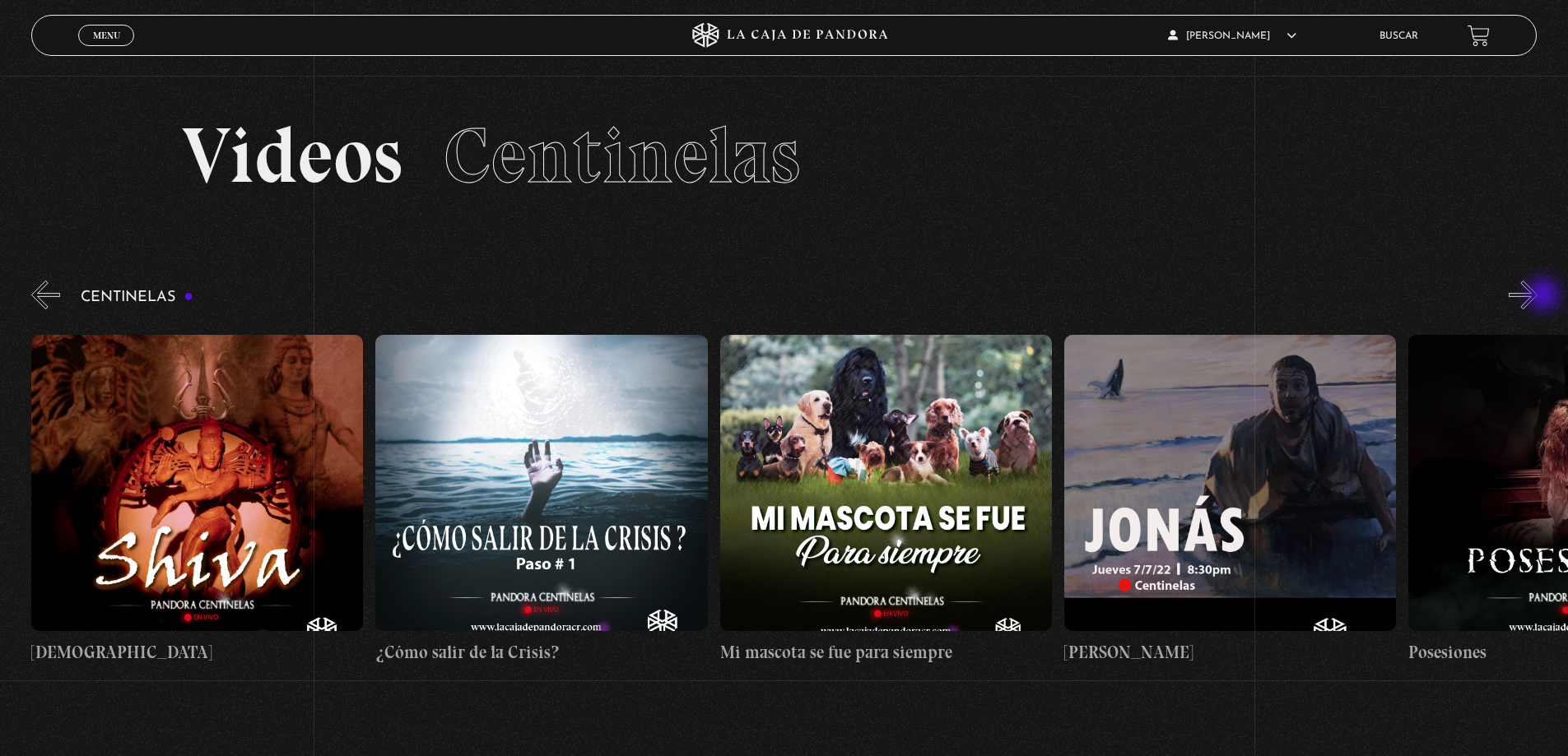
click at [1538, 297] on button "»" at bounding box center [1523, 295] width 29 height 29
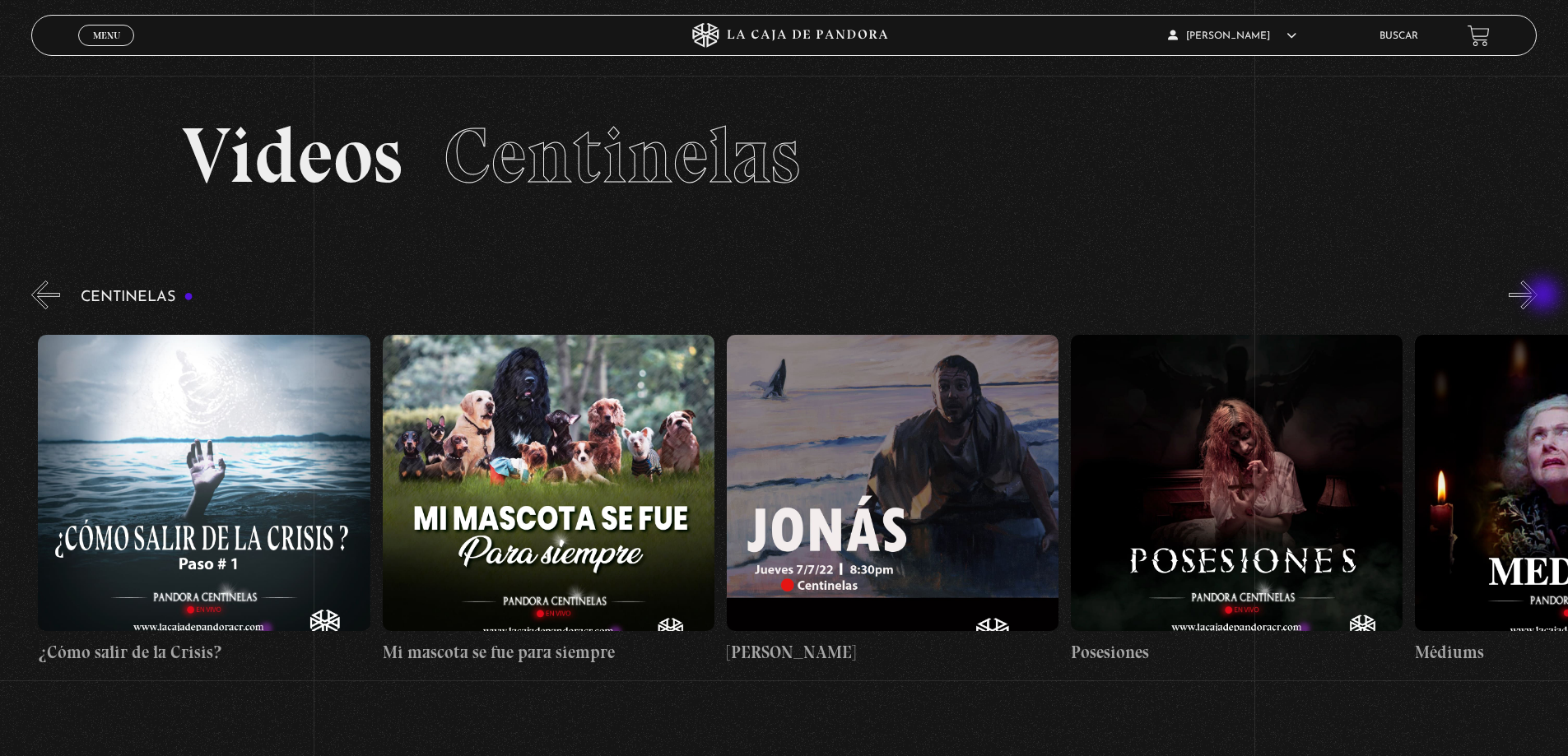
click at [1538, 297] on button "»" at bounding box center [1523, 295] width 29 height 29
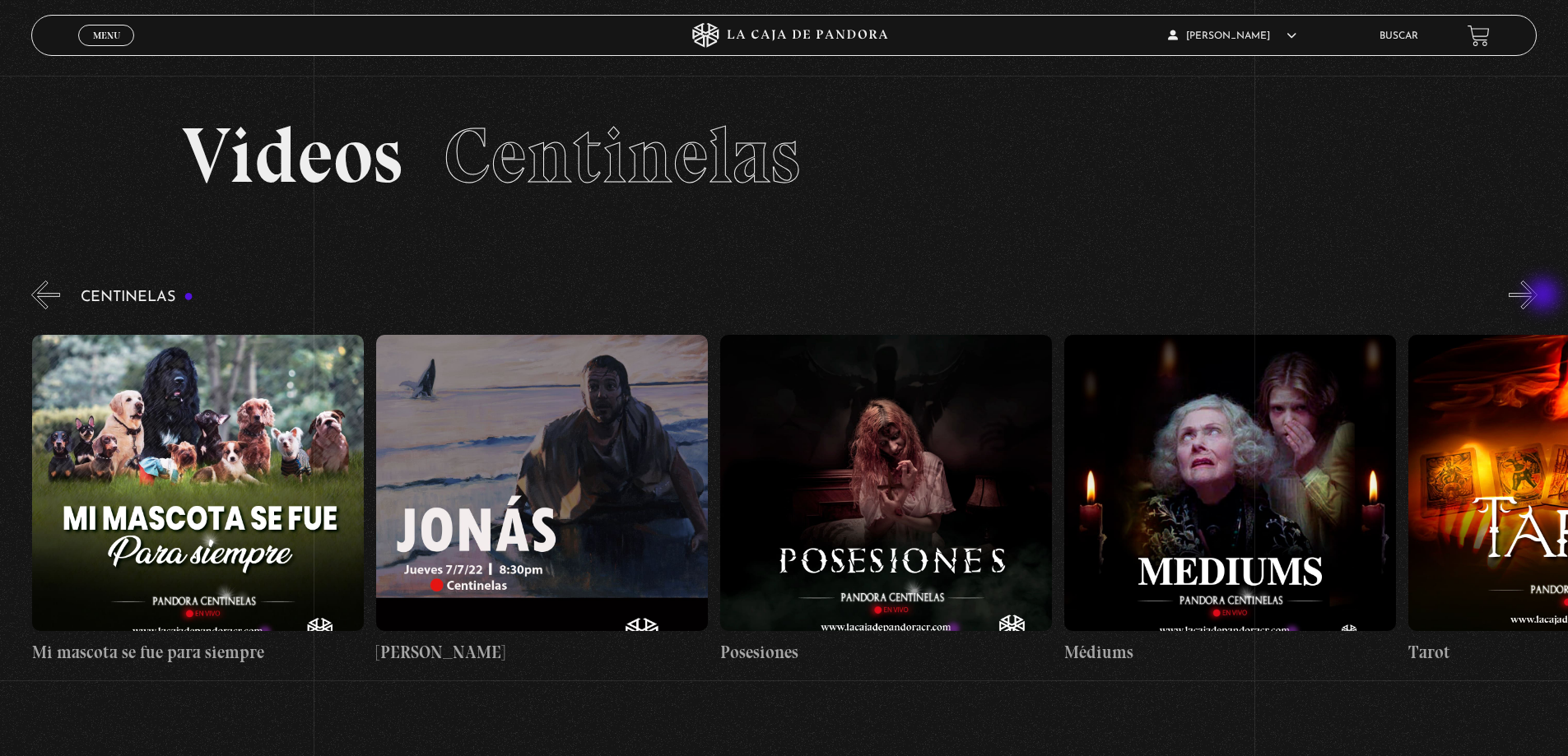
click at [1538, 297] on button "»" at bounding box center [1523, 295] width 29 height 29
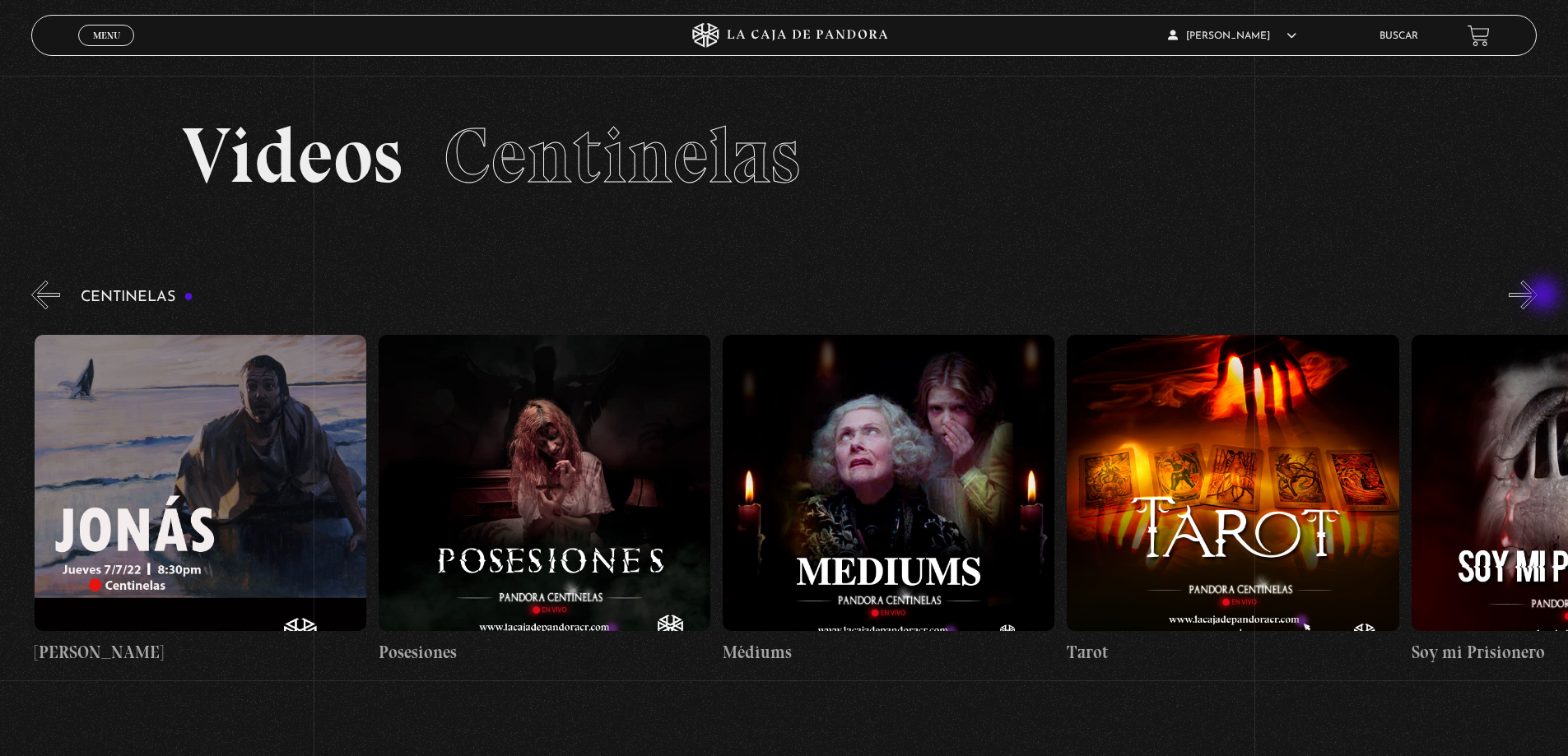
click at [1538, 297] on button "»" at bounding box center [1523, 295] width 29 height 29
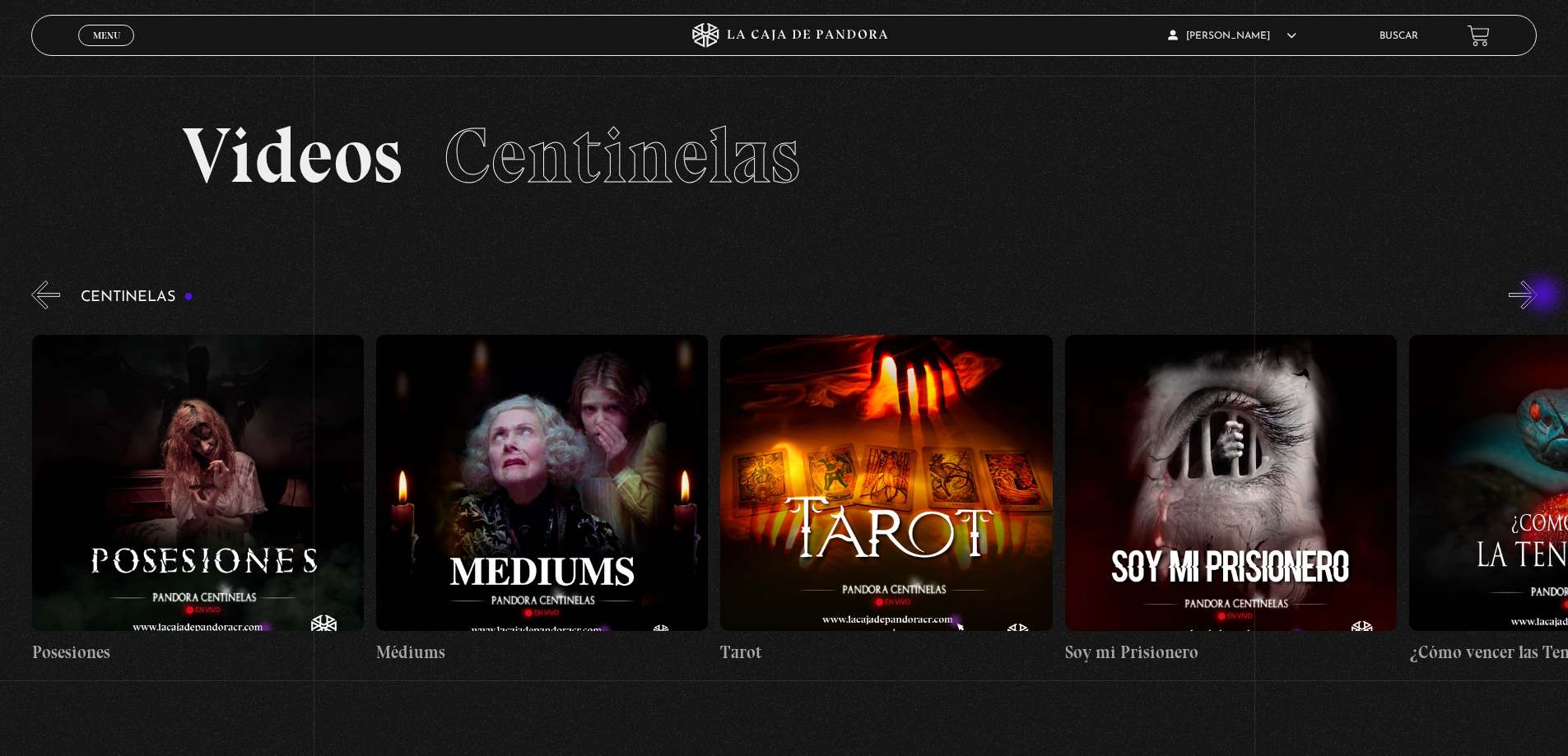
click at [1538, 297] on button "»" at bounding box center [1523, 295] width 29 height 29
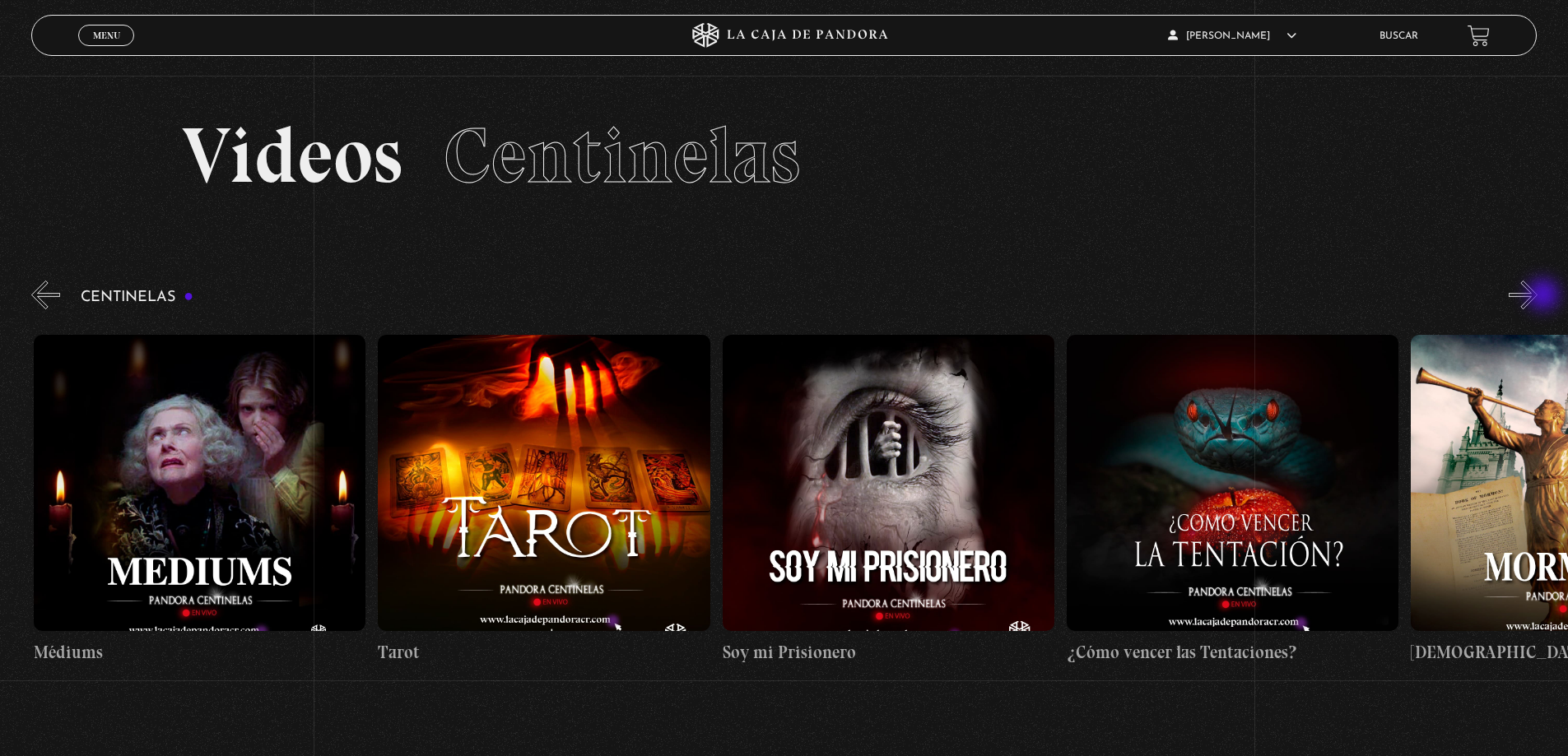
click at [1538, 297] on button "»" at bounding box center [1523, 295] width 29 height 29
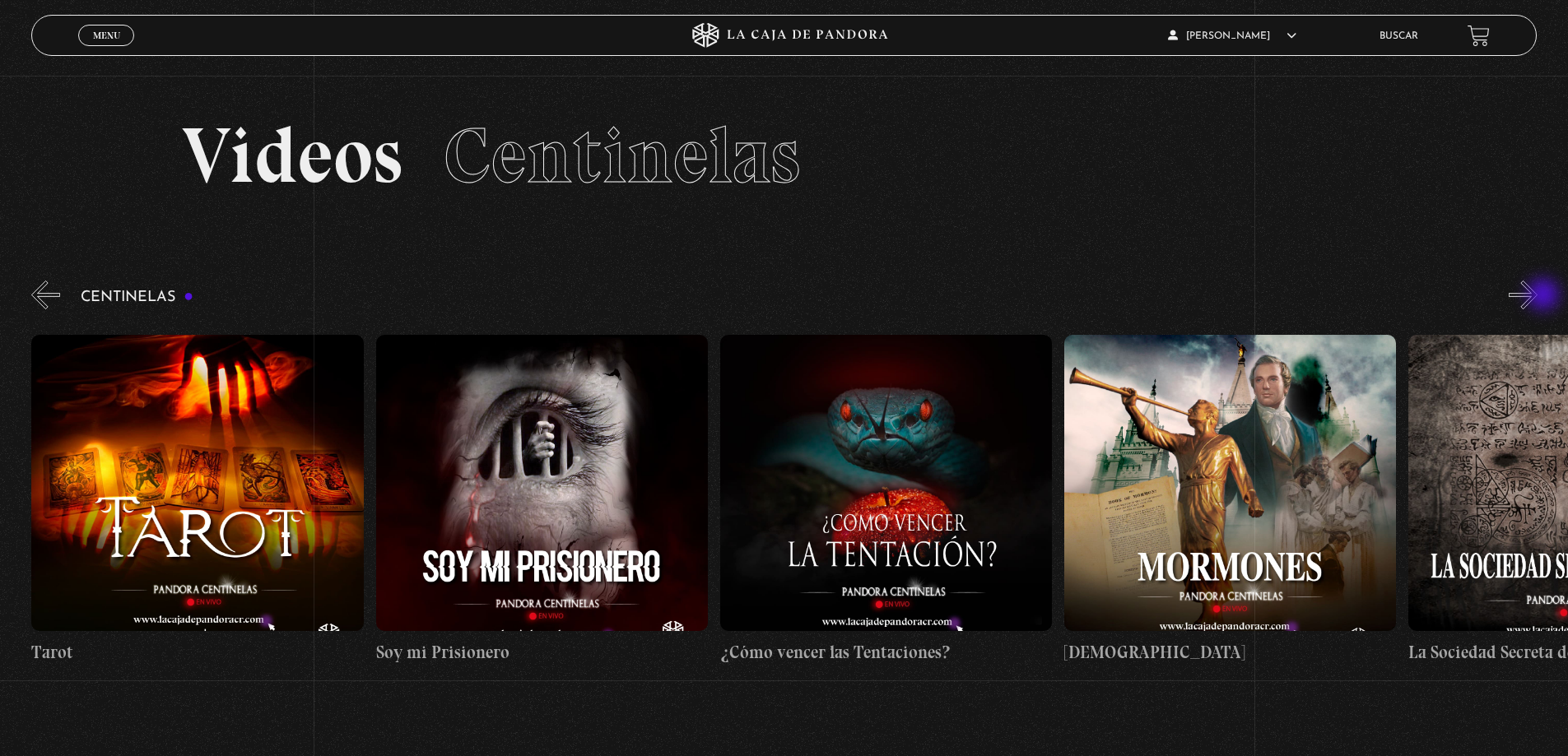
click at [1538, 297] on button "»" at bounding box center [1523, 295] width 29 height 29
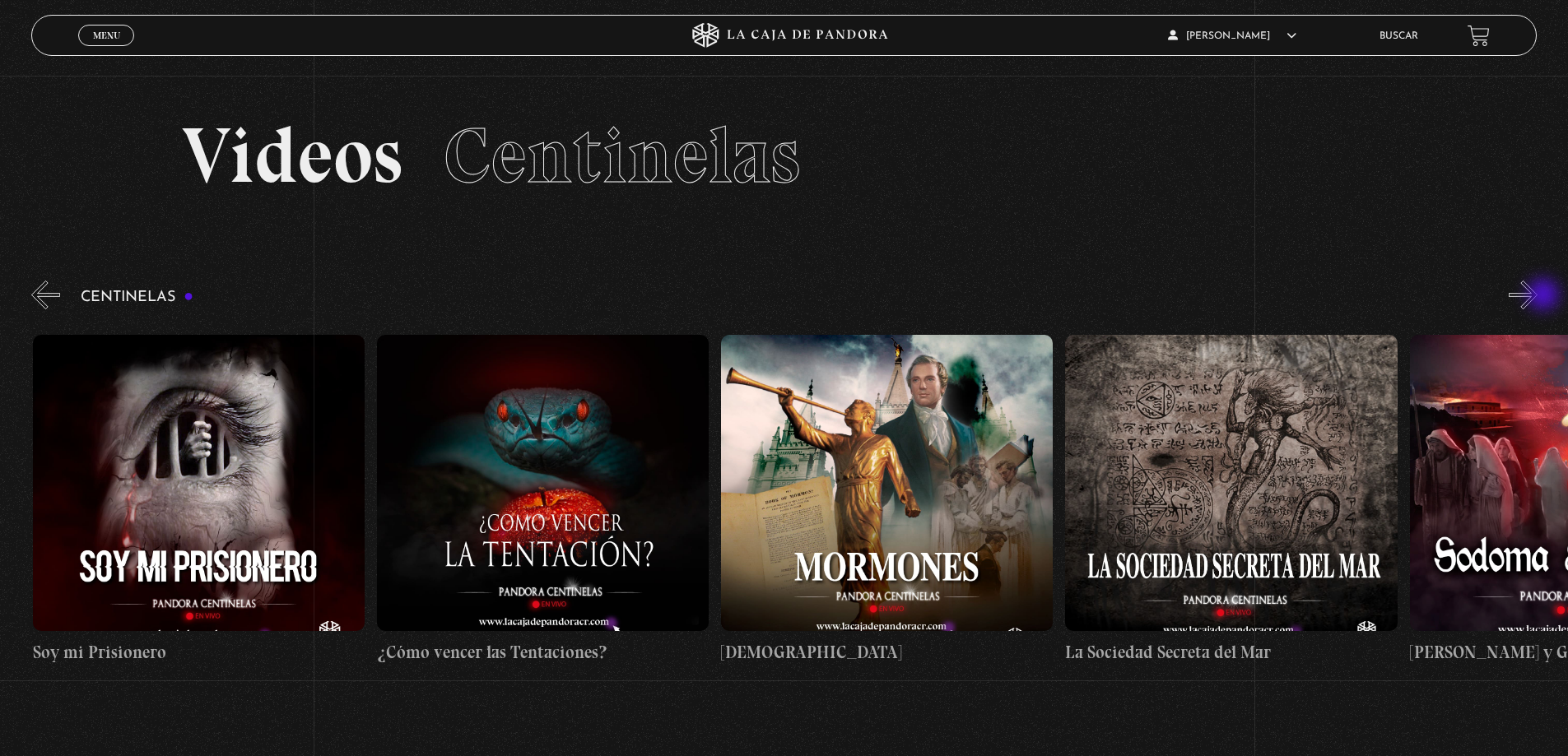
click at [1538, 297] on button "»" at bounding box center [1523, 295] width 29 height 29
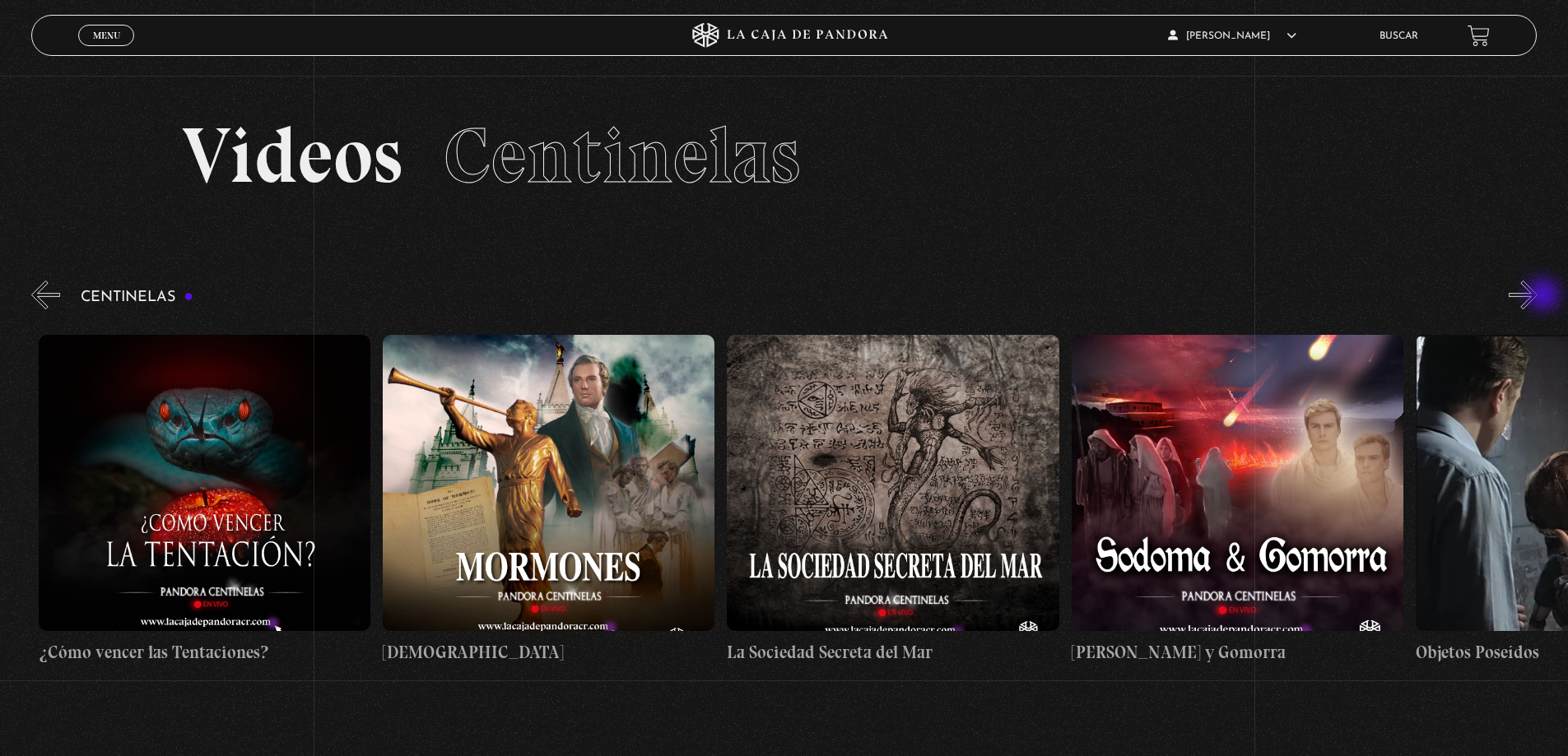
click at [1538, 297] on button "»" at bounding box center [1523, 295] width 29 height 29
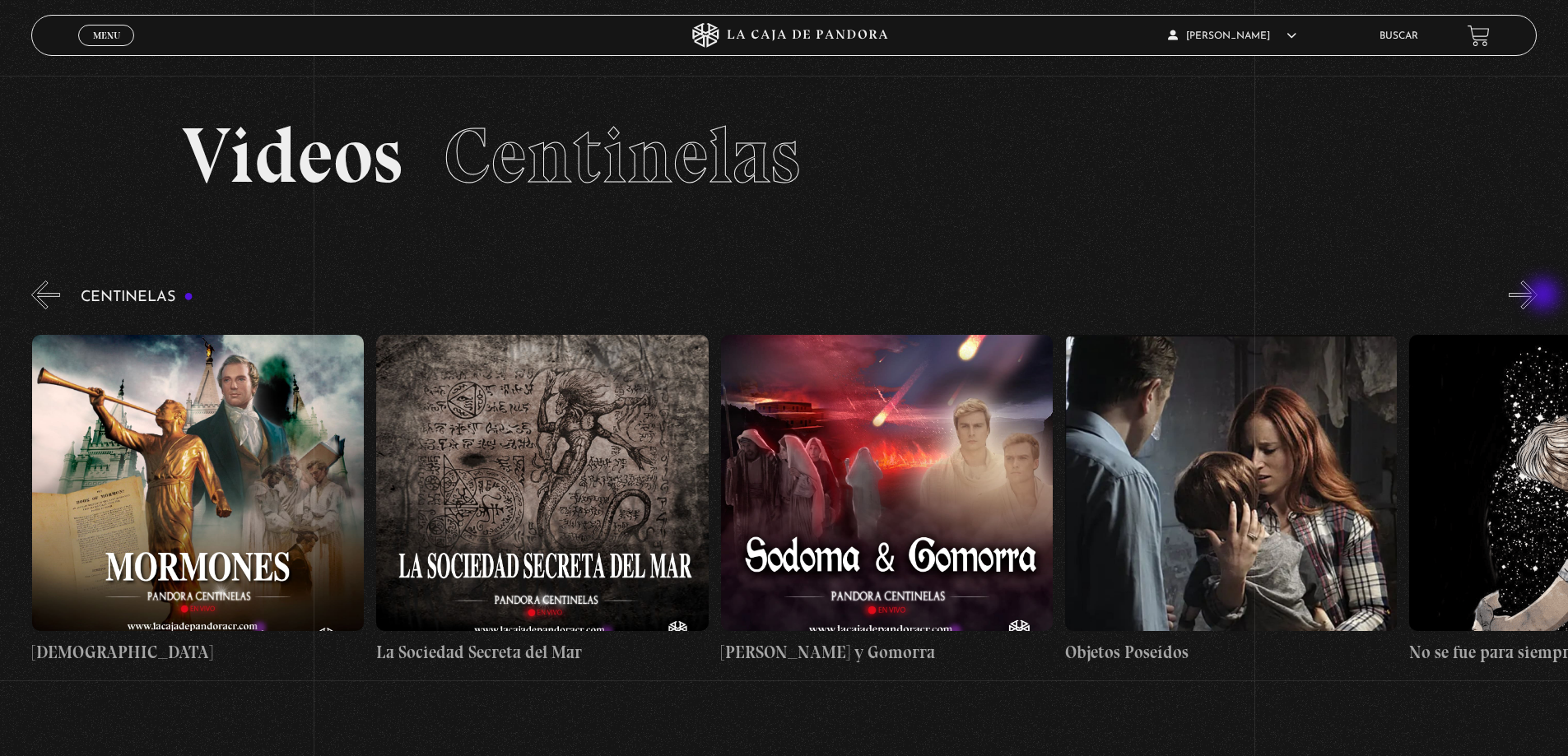
click at [1538, 297] on button "»" at bounding box center [1523, 295] width 29 height 29
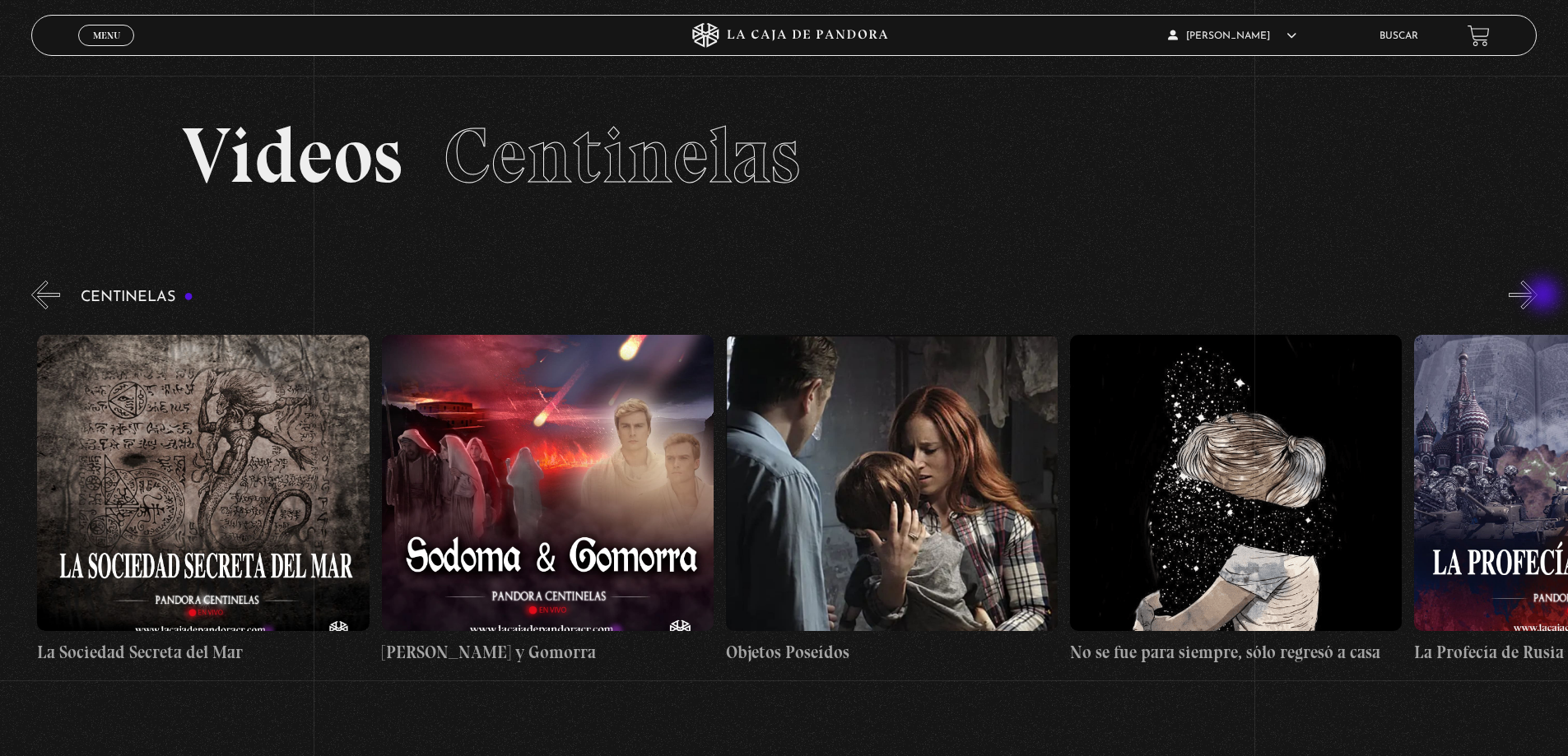
click at [1538, 297] on button "»" at bounding box center [1523, 295] width 29 height 29
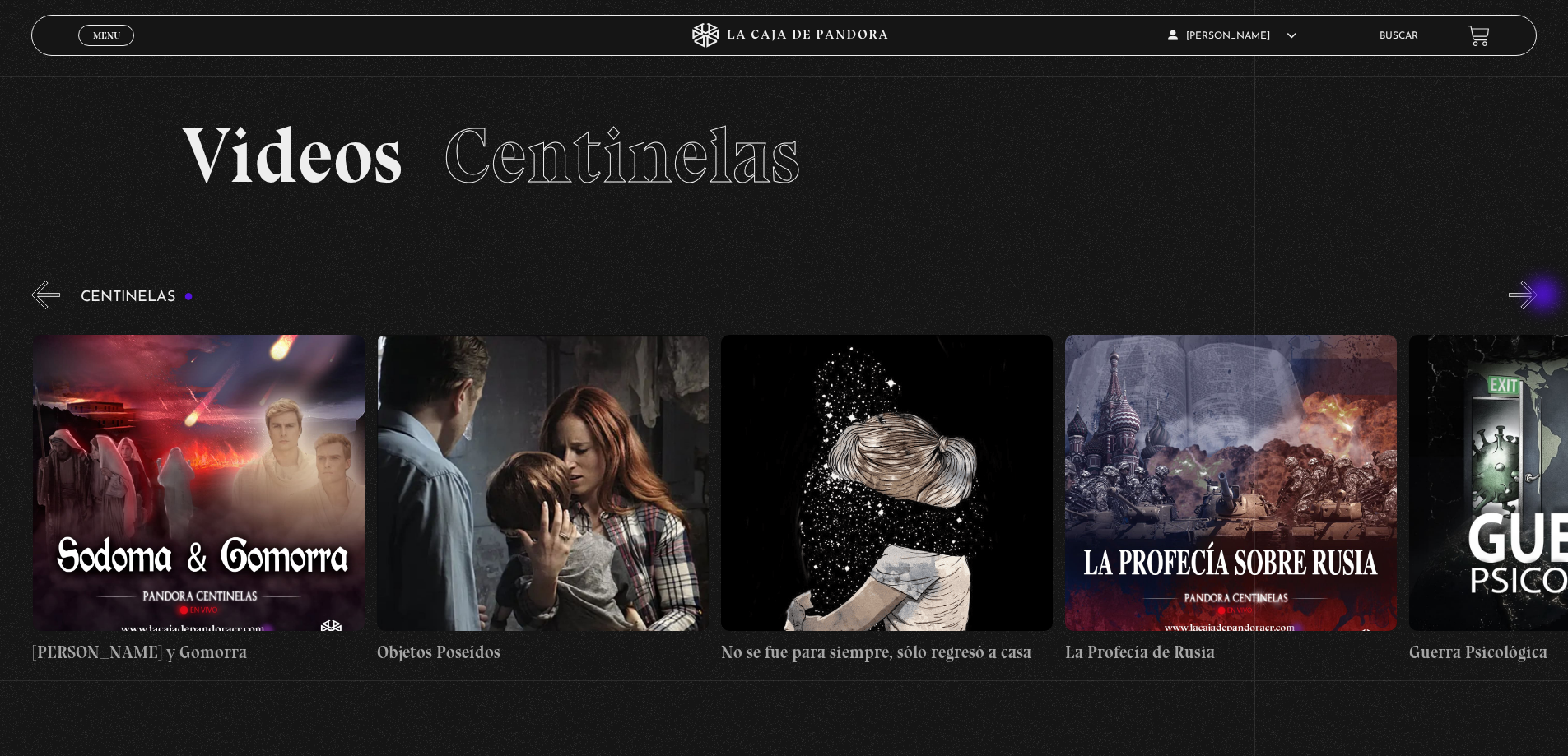
click at [1538, 297] on button "»" at bounding box center [1523, 295] width 29 height 29
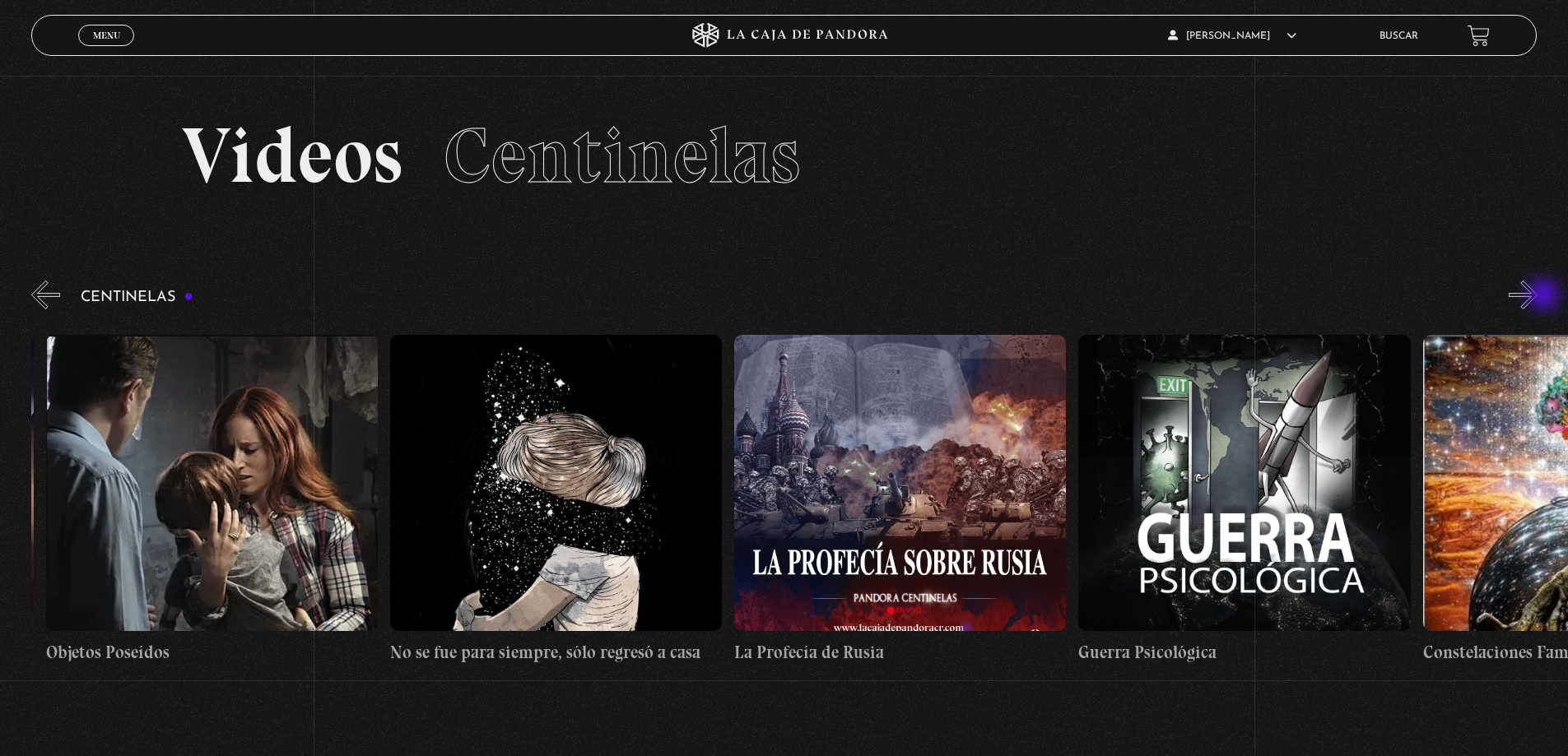
click at [1538, 297] on button "»" at bounding box center [1523, 295] width 29 height 29
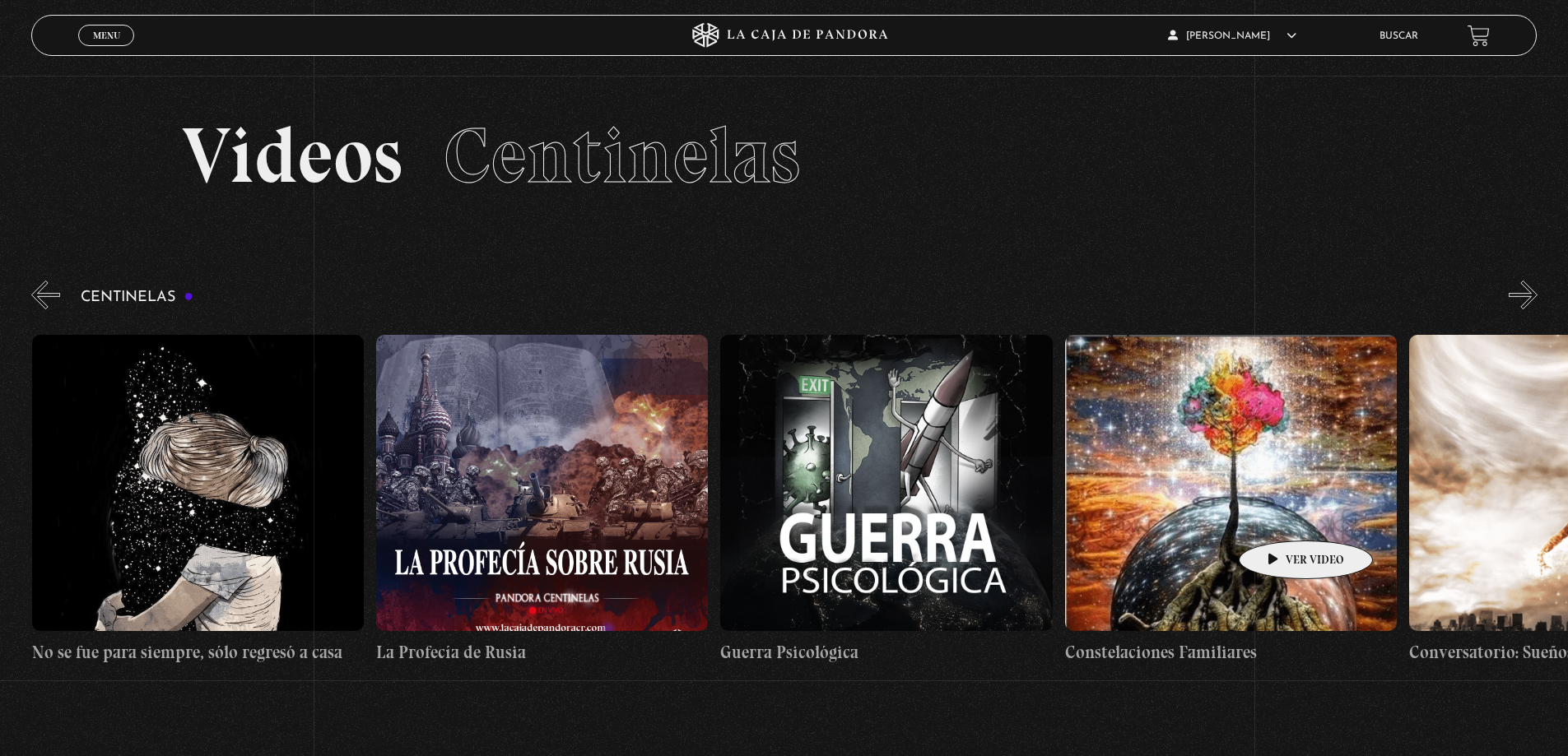
scroll to position [0, 23408]
click at [1281, 505] on figure at bounding box center [1230, 482] width 332 height 297
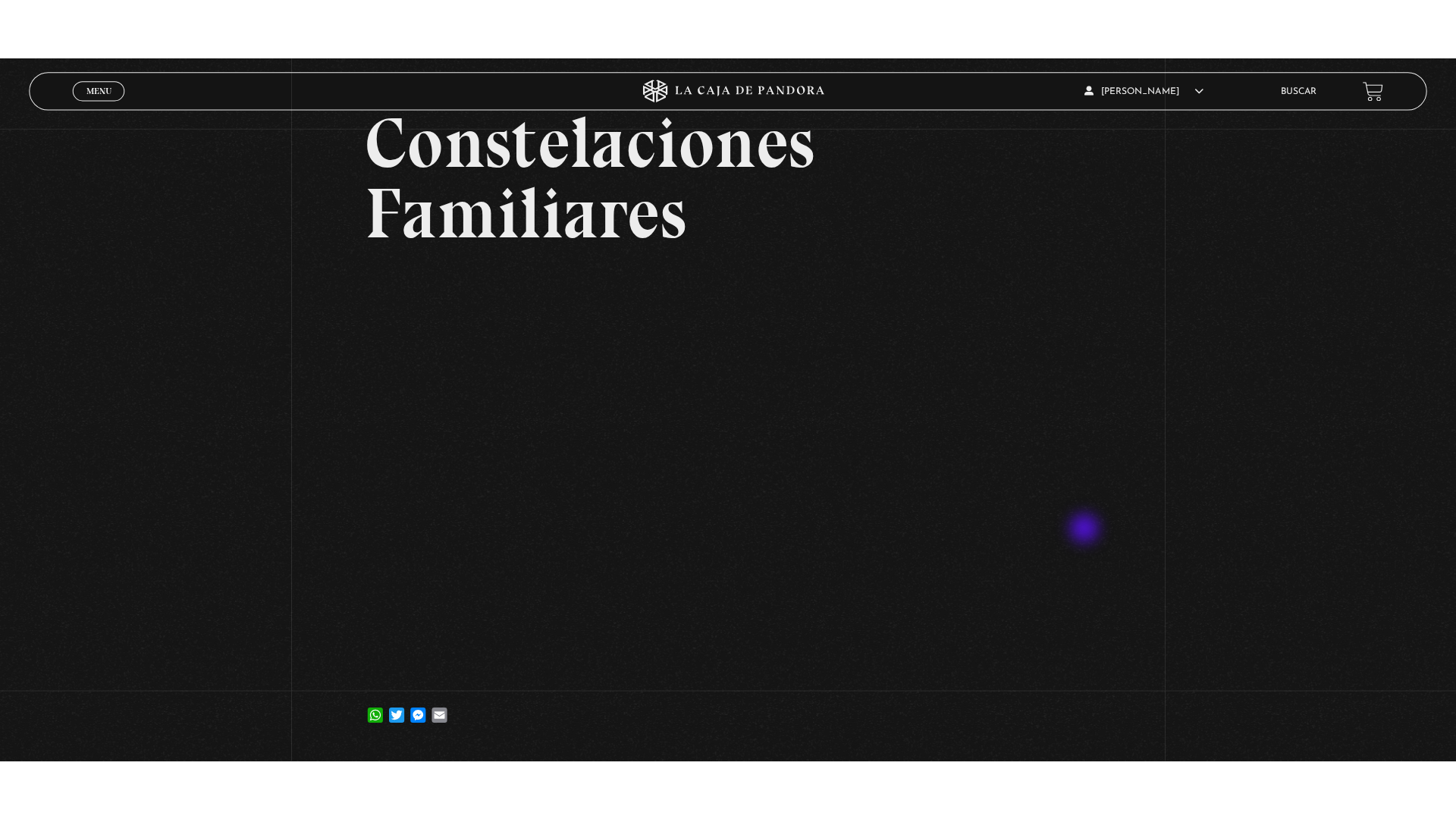
scroll to position [152, 0]
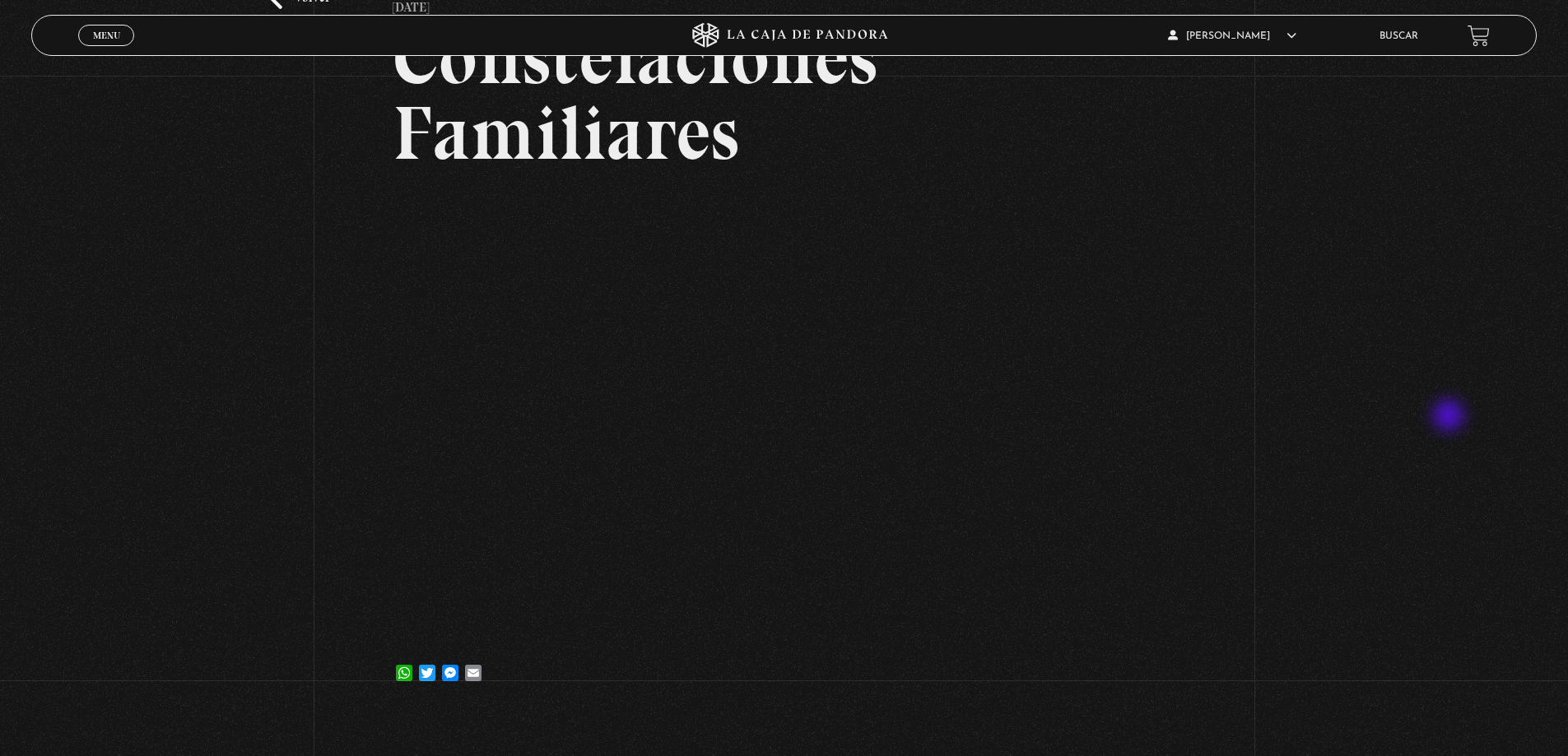
click at [1450, 417] on div "Volver 10 febrero, 2022 Constelaciones Familiares WhatsApp Twitter Messenger Em…" at bounding box center [784, 312] width 1568 height 801
click at [268, 505] on div "Volver 10 febrero, 2022 Constelaciones Familiares WhatsApp Twitter Messenger Em…" at bounding box center [784, 312] width 1568 height 801
click at [1257, 555] on div "Volver 10 febrero, 2022 Constelaciones Familiares WhatsApp Twitter Messenger Em…" at bounding box center [784, 312] width 1568 height 801
